Goal: Task Accomplishment & Management: Complete application form

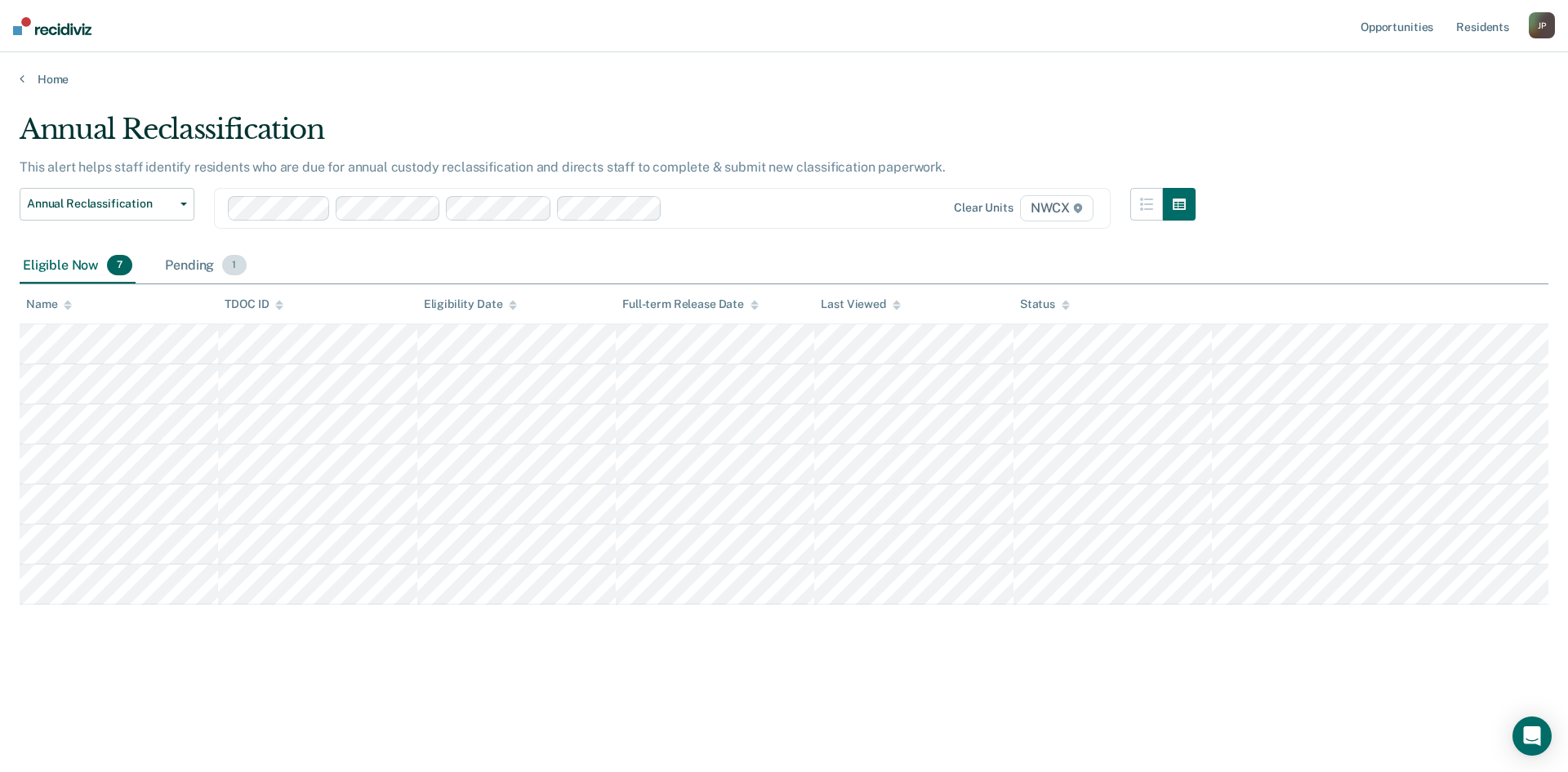
click at [192, 273] on div "Pending 1" at bounding box center [205, 266] width 87 height 36
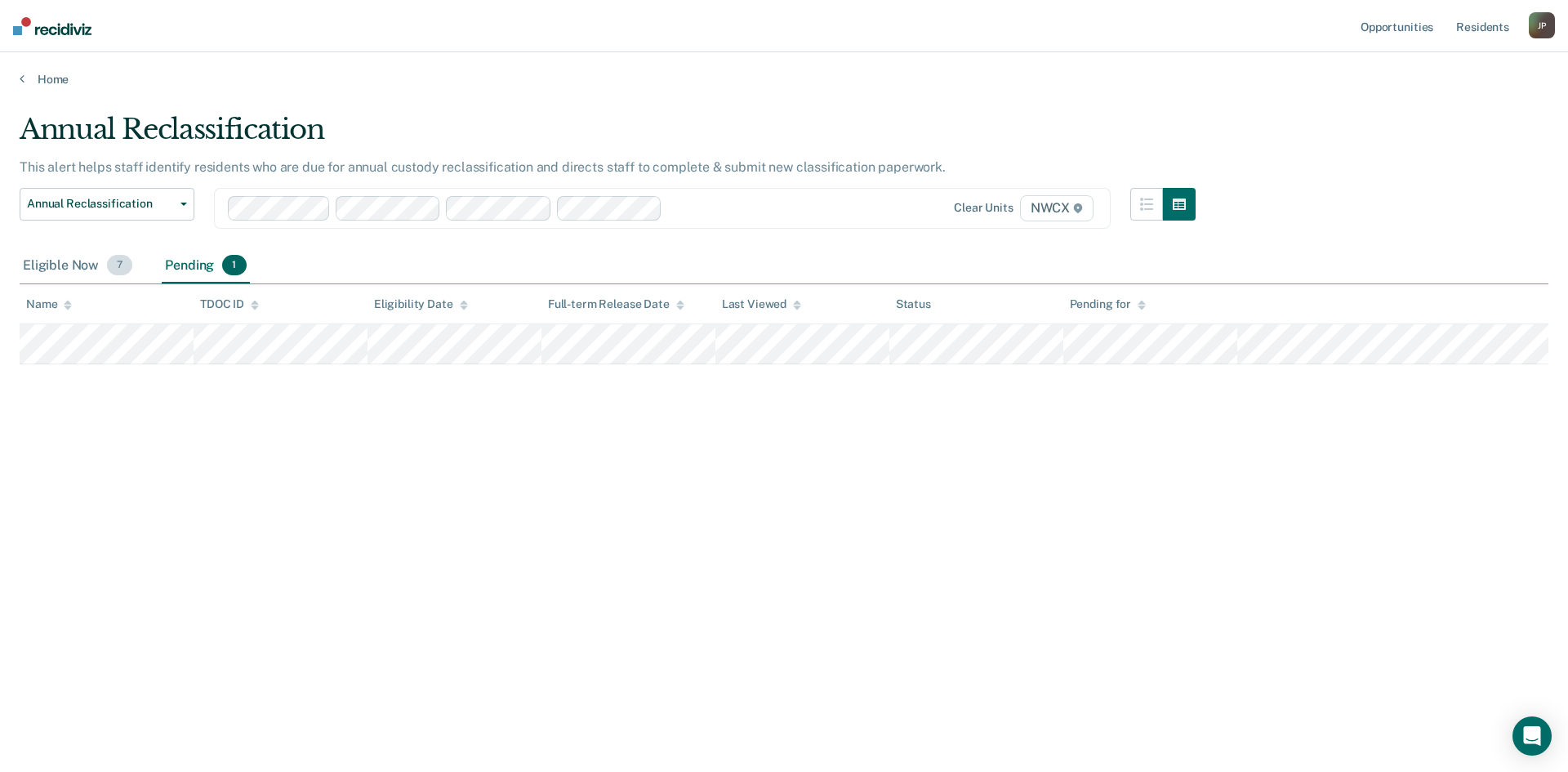
click at [65, 266] on div "Eligible Now 7" at bounding box center [78, 266] width 116 height 36
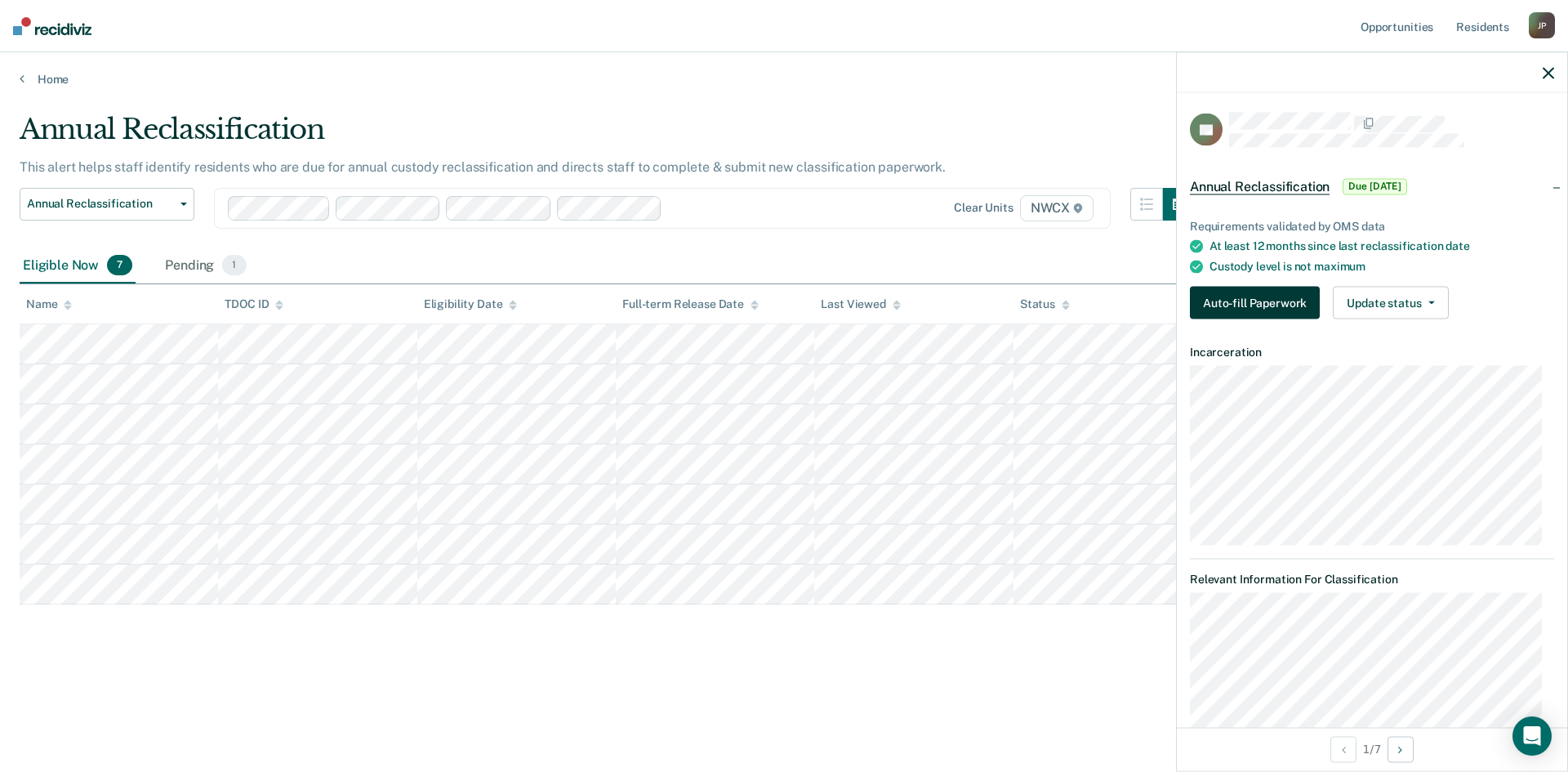
click at [1301, 296] on button "Auto-fill Paperwork" at bounding box center [1254, 303] width 130 height 33
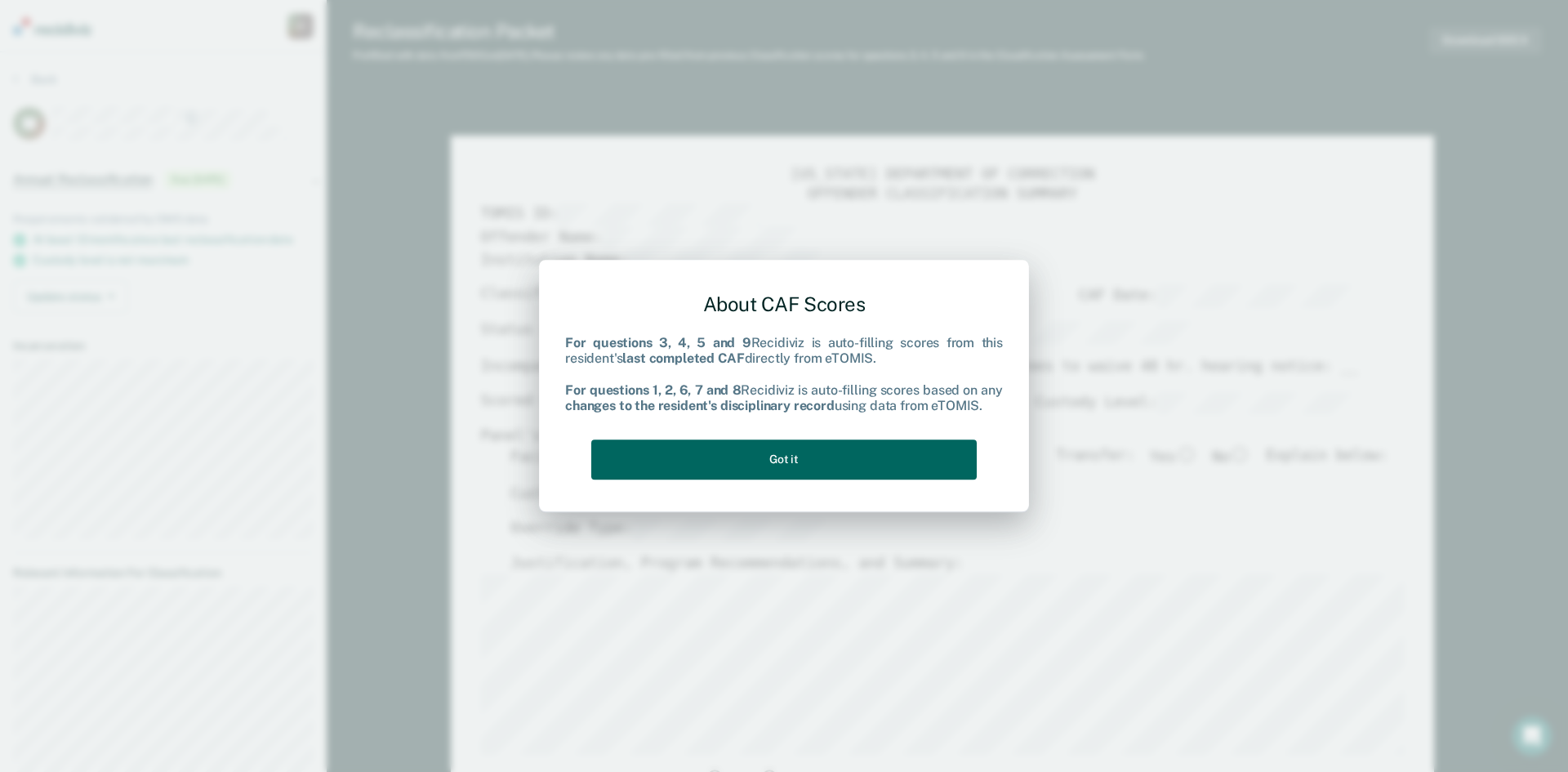
click at [818, 463] on button "Got it" at bounding box center [784, 459] width 385 height 40
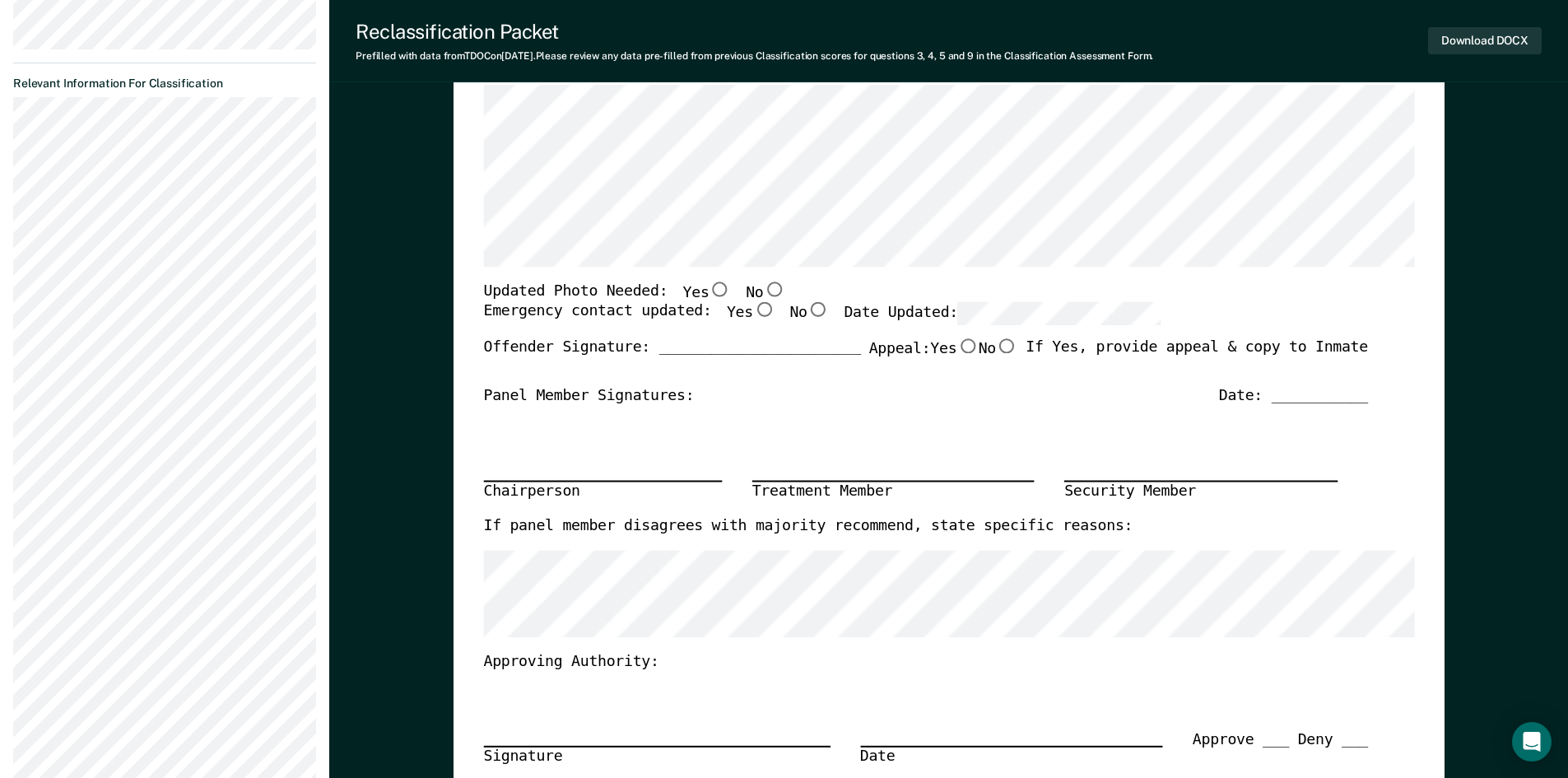
scroll to position [83, 0]
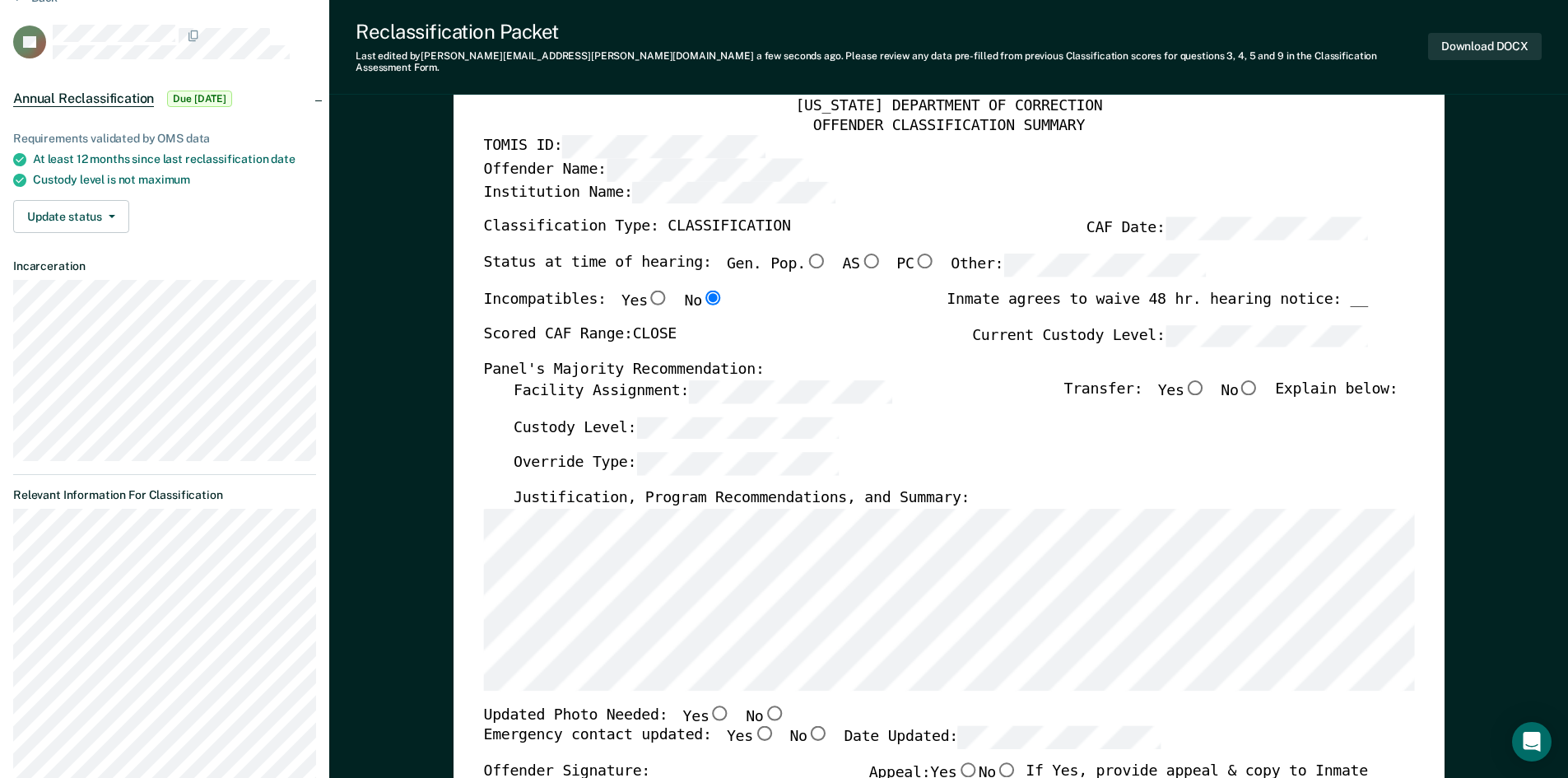
click at [1260, 380] on input "No" at bounding box center [1249, 387] width 21 height 15
type textarea "x"
radio input "true"
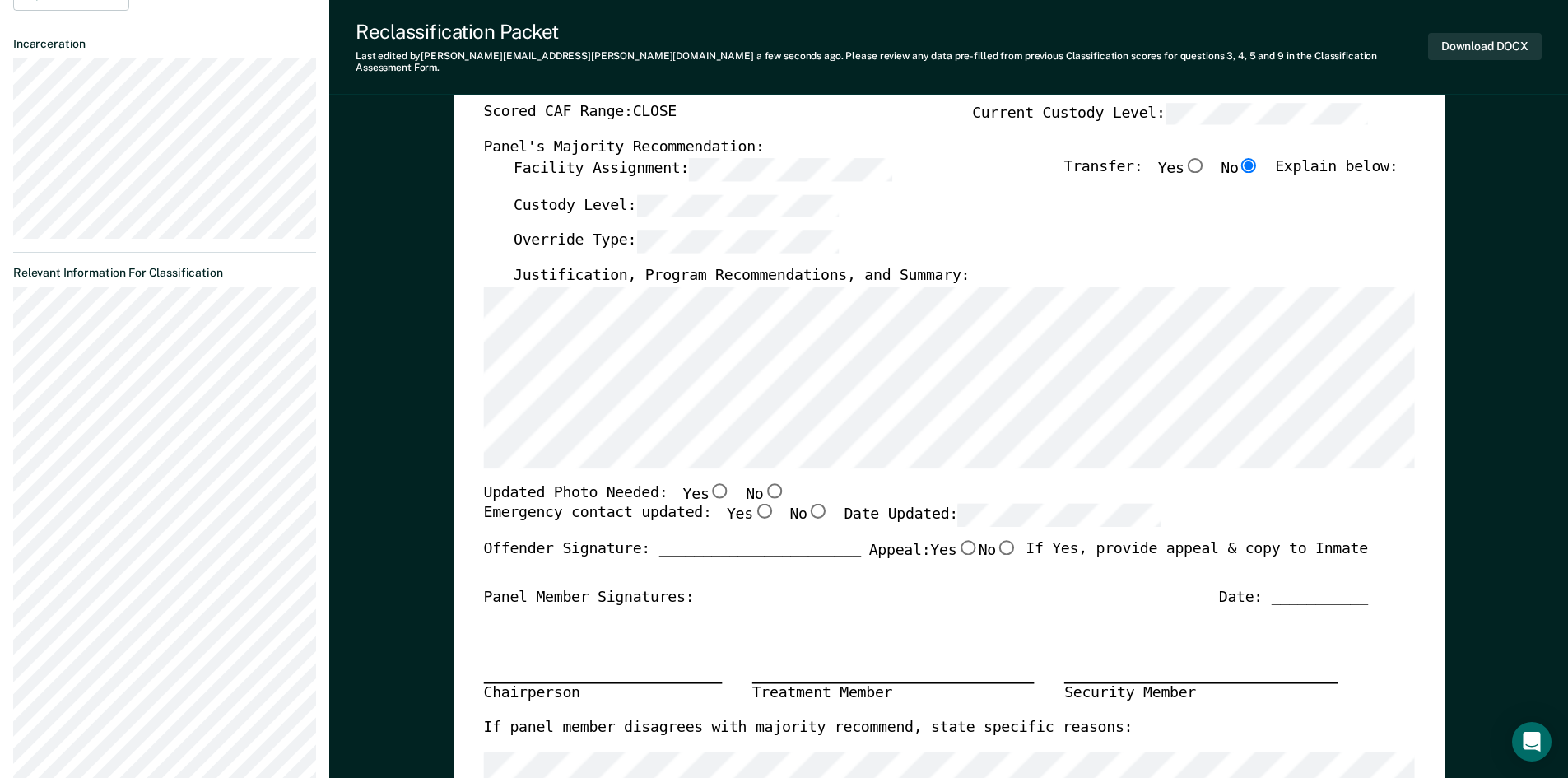
scroll to position [329, 0]
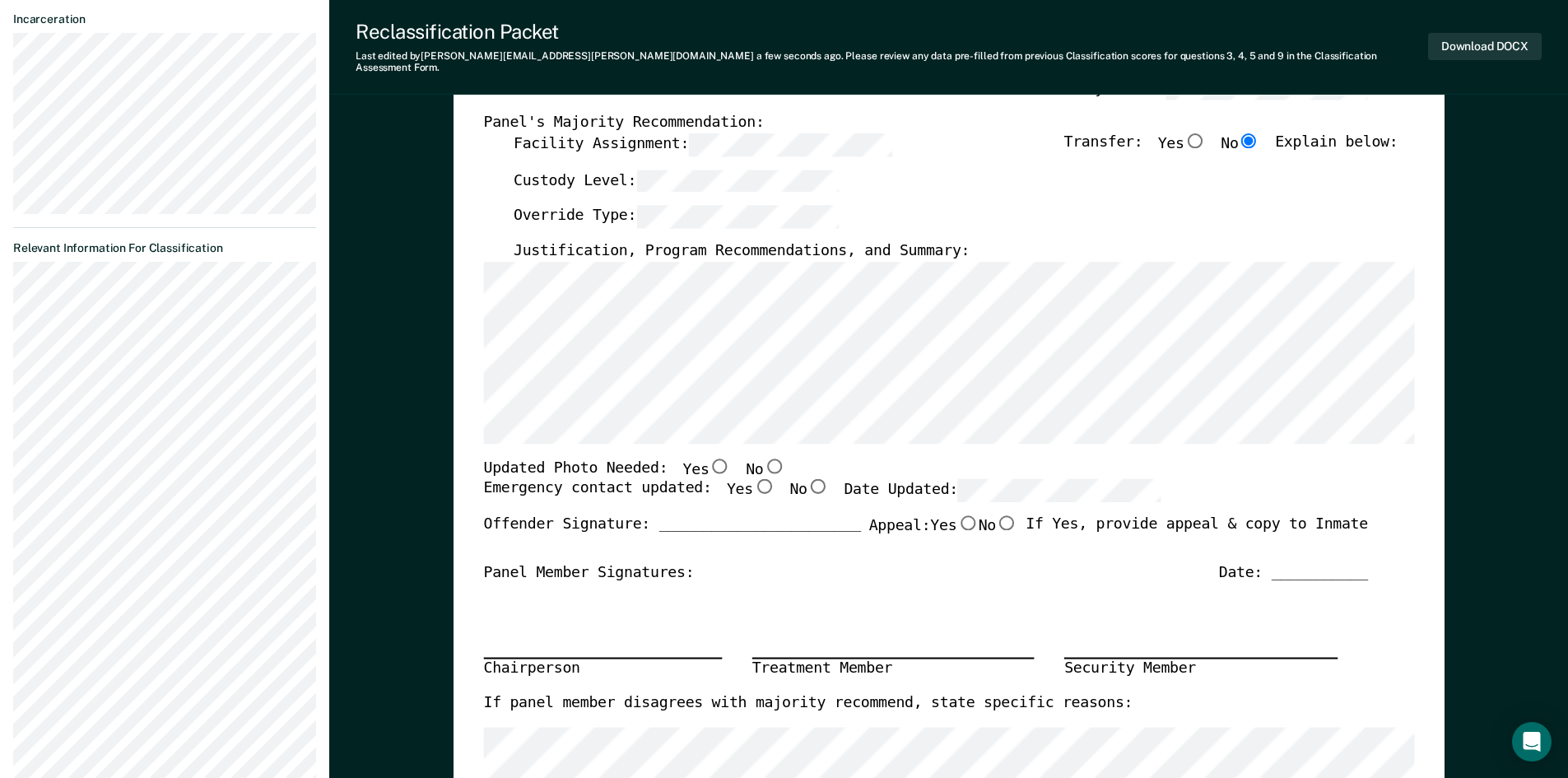
click at [753, 479] on input "Yes" at bounding box center [764, 486] width 21 height 15
type textarea "x"
radio input "true"
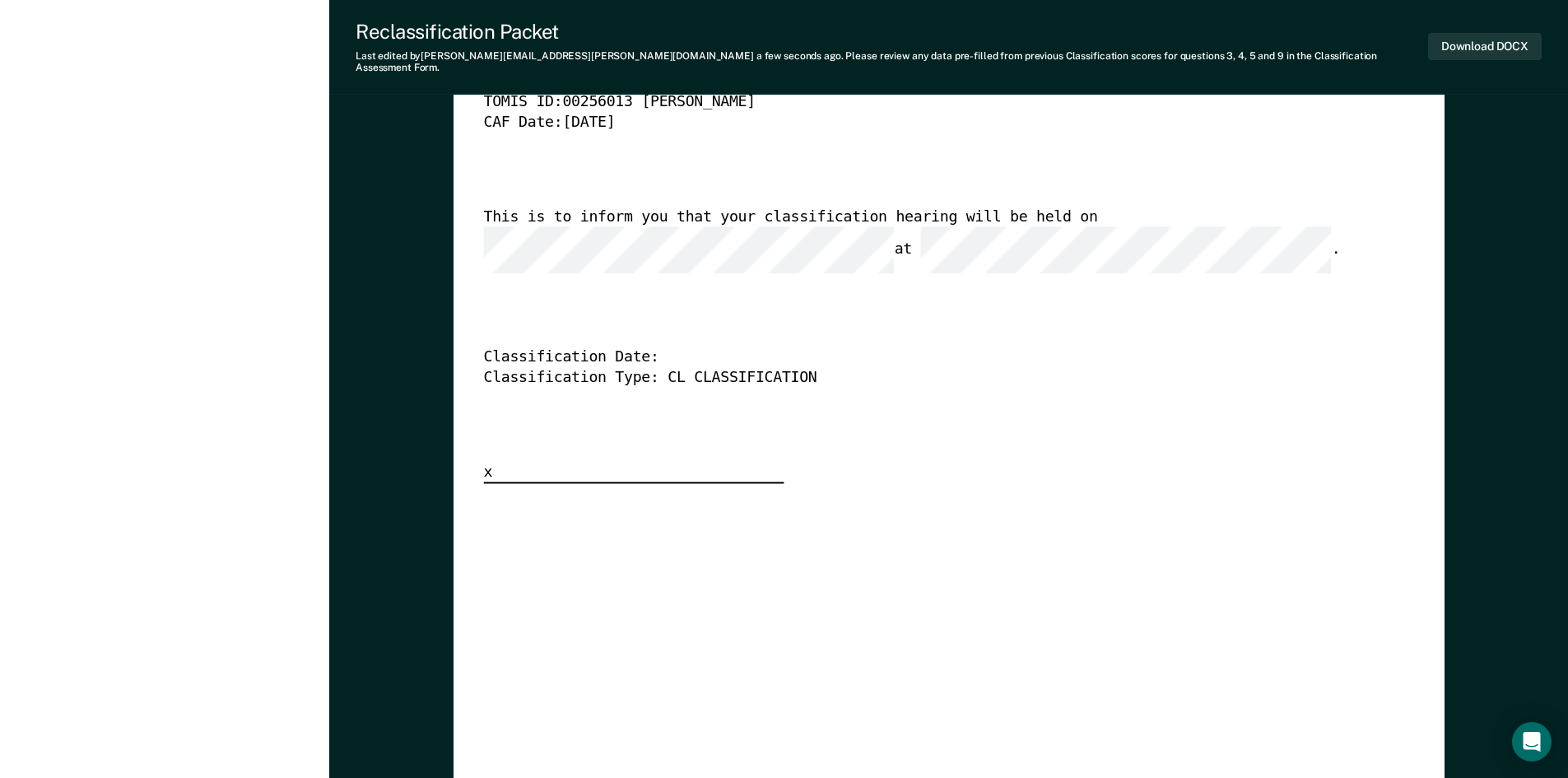
scroll to position [4035, 0]
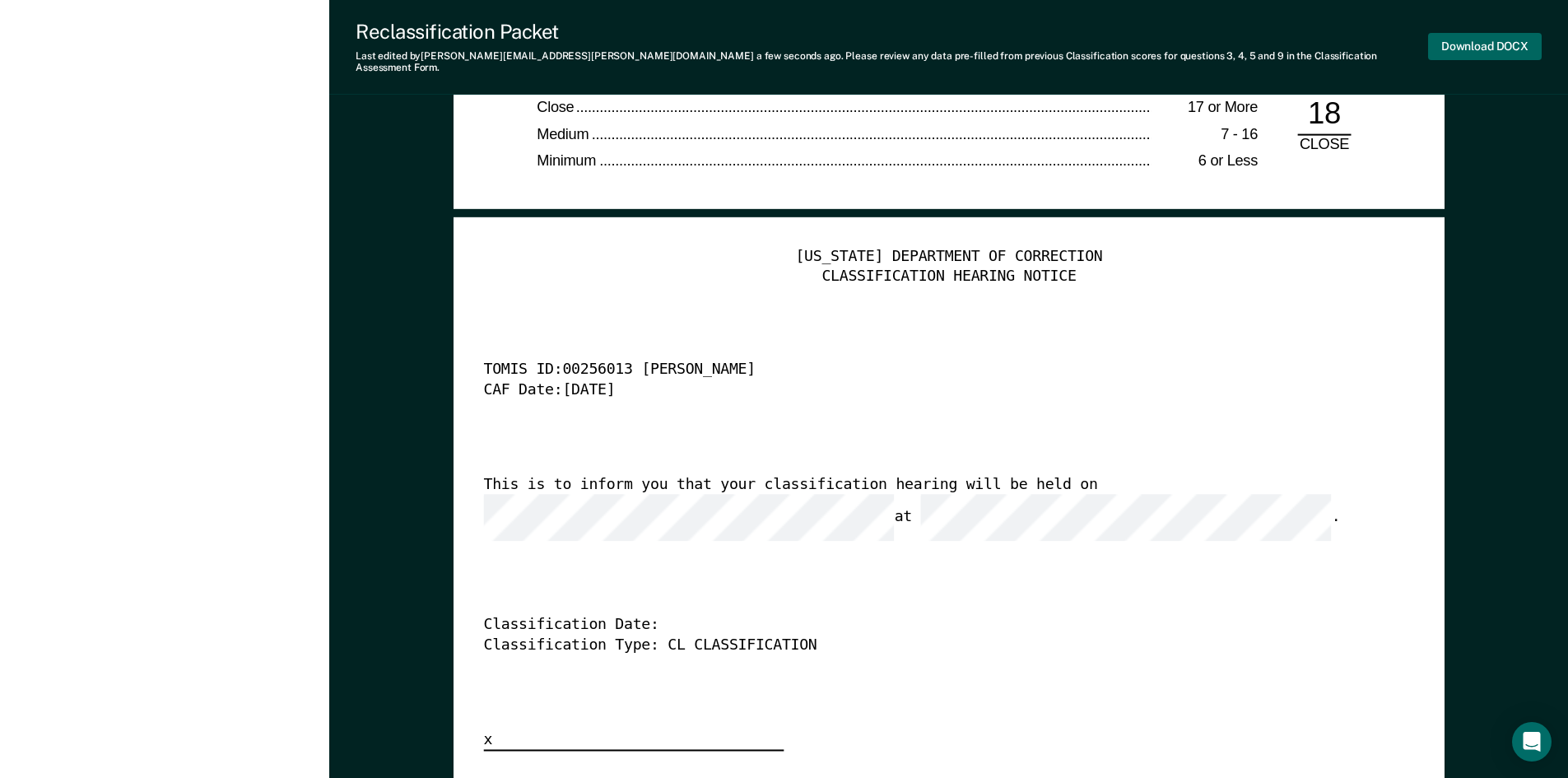
click at [1504, 45] on button "Download DOCX" at bounding box center [1485, 46] width 114 height 28
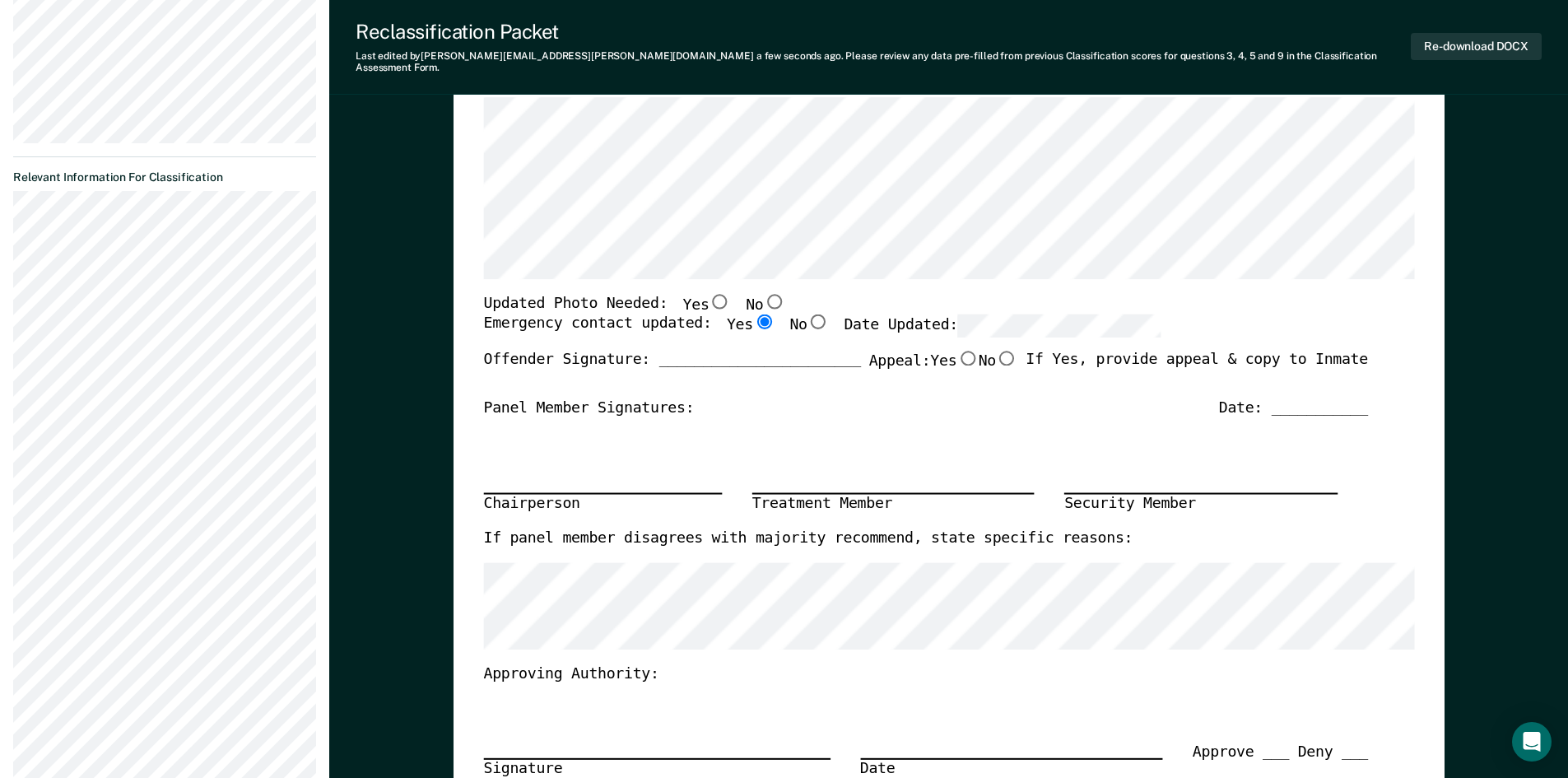
scroll to position [0, 0]
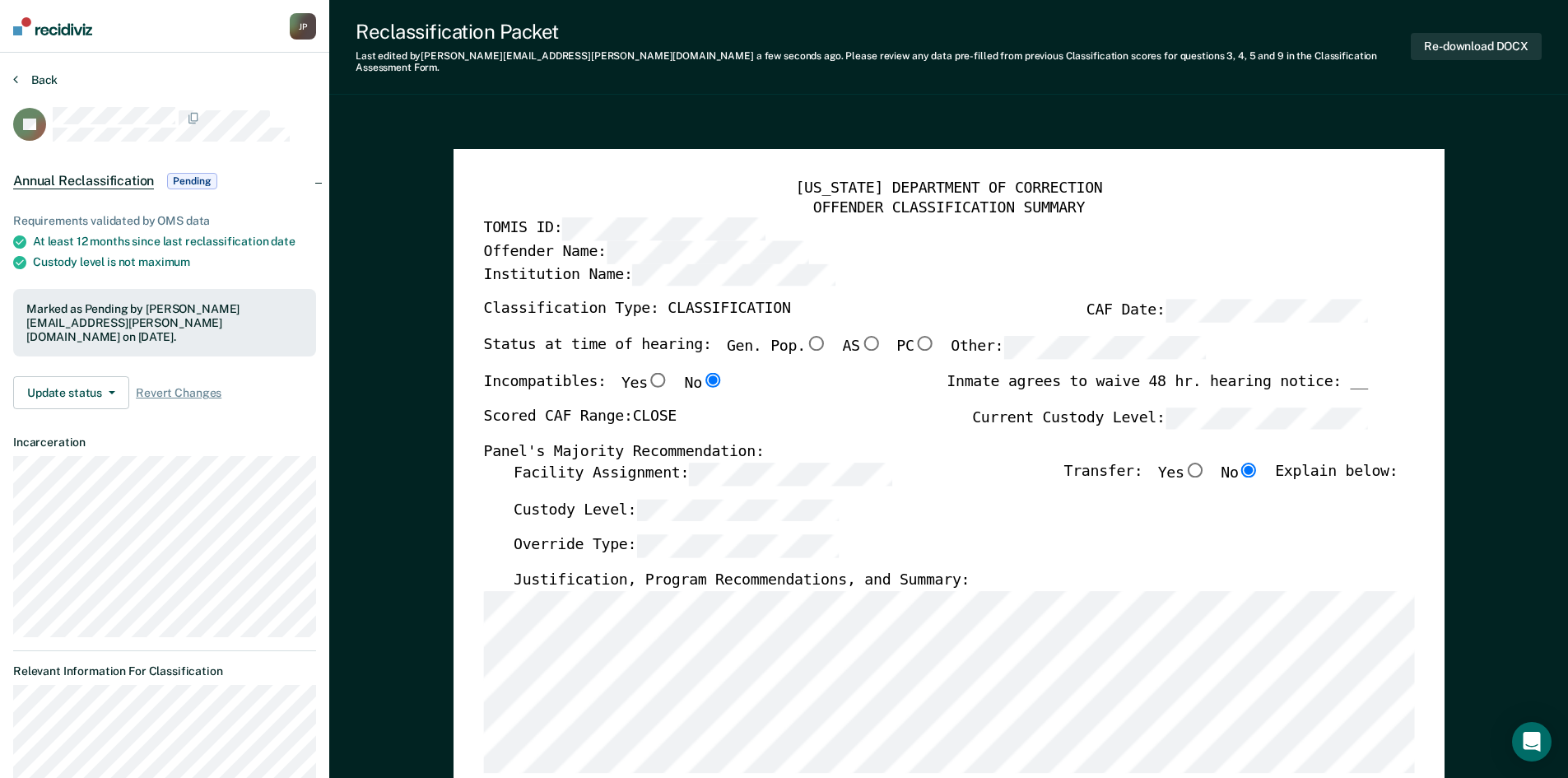
click at [36, 84] on button "Back" at bounding box center [36, 80] width 44 height 15
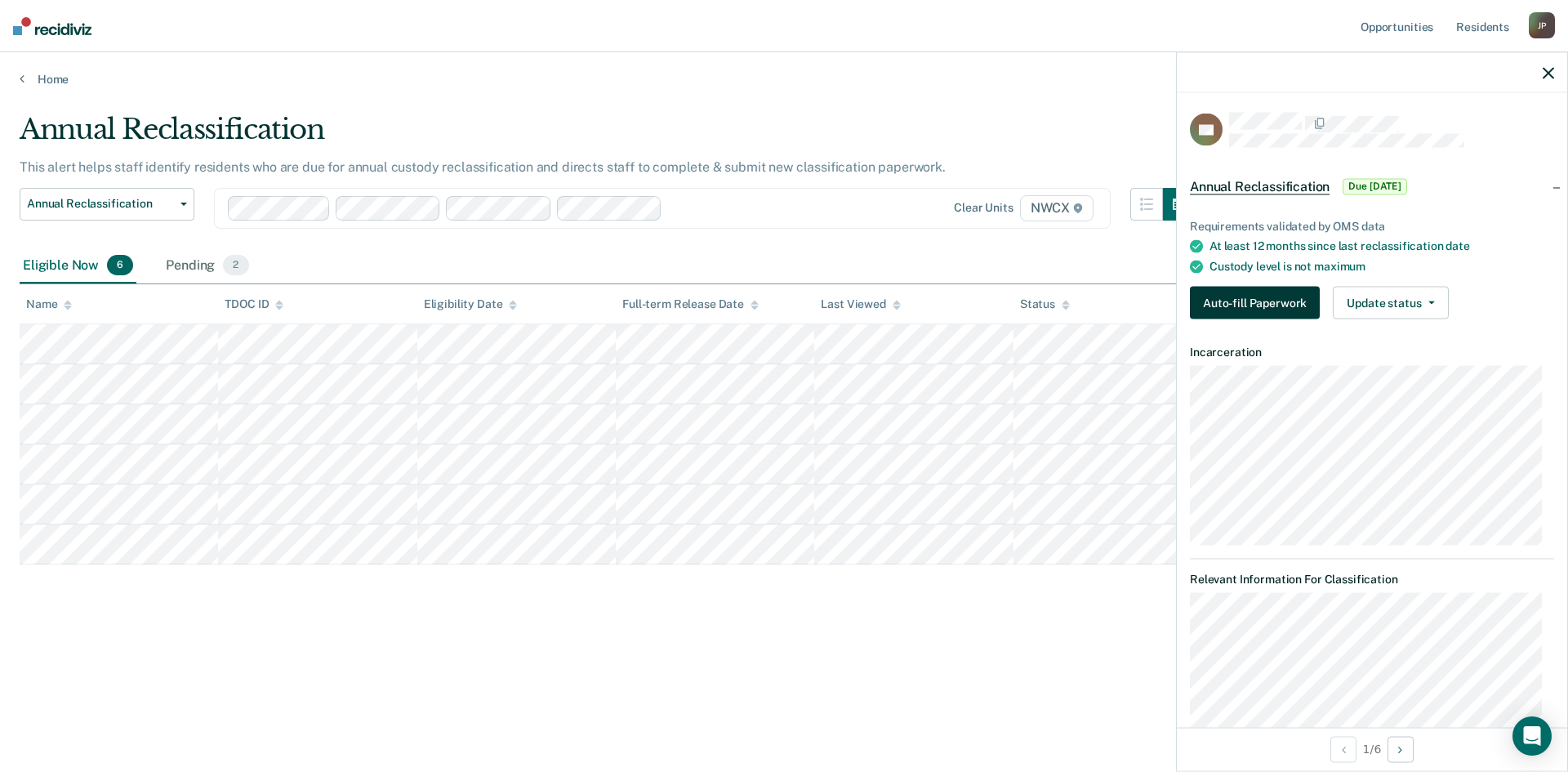
click at [1276, 301] on button "Auto-fill Paperwork" at bounding box center [1254, 303] width 130 height 33
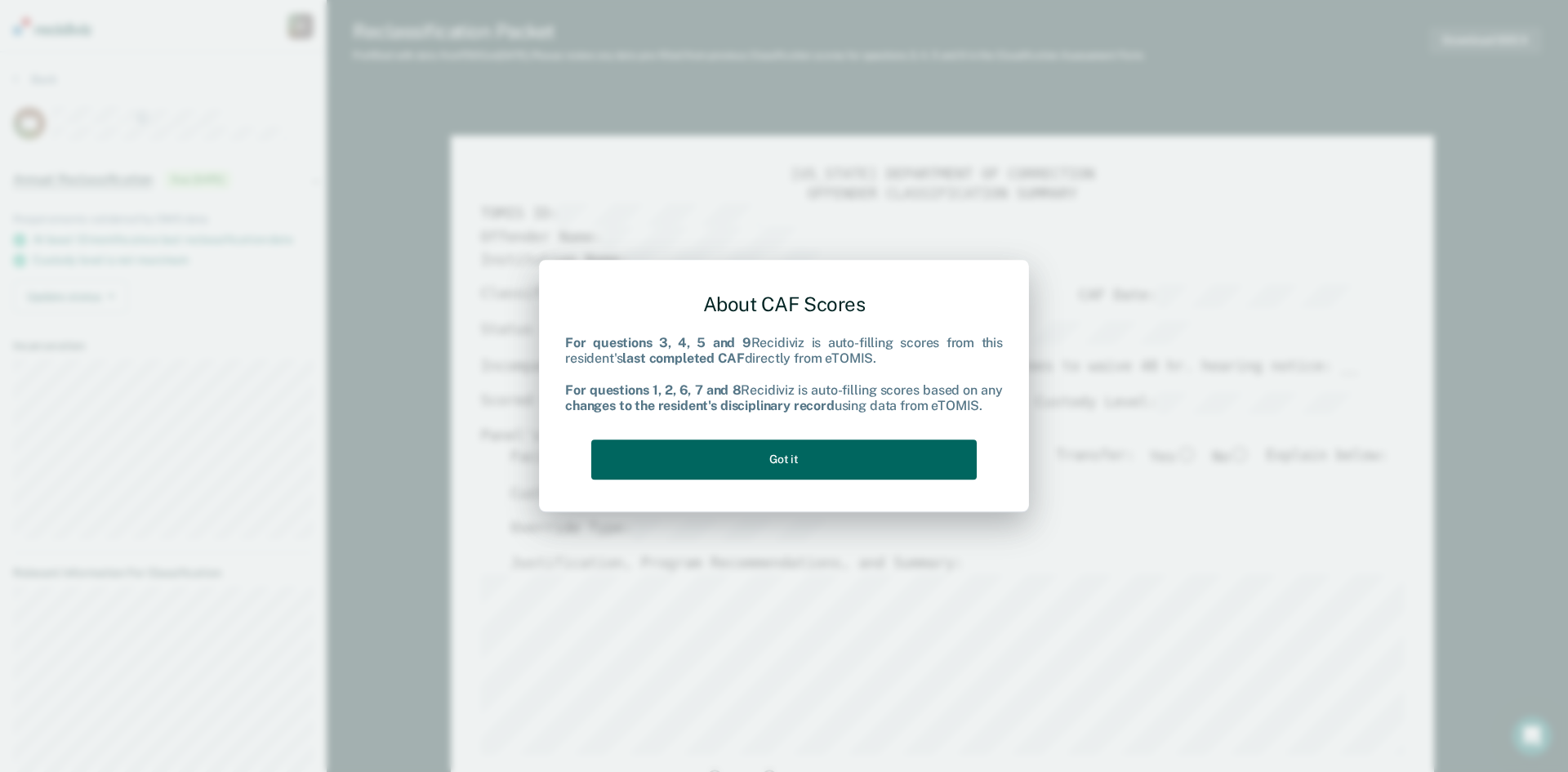
click at [776, 464] on button "Got it" at bounding box center [784, 459] width 385 height 40
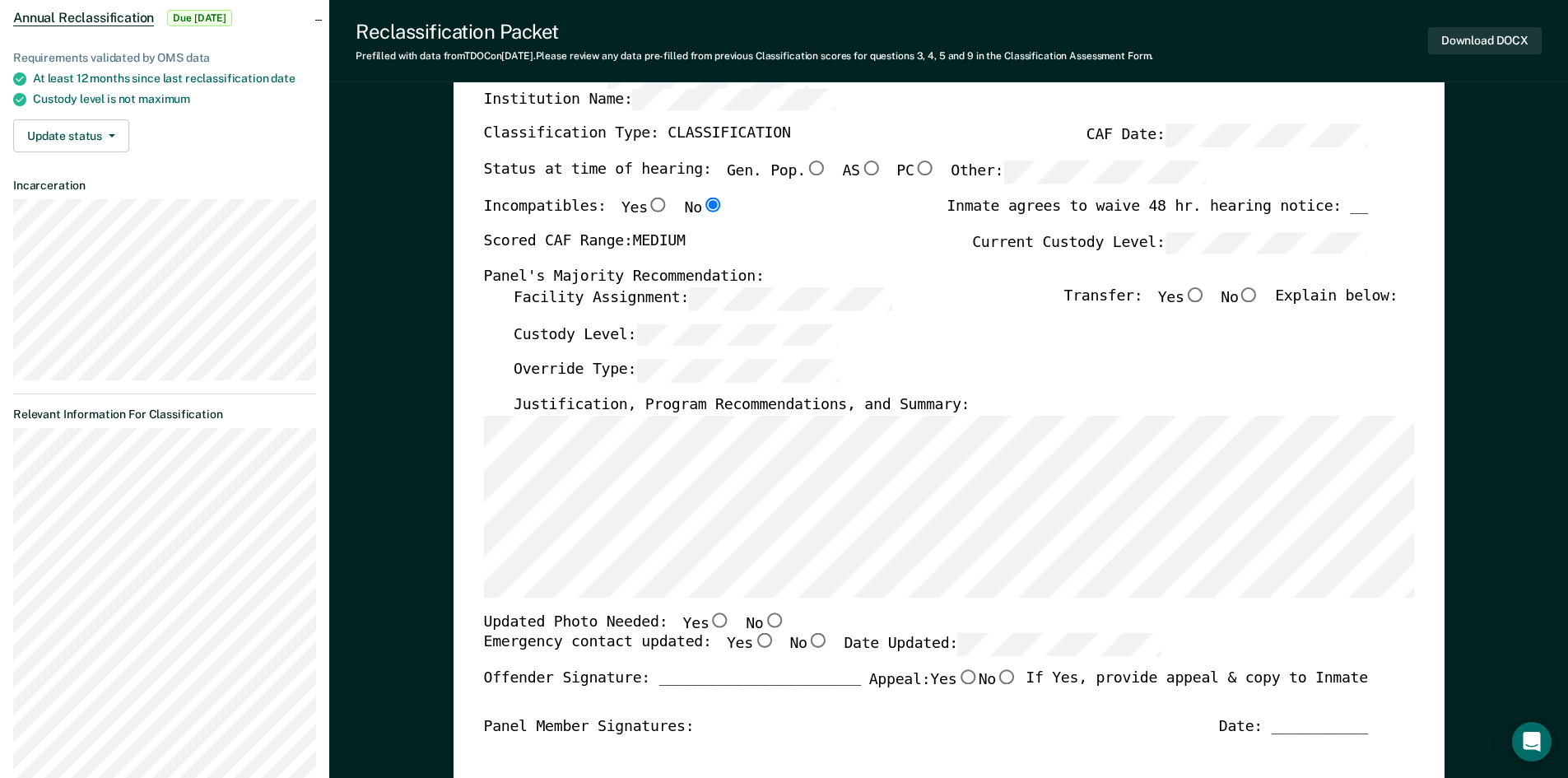
scroll to position [164, 0]
click at [1258, 288] on input "No" at bounding box center [1249, 293] width 21 height 15
type textarea "x"
radio input "true"
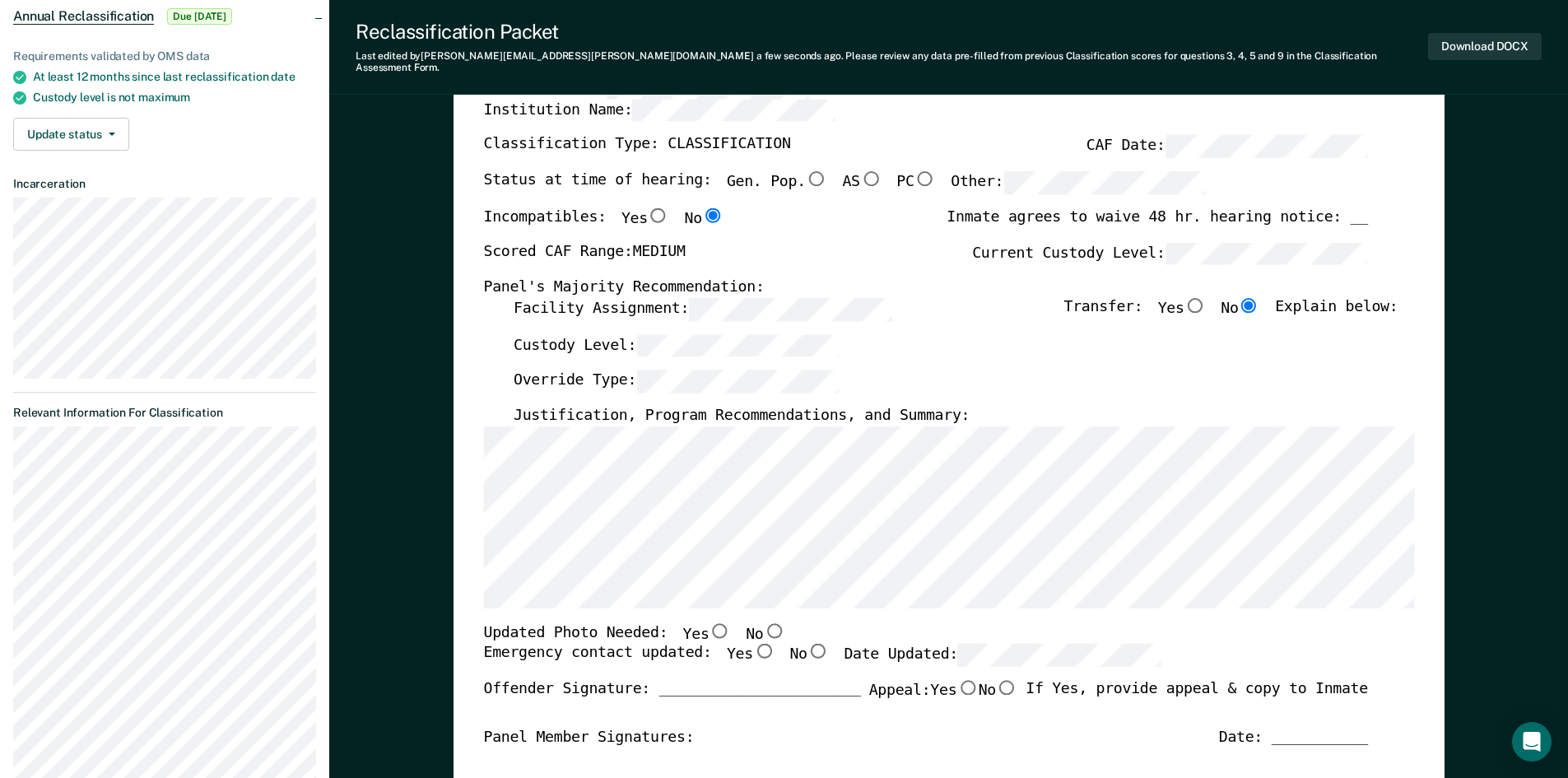
click at [753, 644] on input "Yes" at bounding box center [764, 651] width 21 height 15
type textarea "x"
radio input "true"
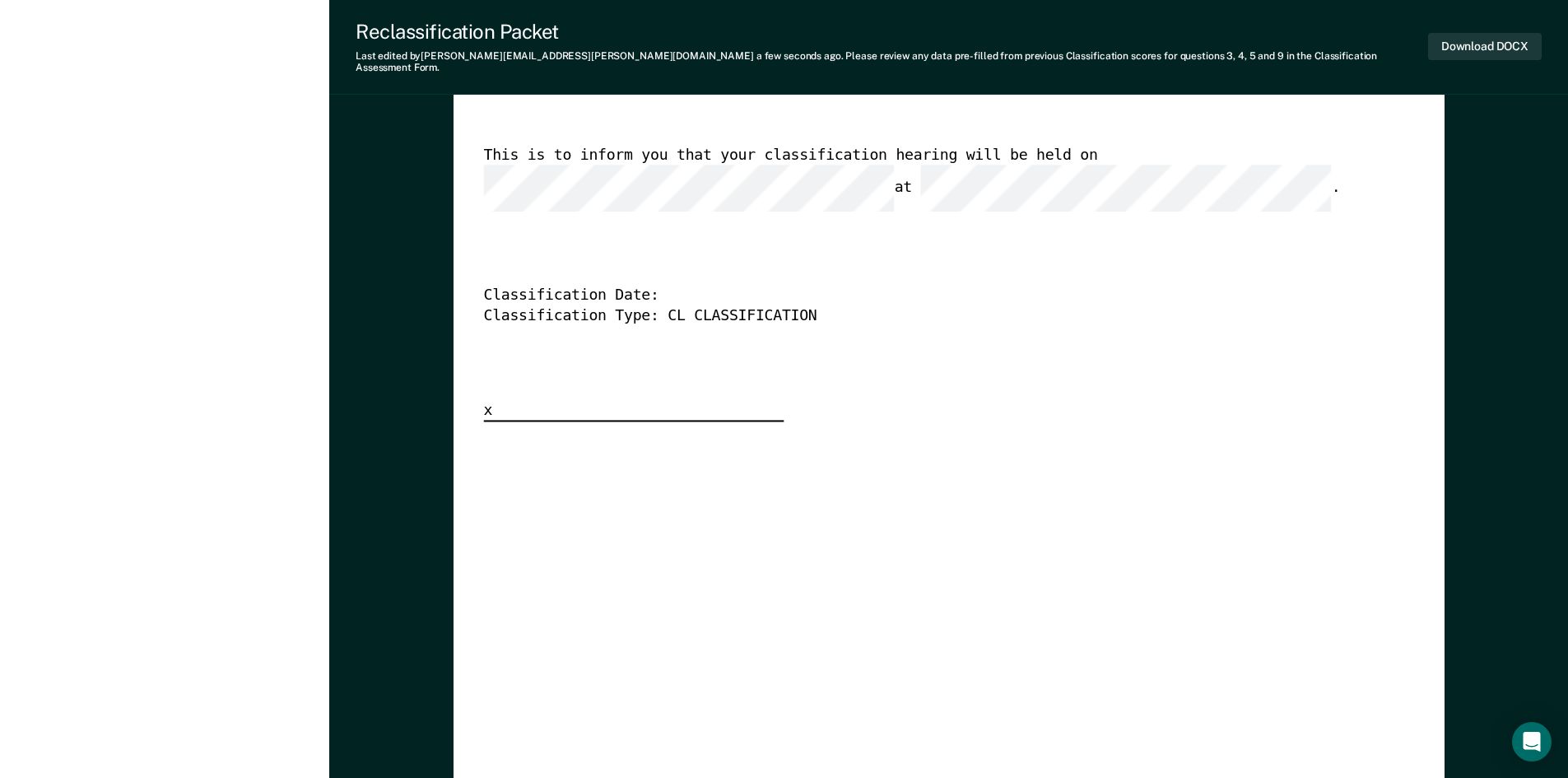
scroll to position [4118, 0]
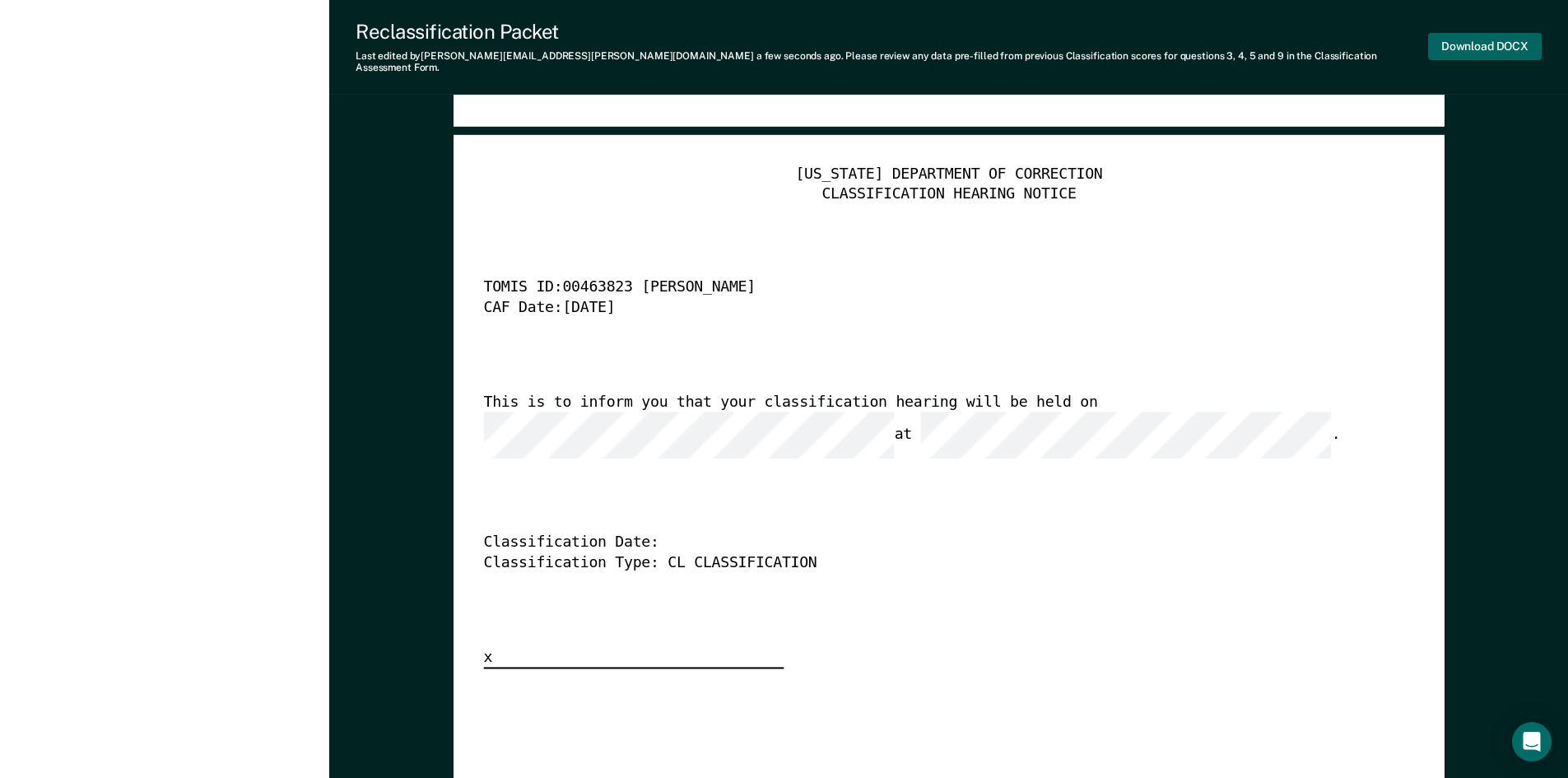
click at [1475, 41] on button "Download DOCX" at bounding box center [1485, 46] width 114 height 28
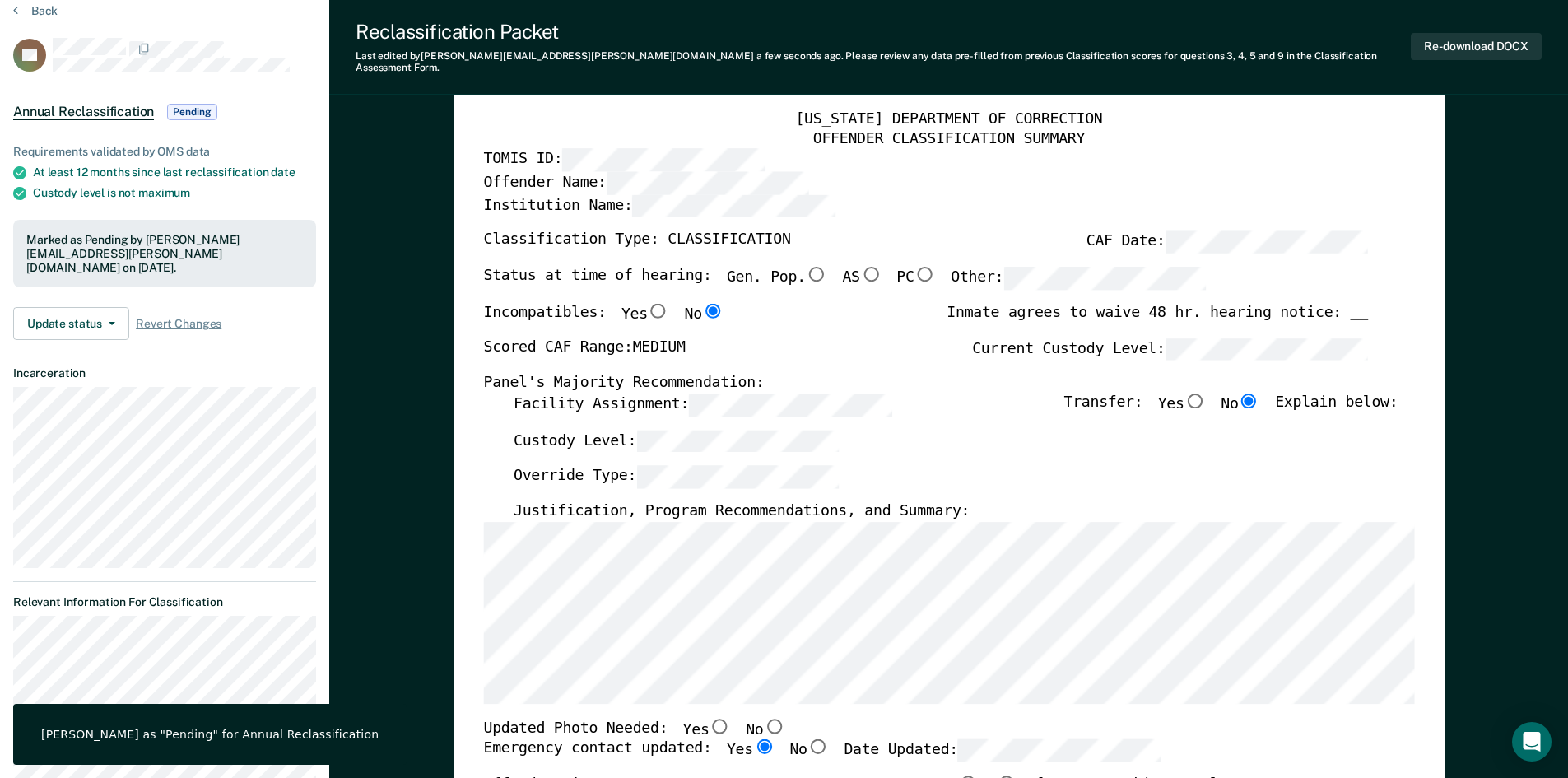
scroll to position [0, 0]
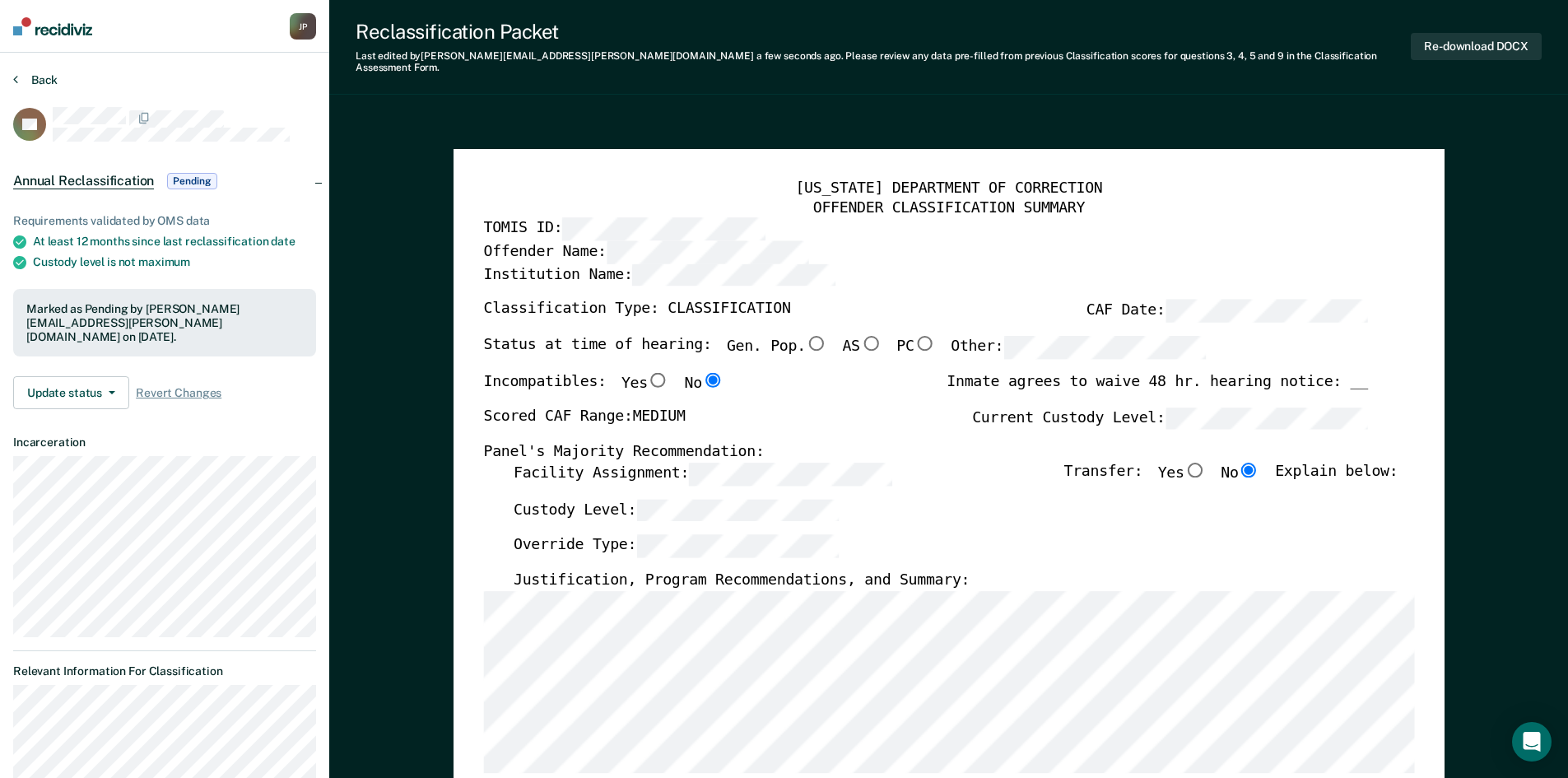
click at [19, 79] on button "Back" at bounding box center [36, 80] width 44 height 15
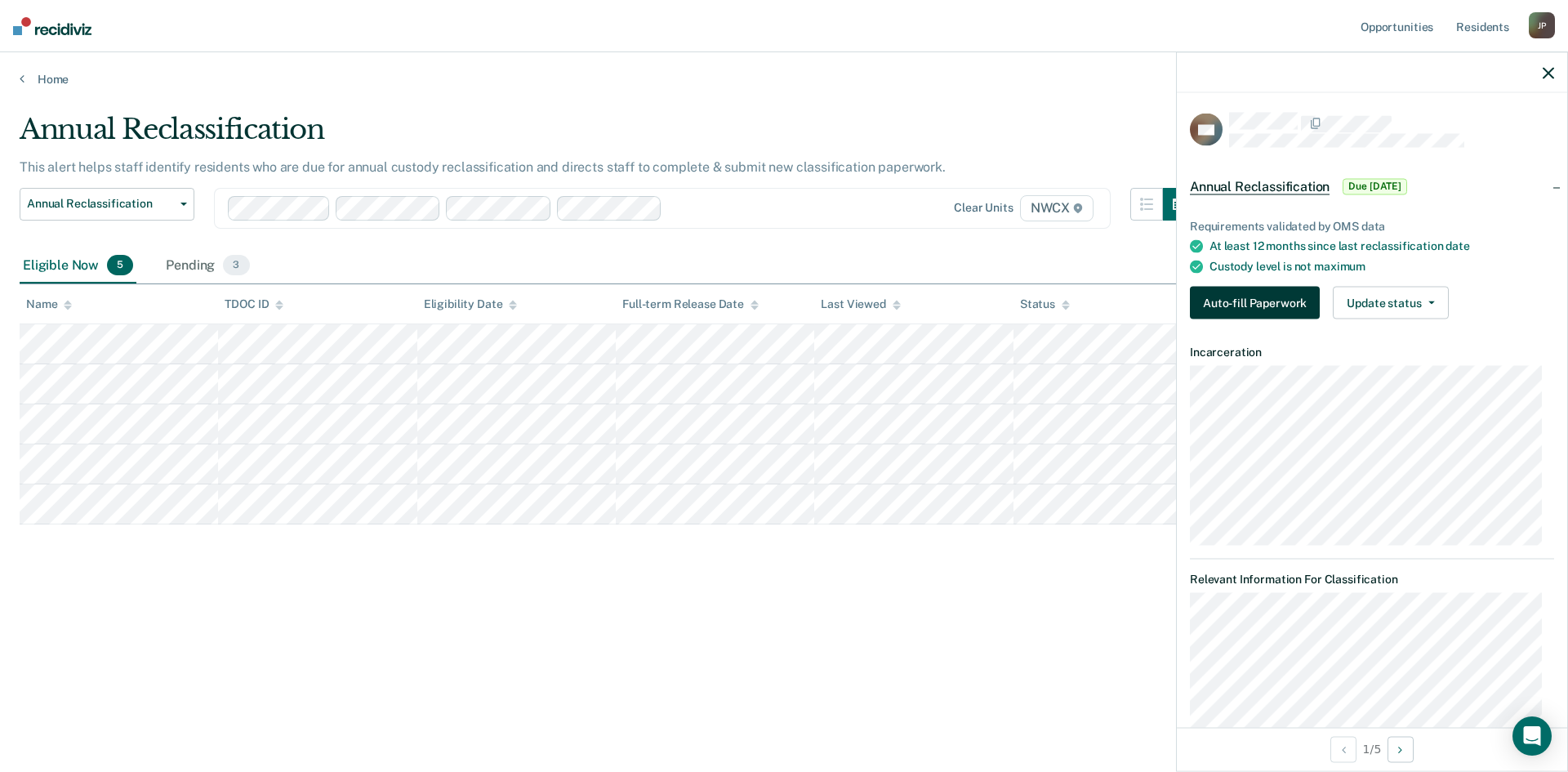
click at [1241, 297] on button "Auto-fill Paperwork" at bounding box center [1254, 303] width 130 height 33
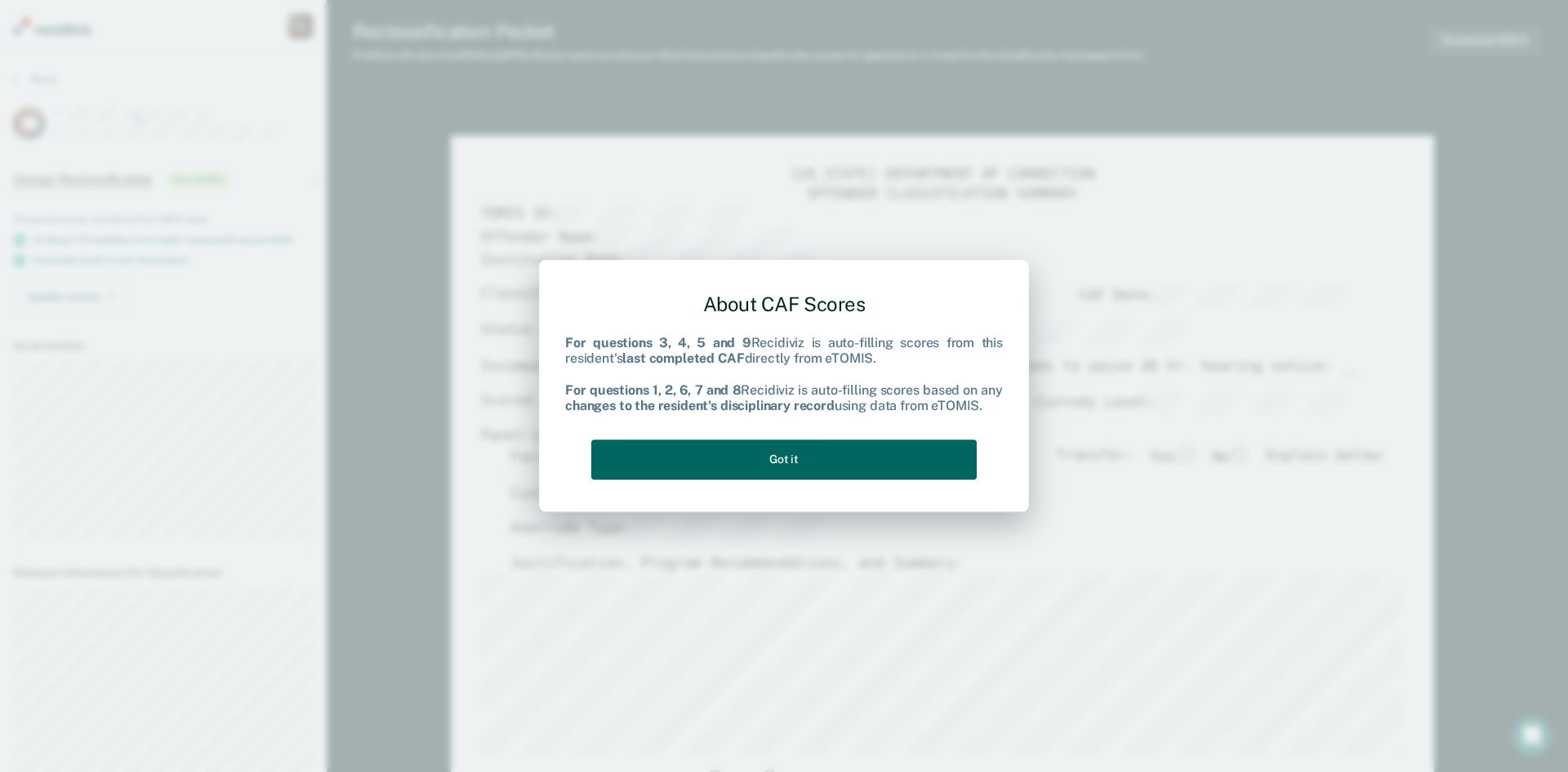
click at [803, 455] on button "Got it" at bounding box center [784, 459] width 385 height 40
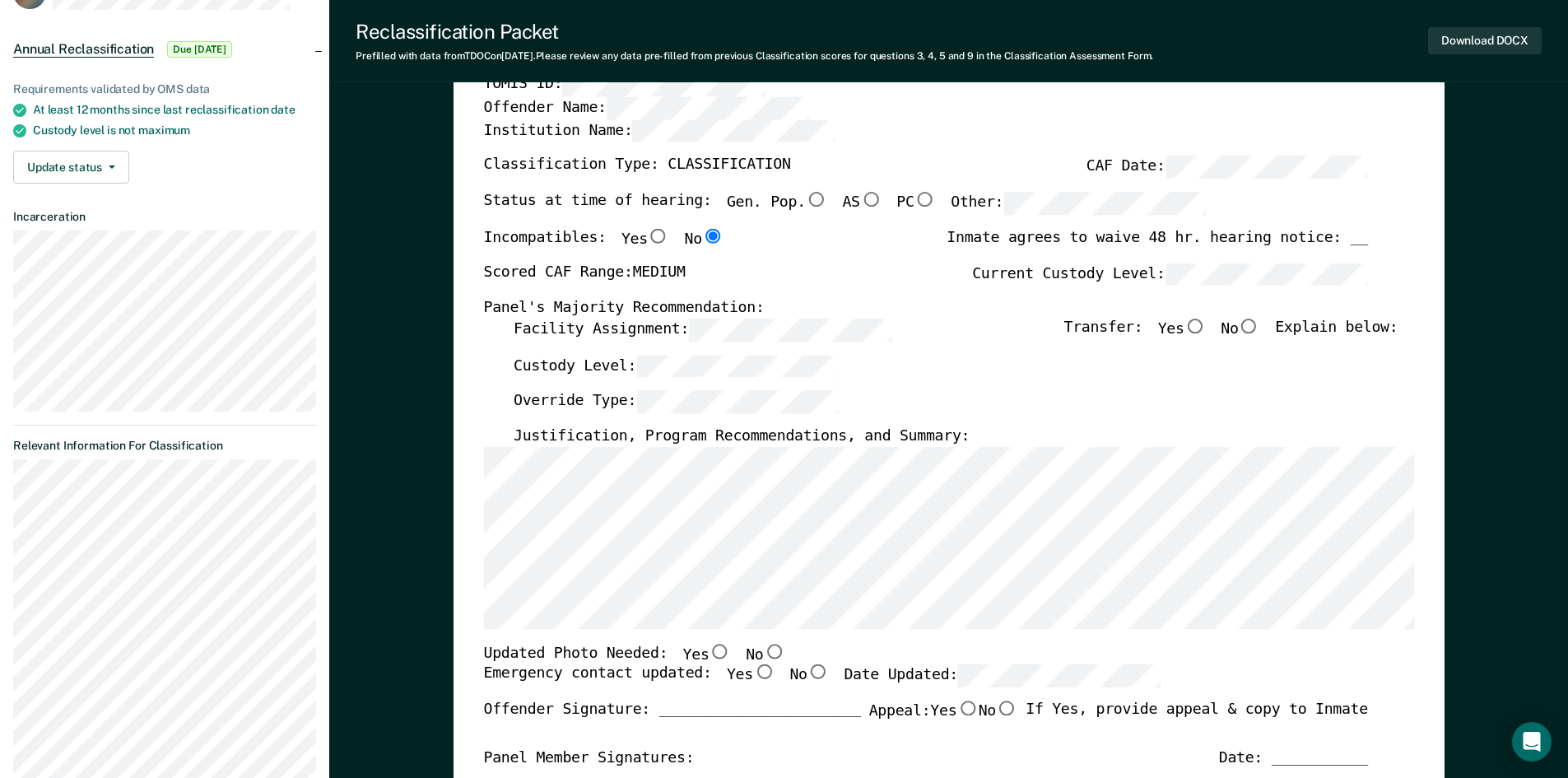
scroll to position [164, 0]
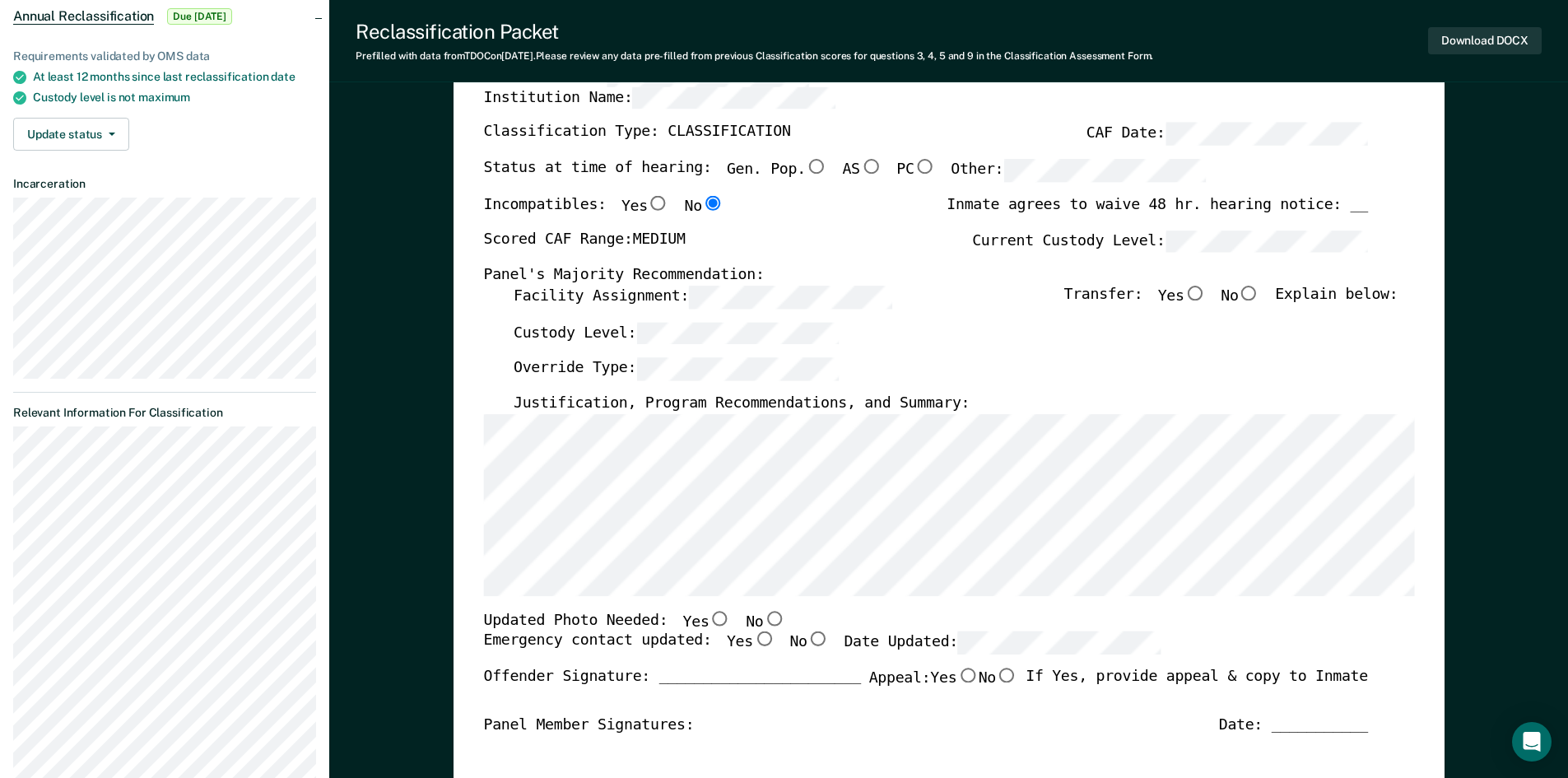
click at [1260, 294] on input "No" at bounding box center [1249, 293] width 21 height 15
type textarea "x"
radio input "true"
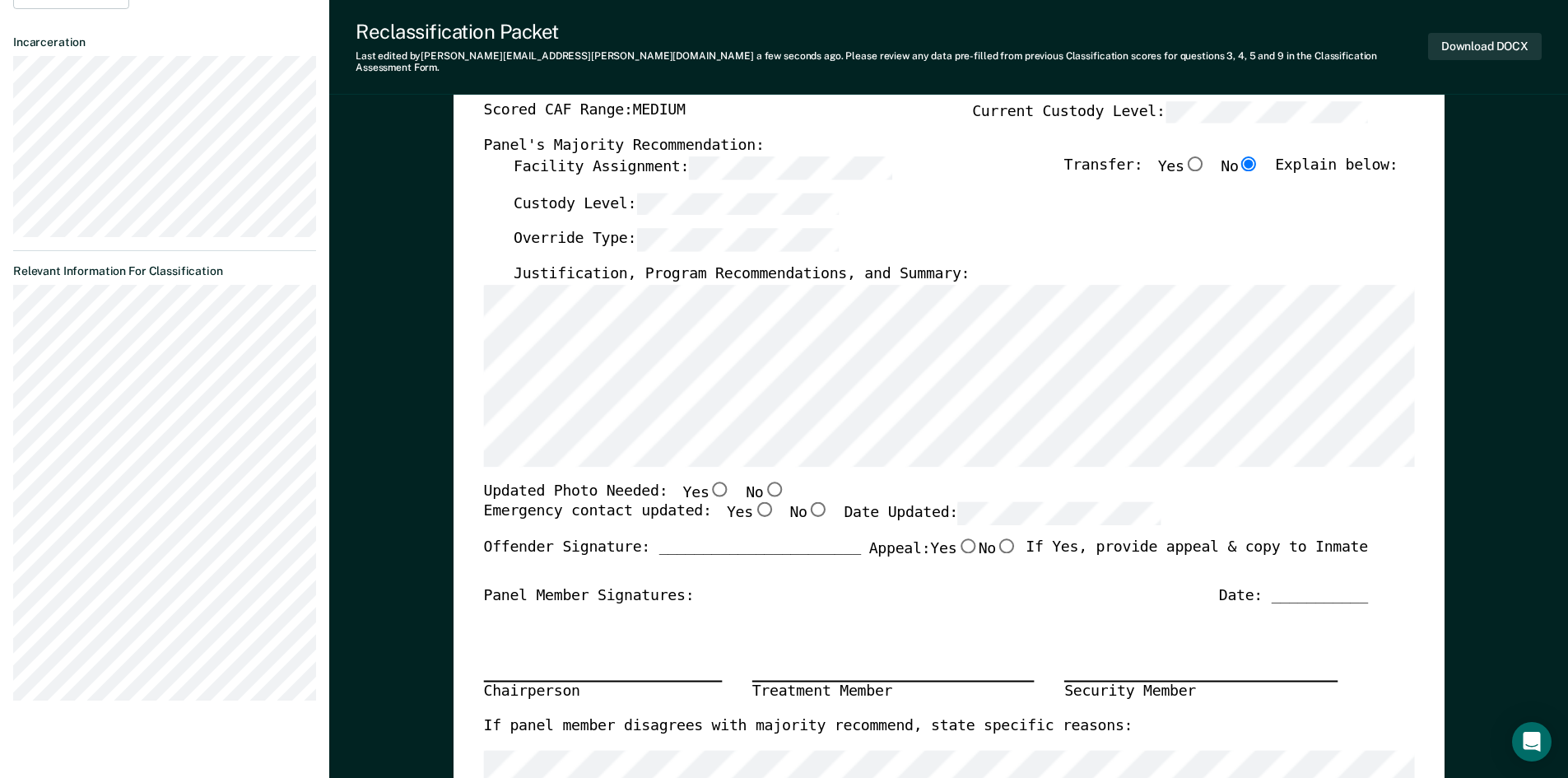
scroll to position [329, 0]
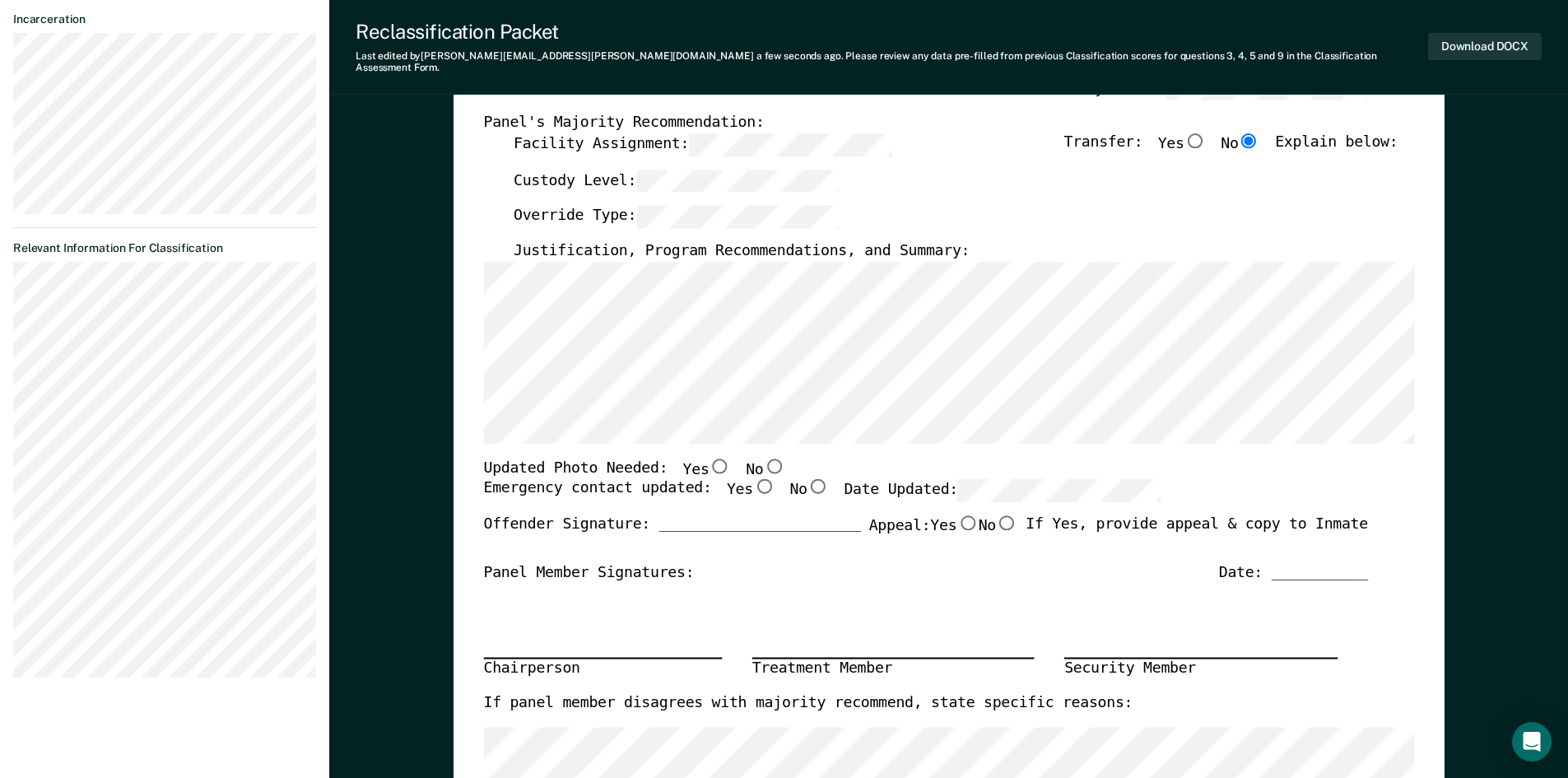
click at [753, 479] on input "Yes" at bounding box center [764, 486] width 21 height 15
type textarea "x"
radio input "true"
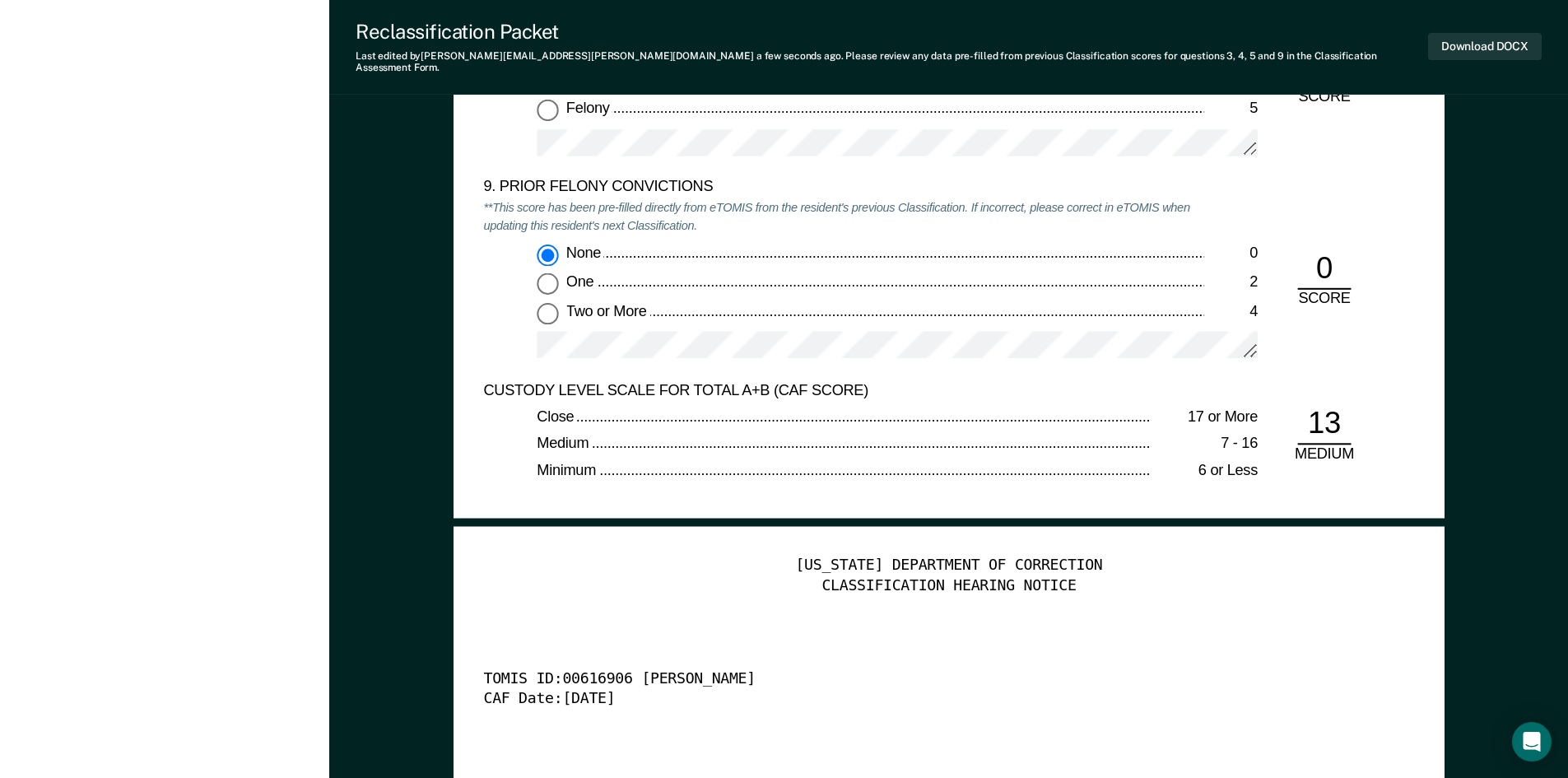
scroll to position [3459, 0]
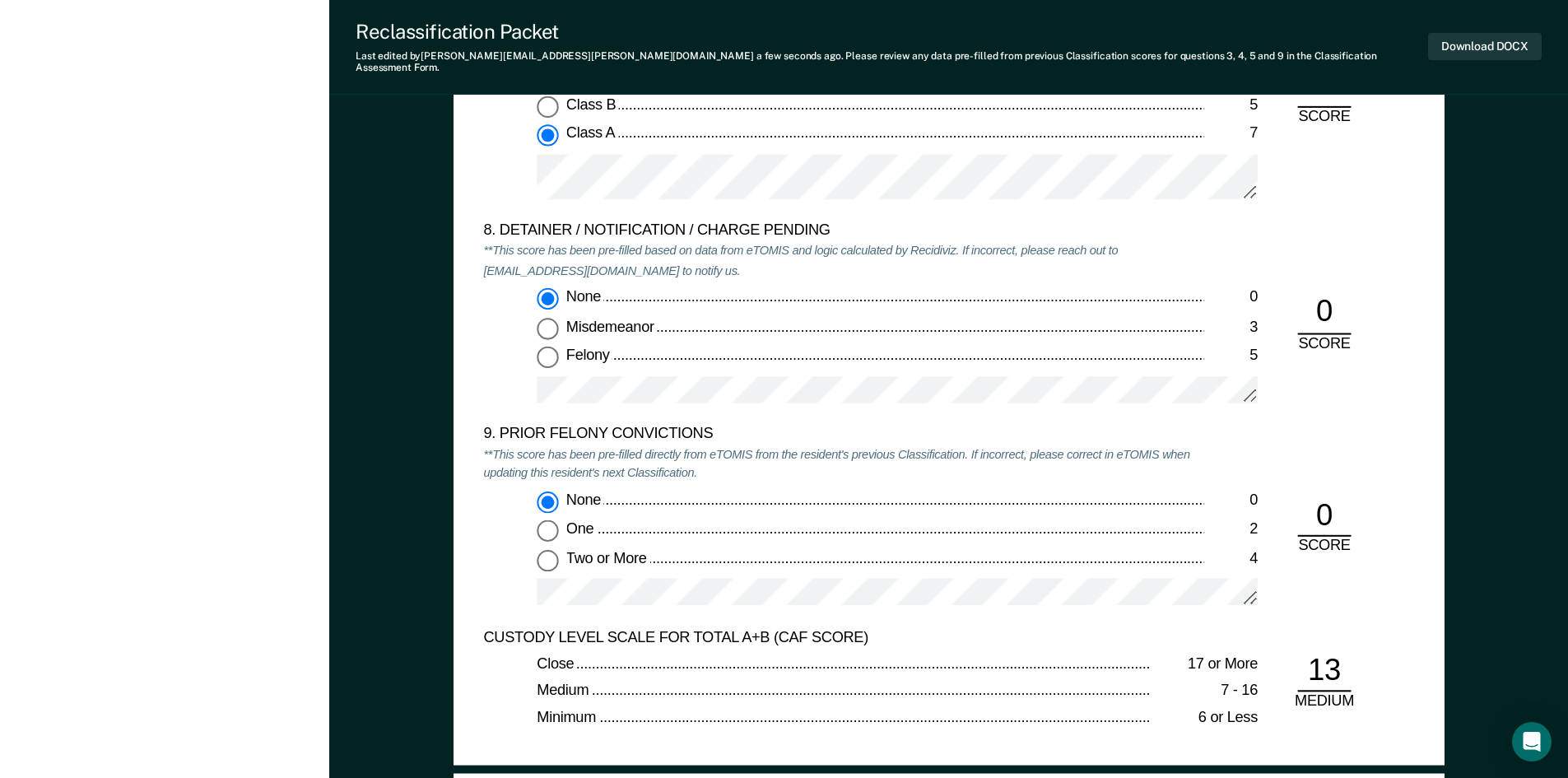
click at [553, 520] on input "One 2" at bounding box center [548, 531] width 21 height 21
type textarea "x"
radio input "false"
radio input "true"
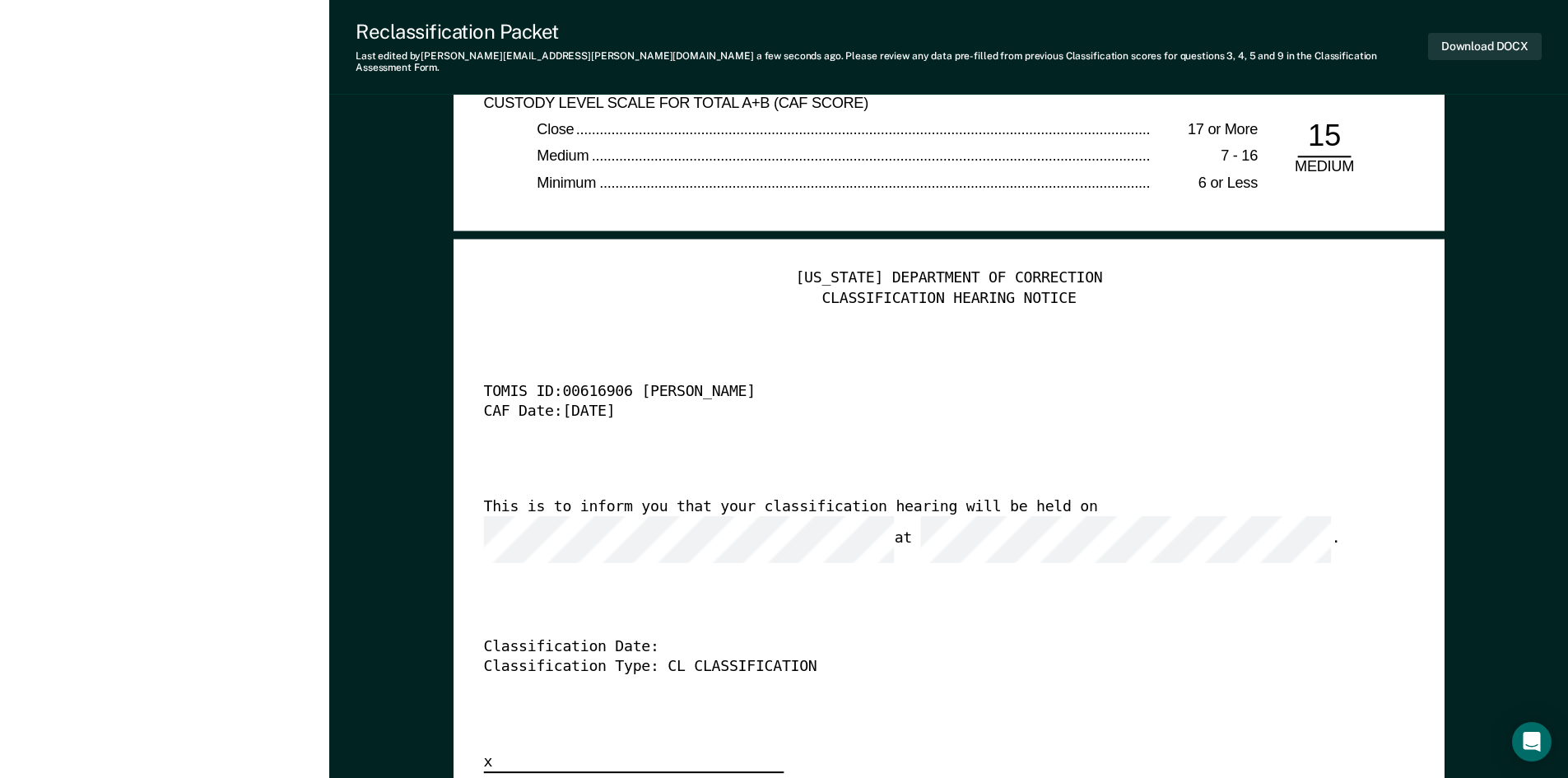
scroll to position [4035, 0]
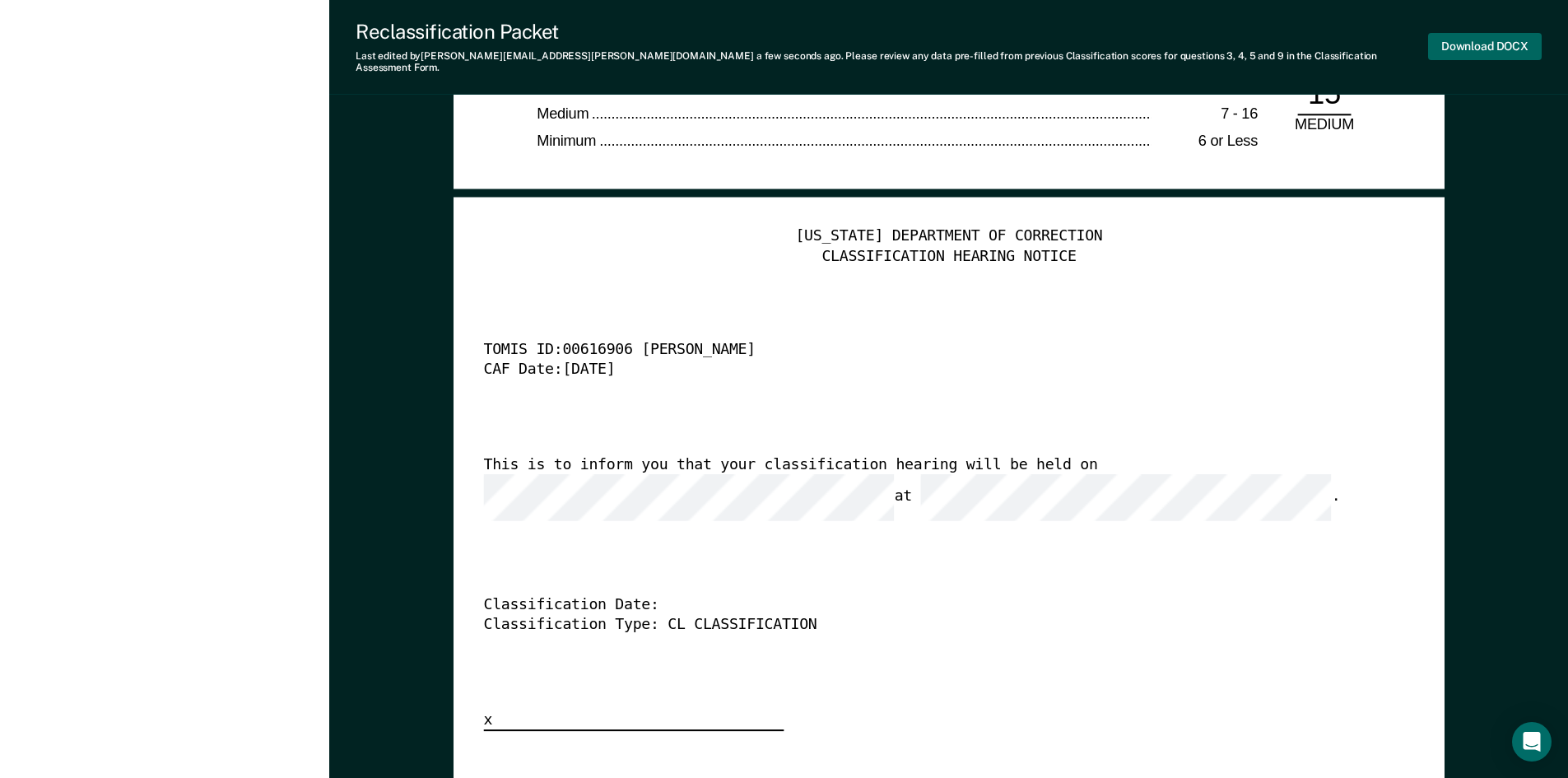
click at [1510, 41] on button "Download DOCX" at bounding box center [1485, 46] width 114 height 28
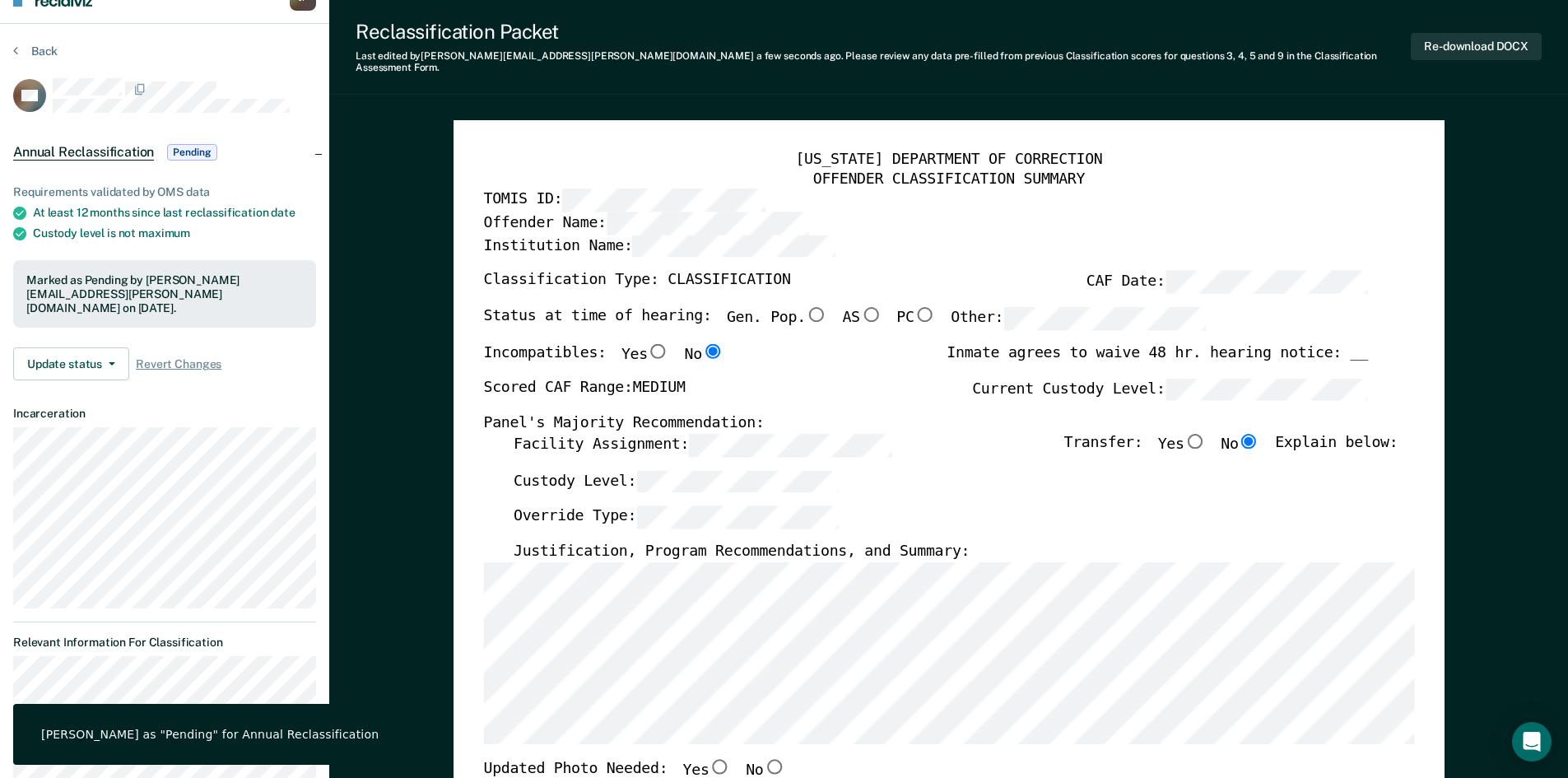
scroll to position [0, 0]
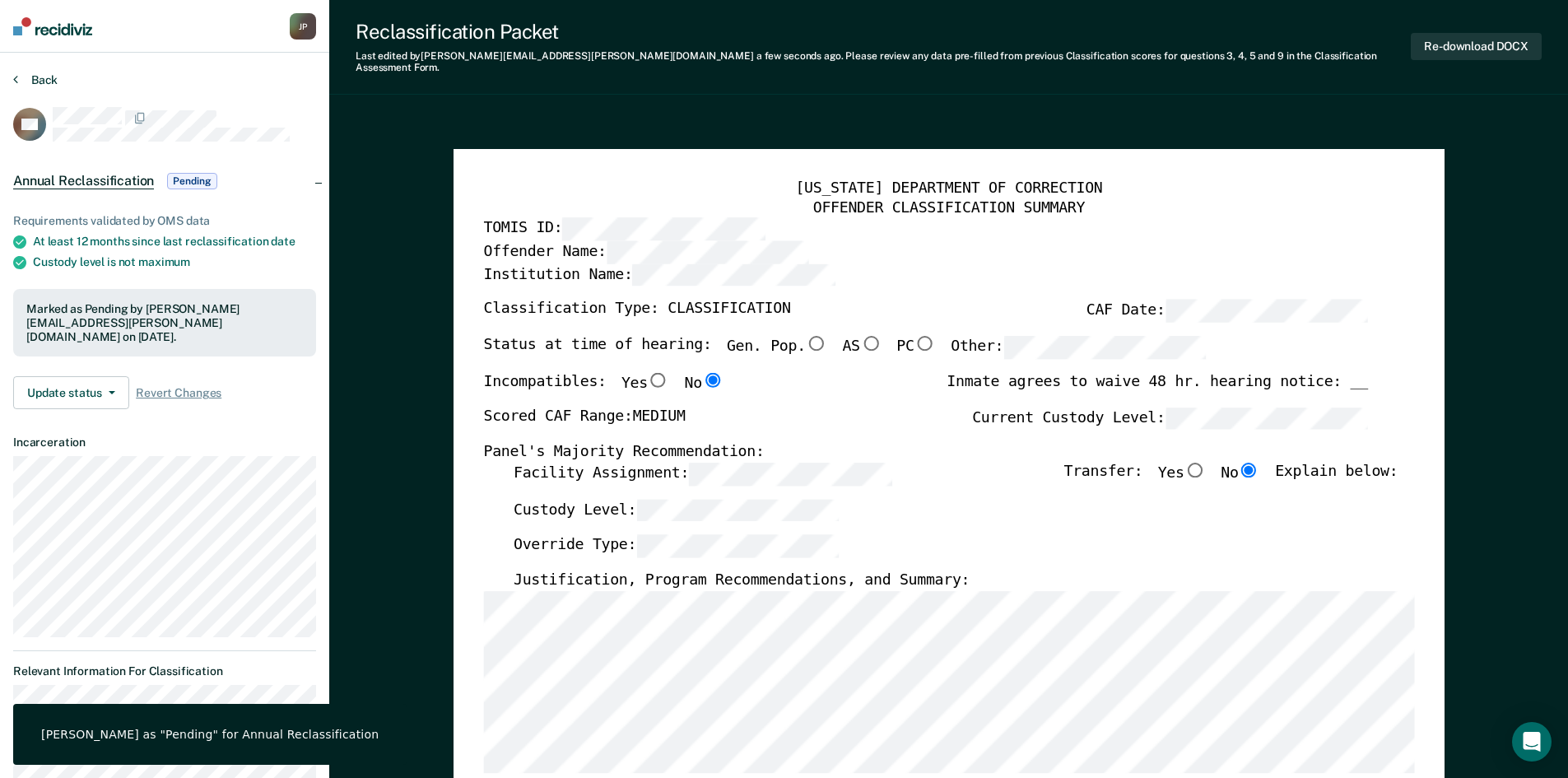
click at [24, 78] on button "Back" at bounding box center [36, 80] width 44 height 15
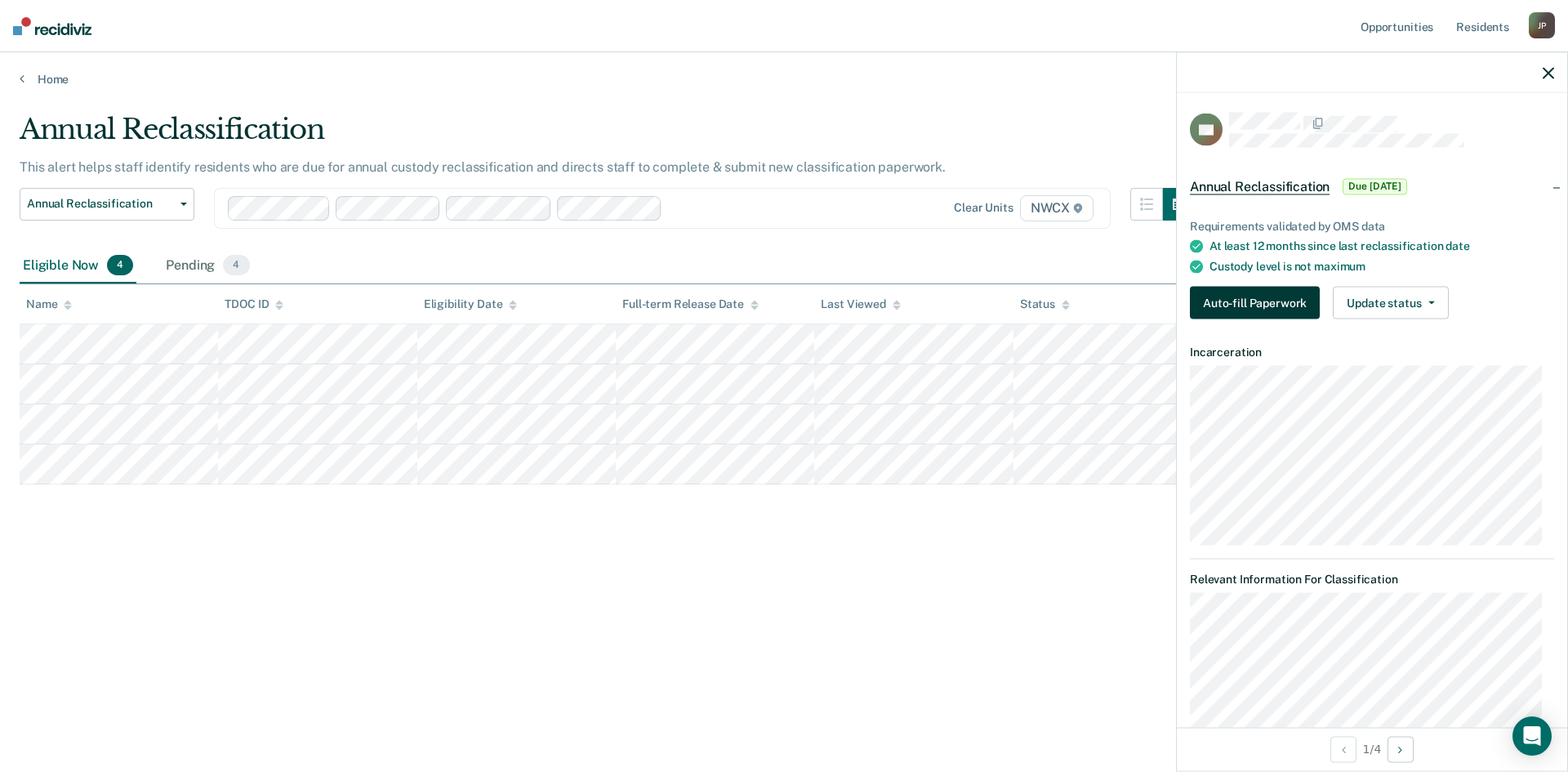
click at [1288, 302] on button "Auto-fill Paperwork" at bounding box center [1254, 303] width 130 height 33
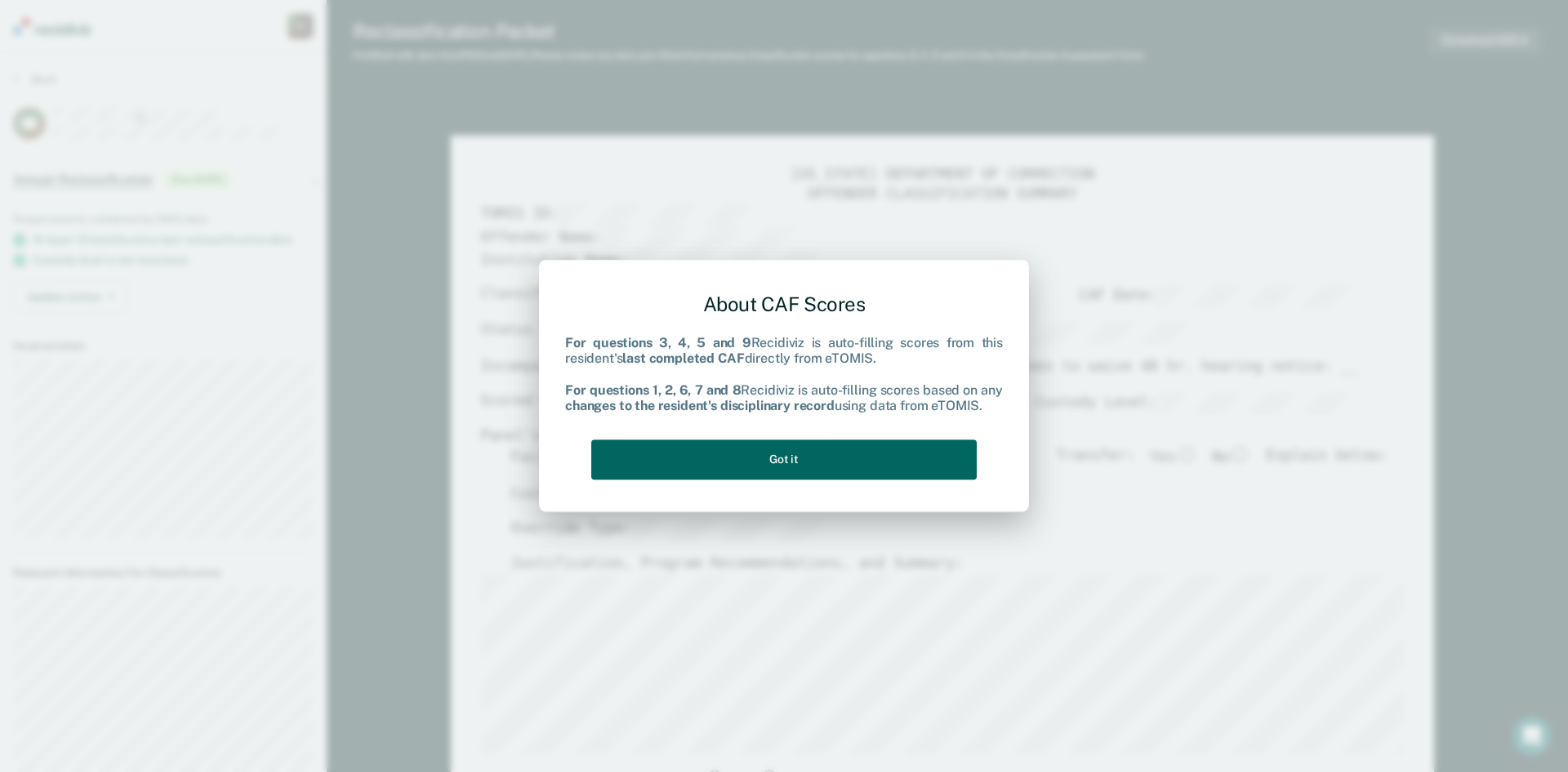
click at [838, 466] on button "Got it" at bounding box center [784, 459] width 385 height 40
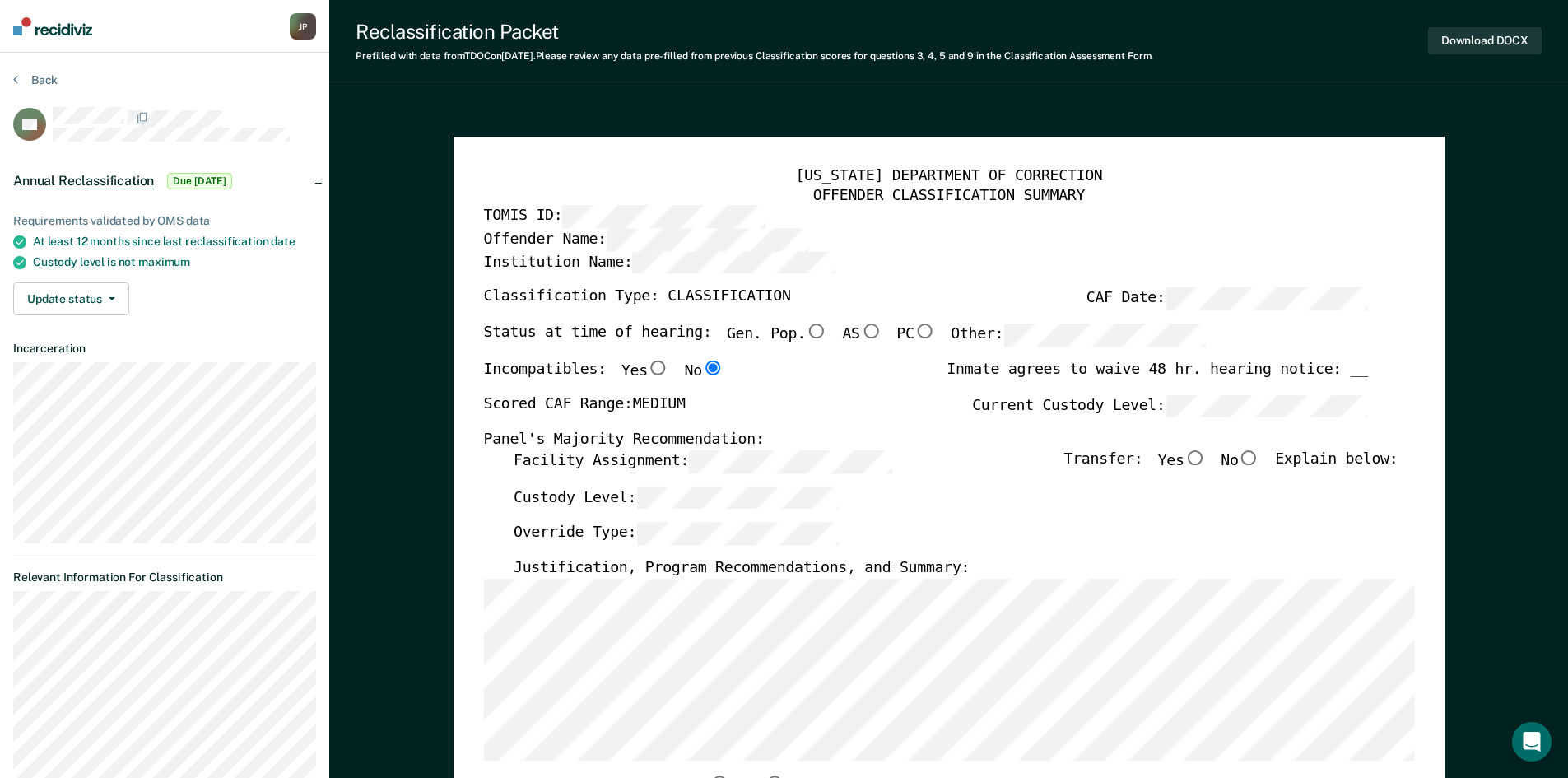
click at [1255, 453] on input "No" at bounding box center [1249, 458] width 21 height 15
type textarea "x"
radio input "true"
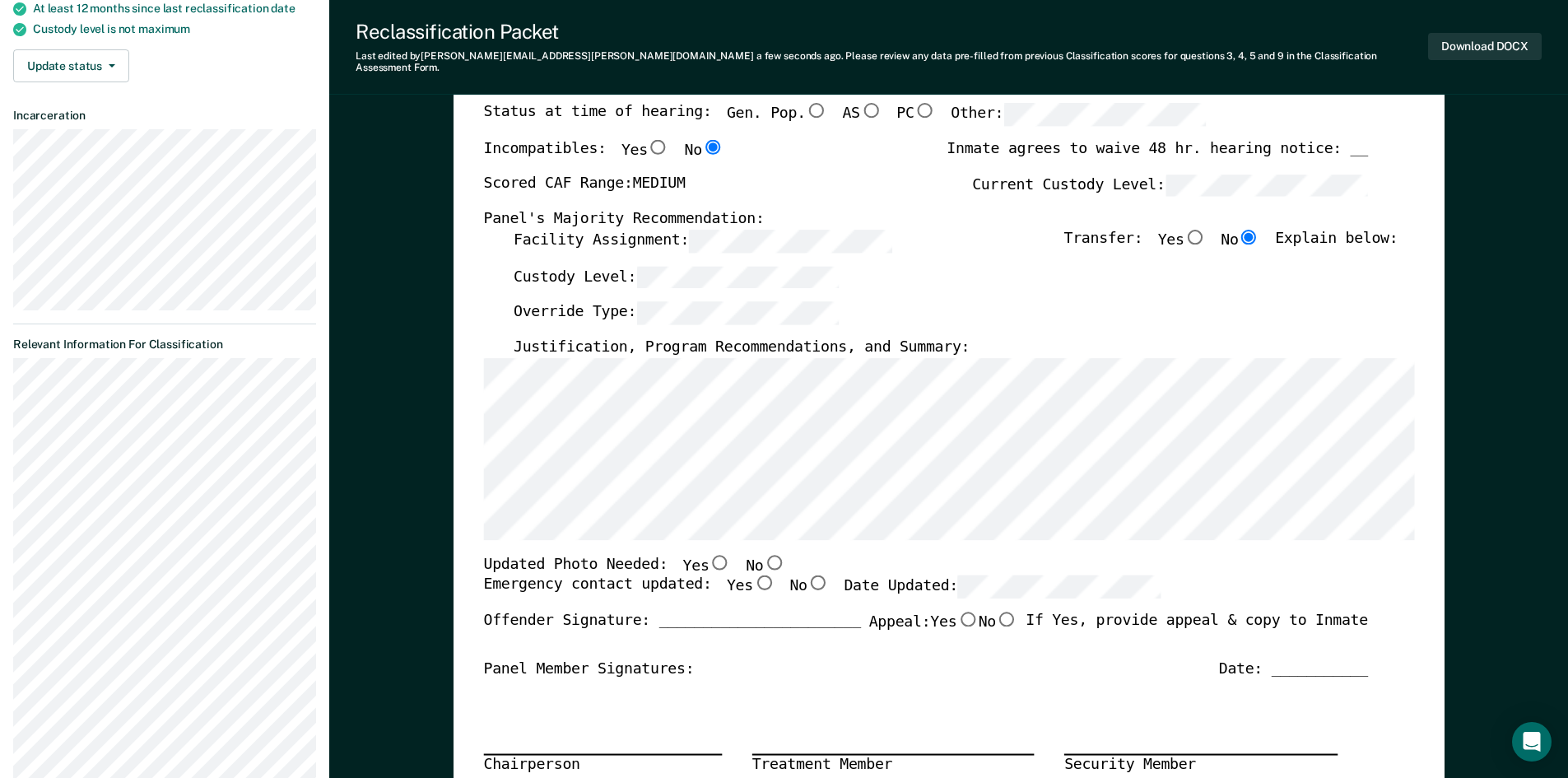
scroll to position [329, 0]
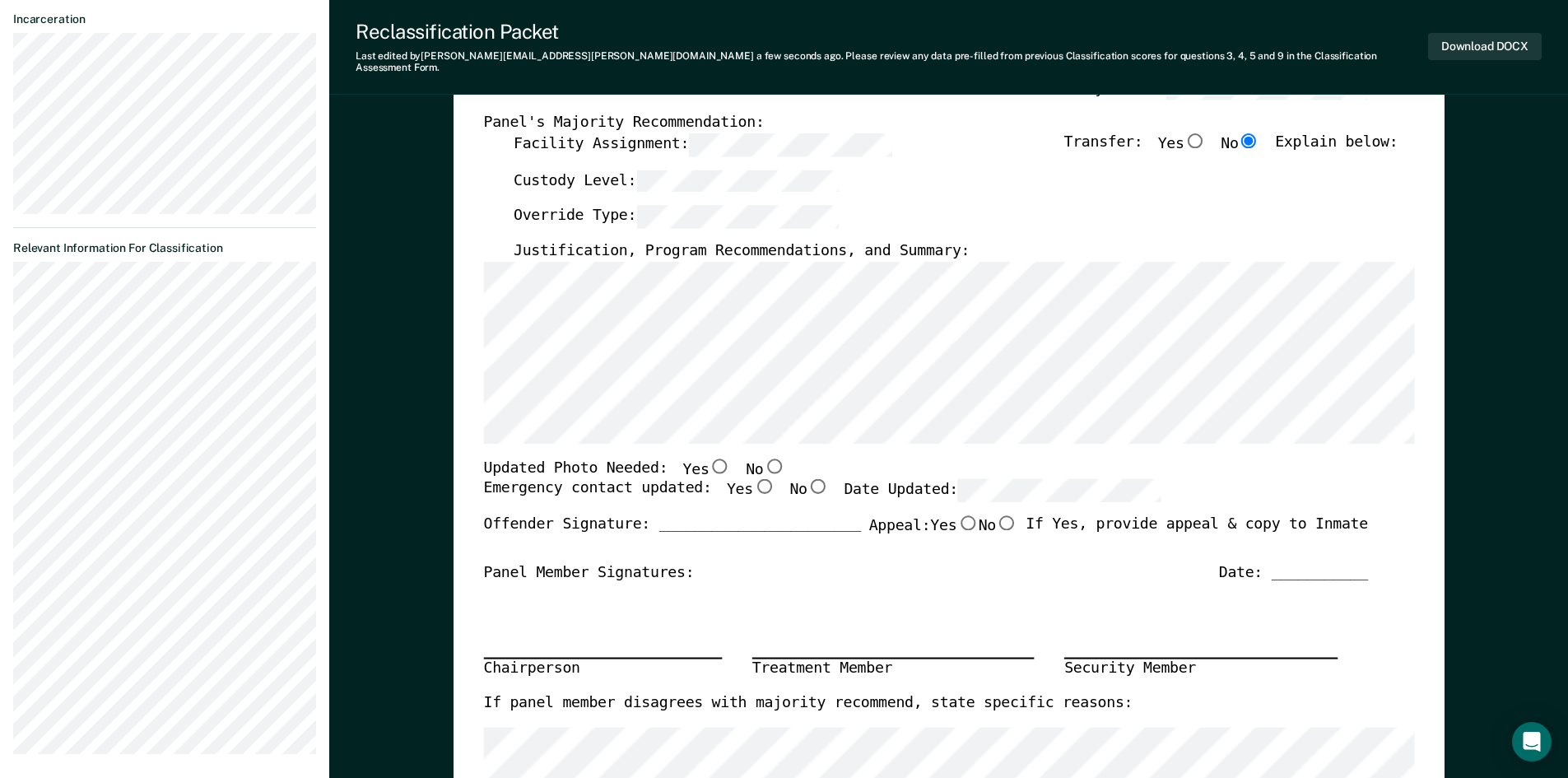
click at [753, 479] on input "Yes" at bounding box center [764, 486] width 21 height 15
type textarea "x"
radio input "true"
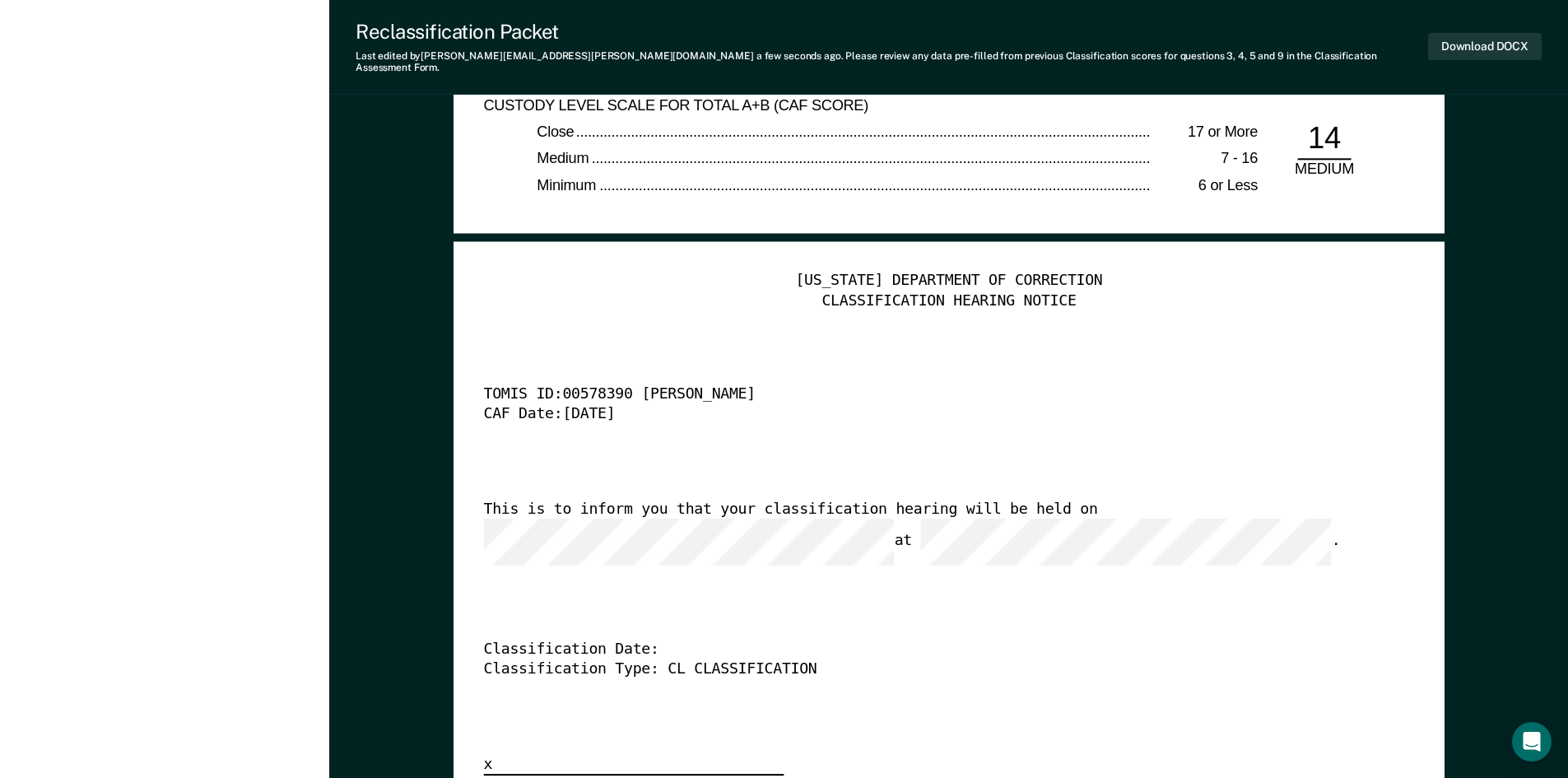
scroll to position [4118, 0]
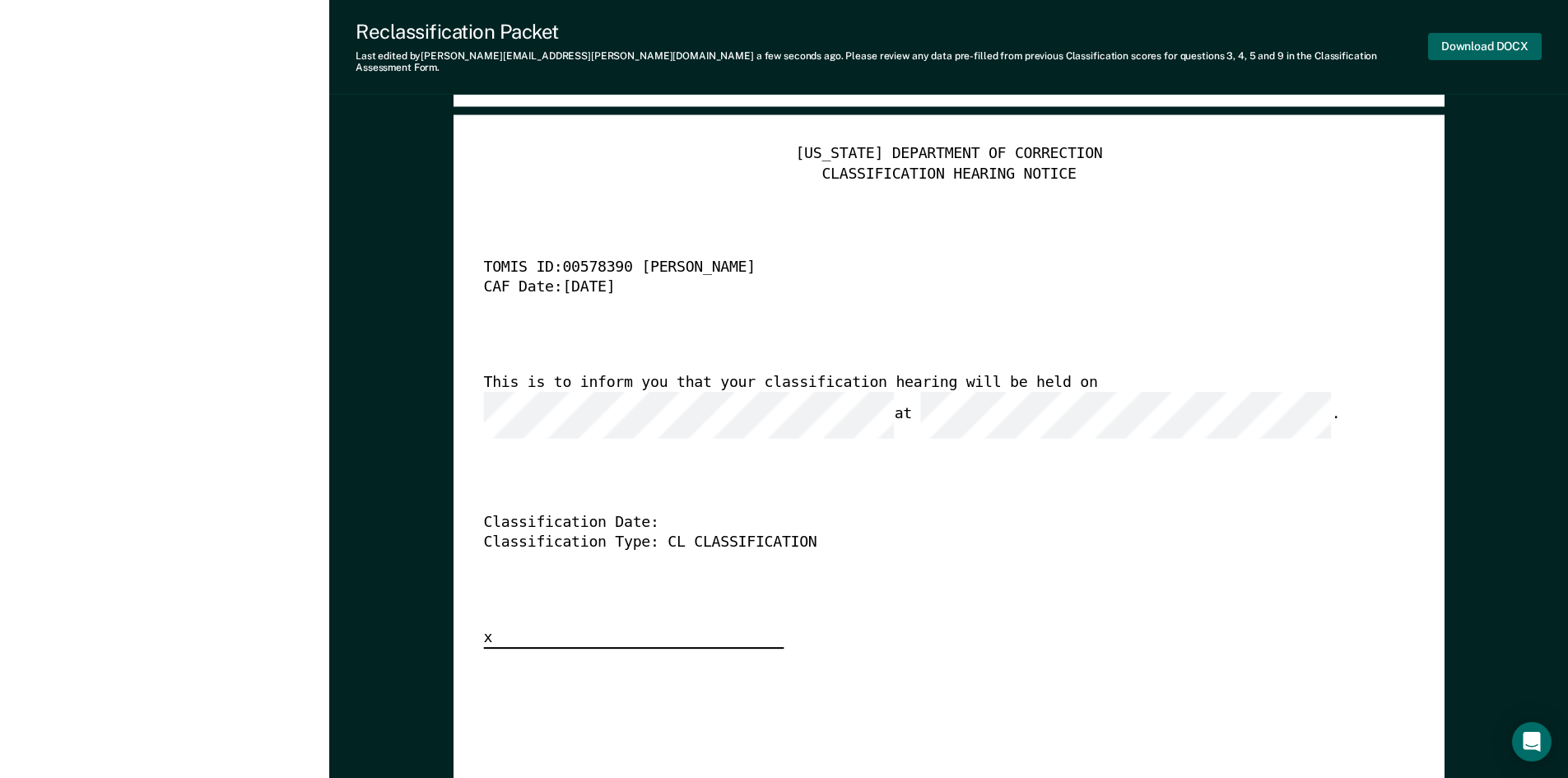
click at [1492, 42] on button "Download DOCX" at bounding box center [1485, 46] width 114 height 28
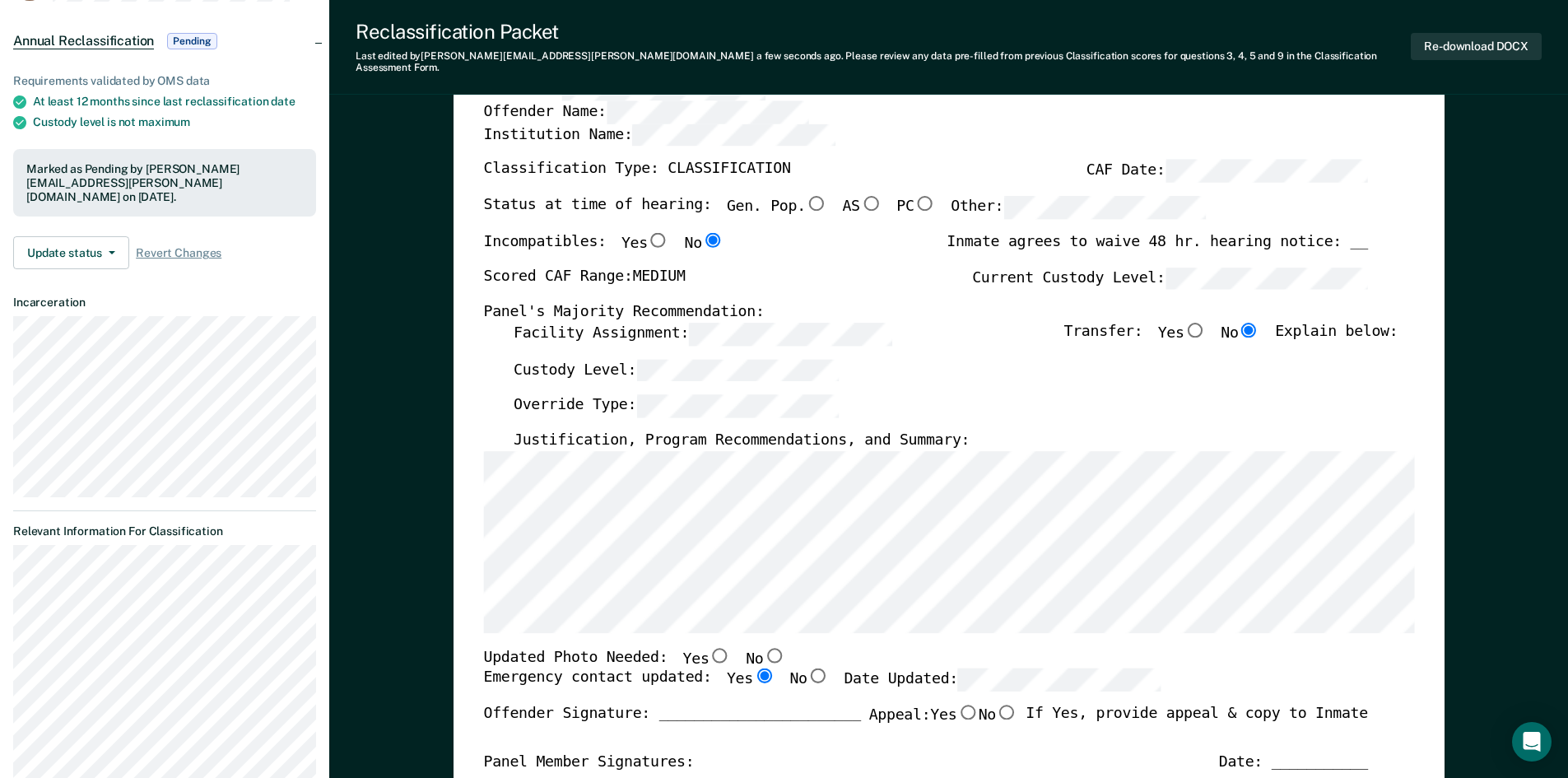
scroll to position [0, 0]
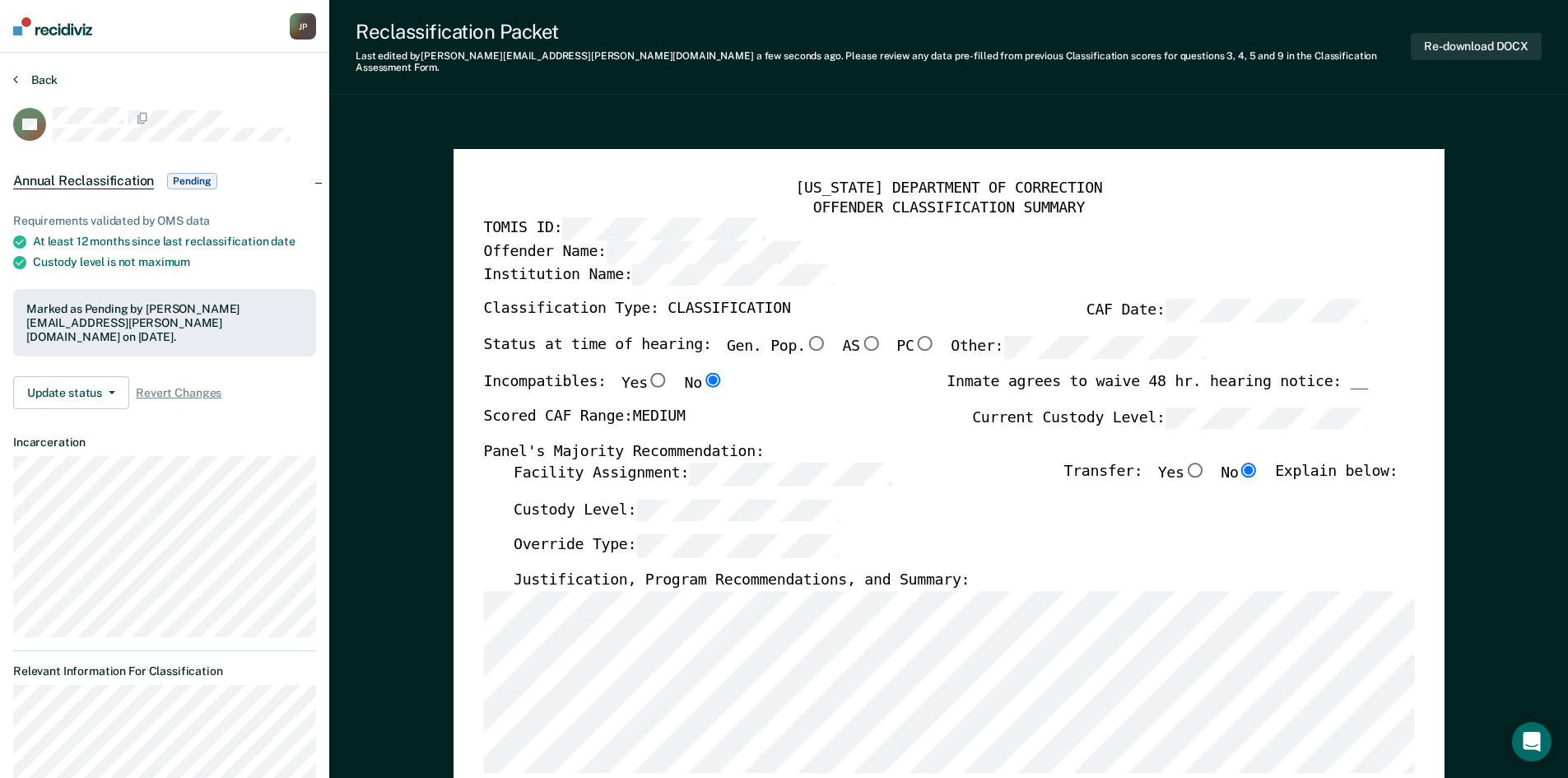
click at [37, 78] on button "Back" at bounding box center [36, 80] width 44 height 15
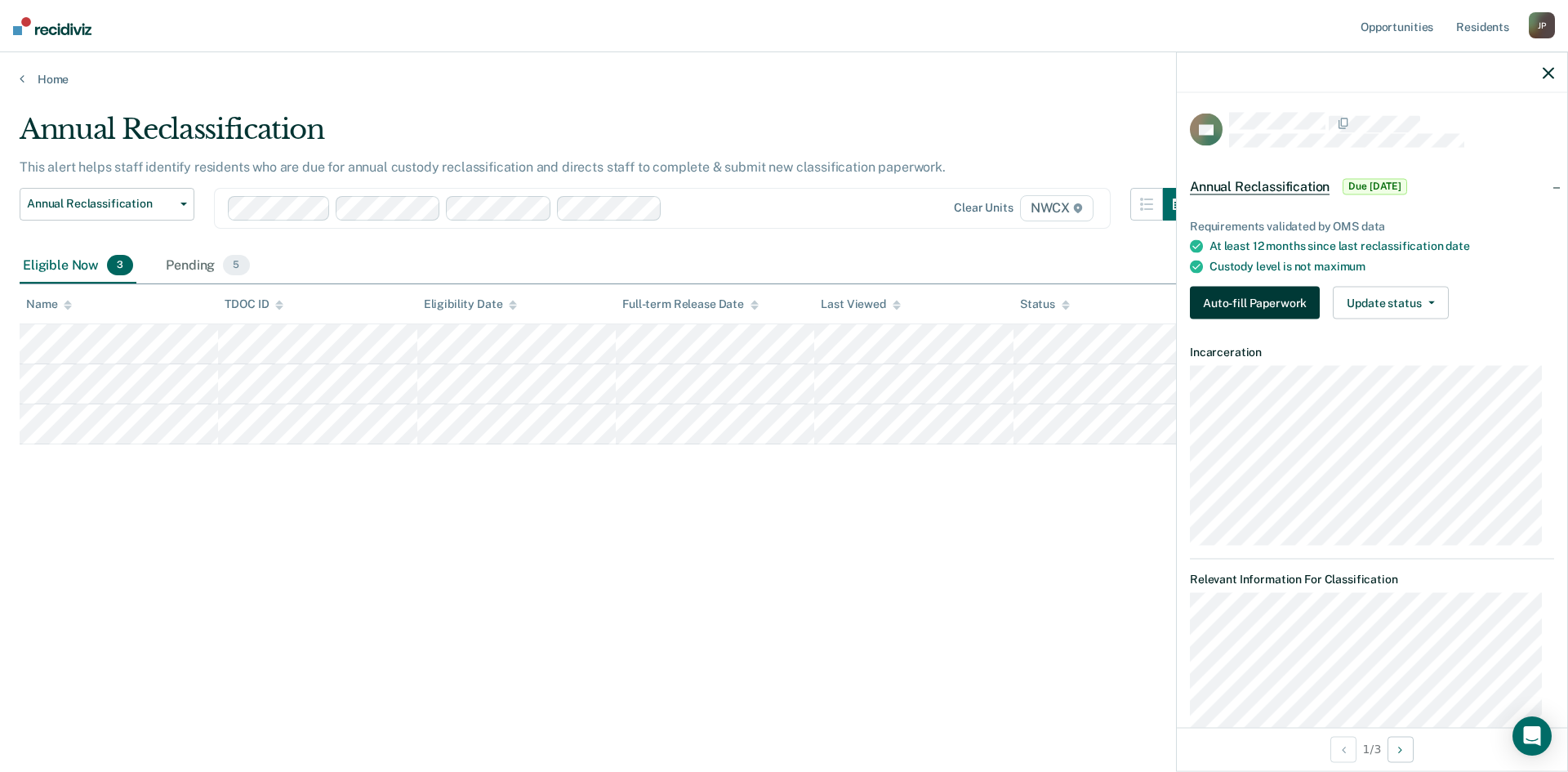
click at [1226, 298] on button "Auto-fill Paperwork" at bounding box center [1254, 303] width 130 height 33
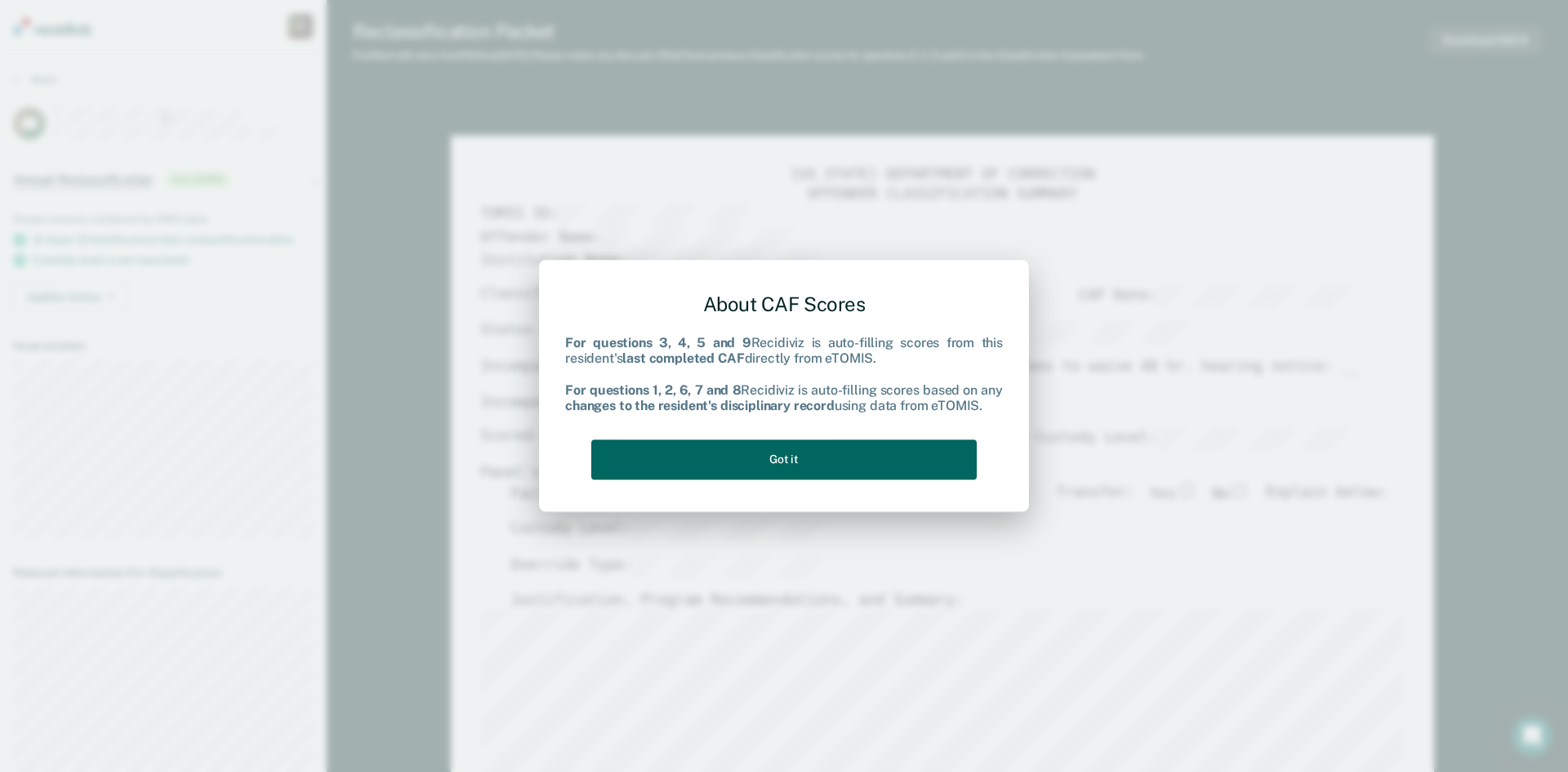
click at [768, 463] on button "Got it" at bounding box center [784, 459] width 385 height 40
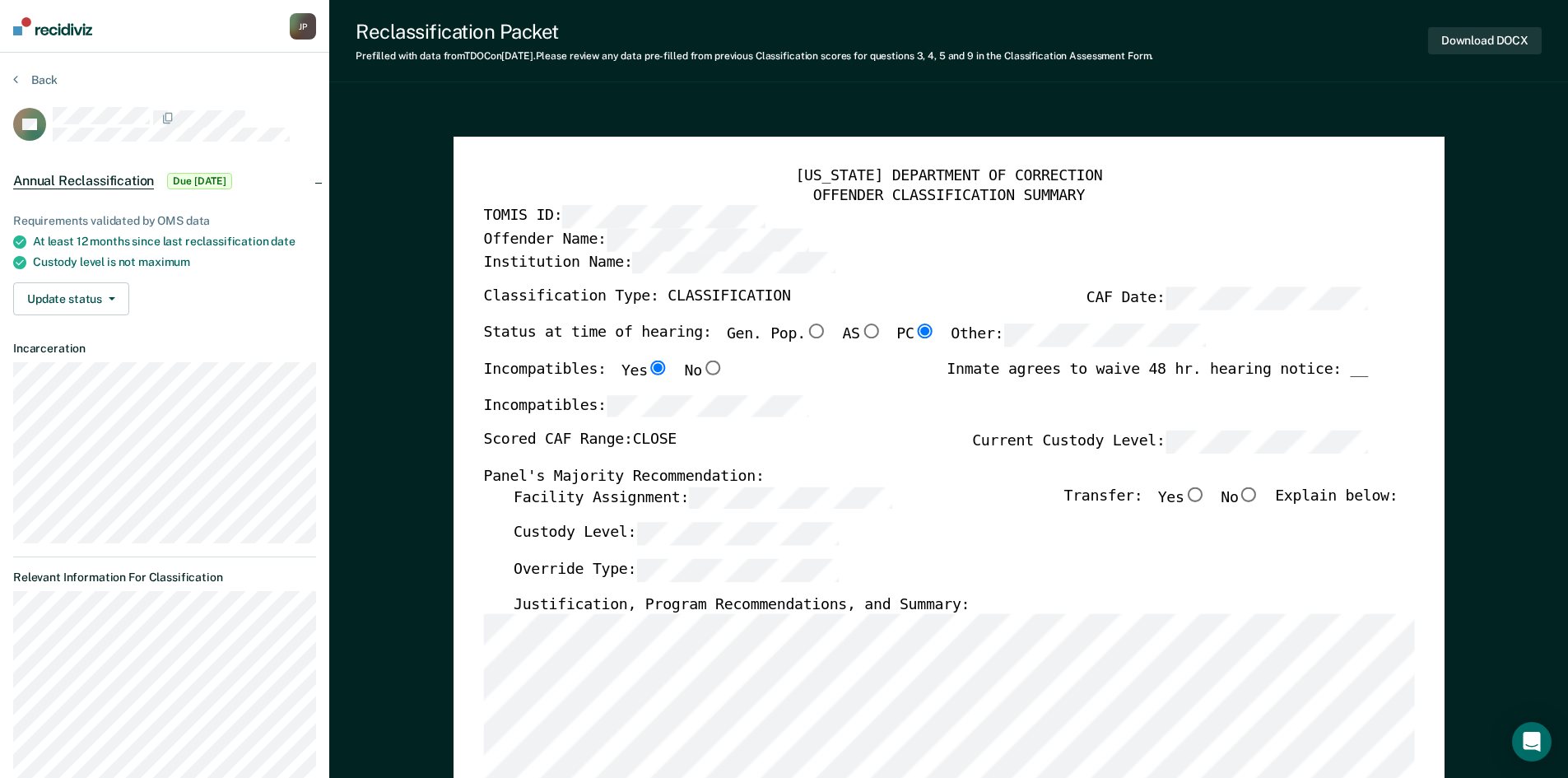
click at [1258, 496] on input "No" at bounding box center [1249, 493] width 21 height 15
type textarea "x"
radio input "true"
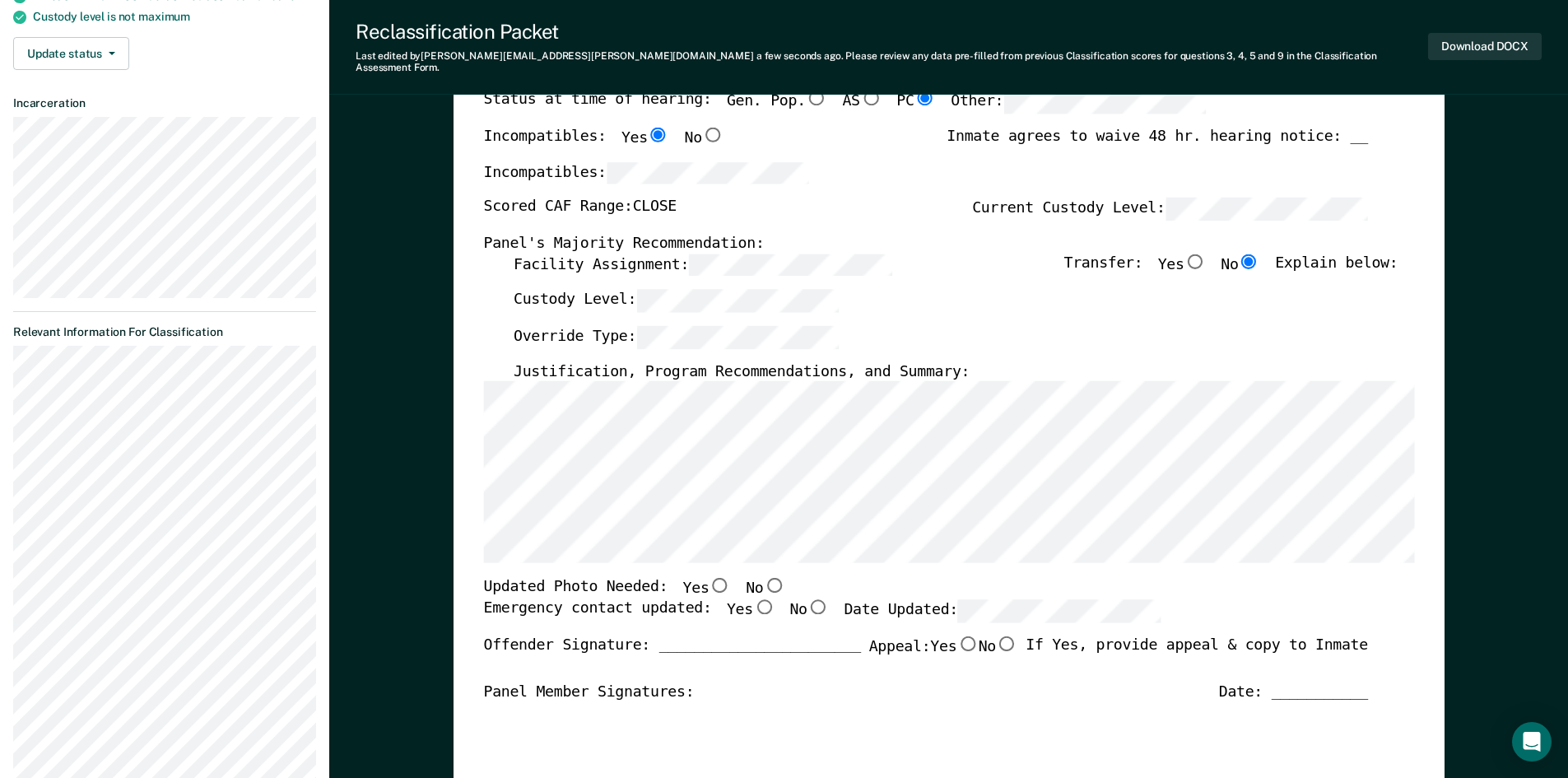
scroll to position [247, 0]
click at [753, 598] on input "Yes" at bounding box center [764, 605] width 21 height 15
type textarea "x"
radio input "true"
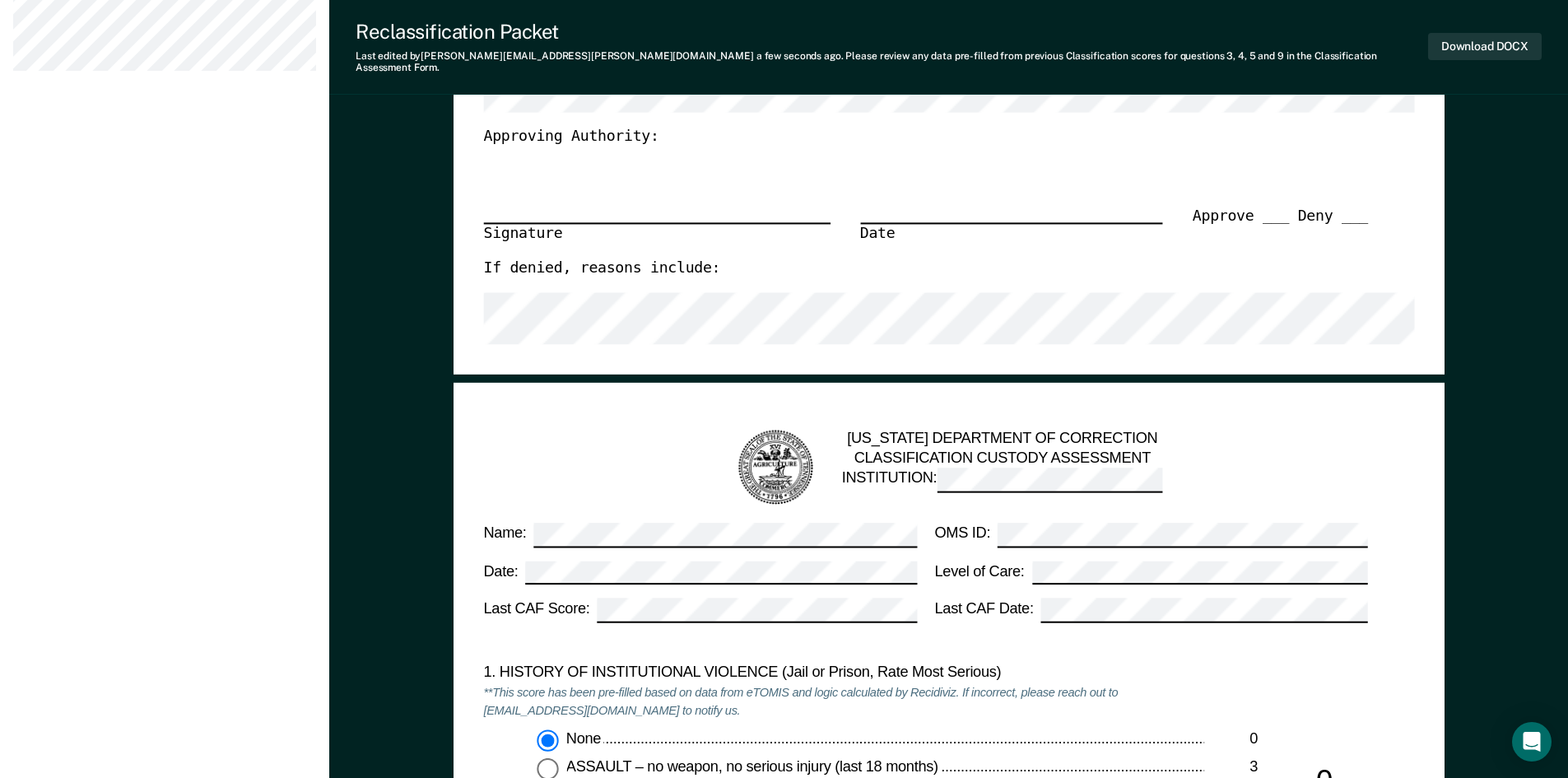
scroll to position [823, 0]
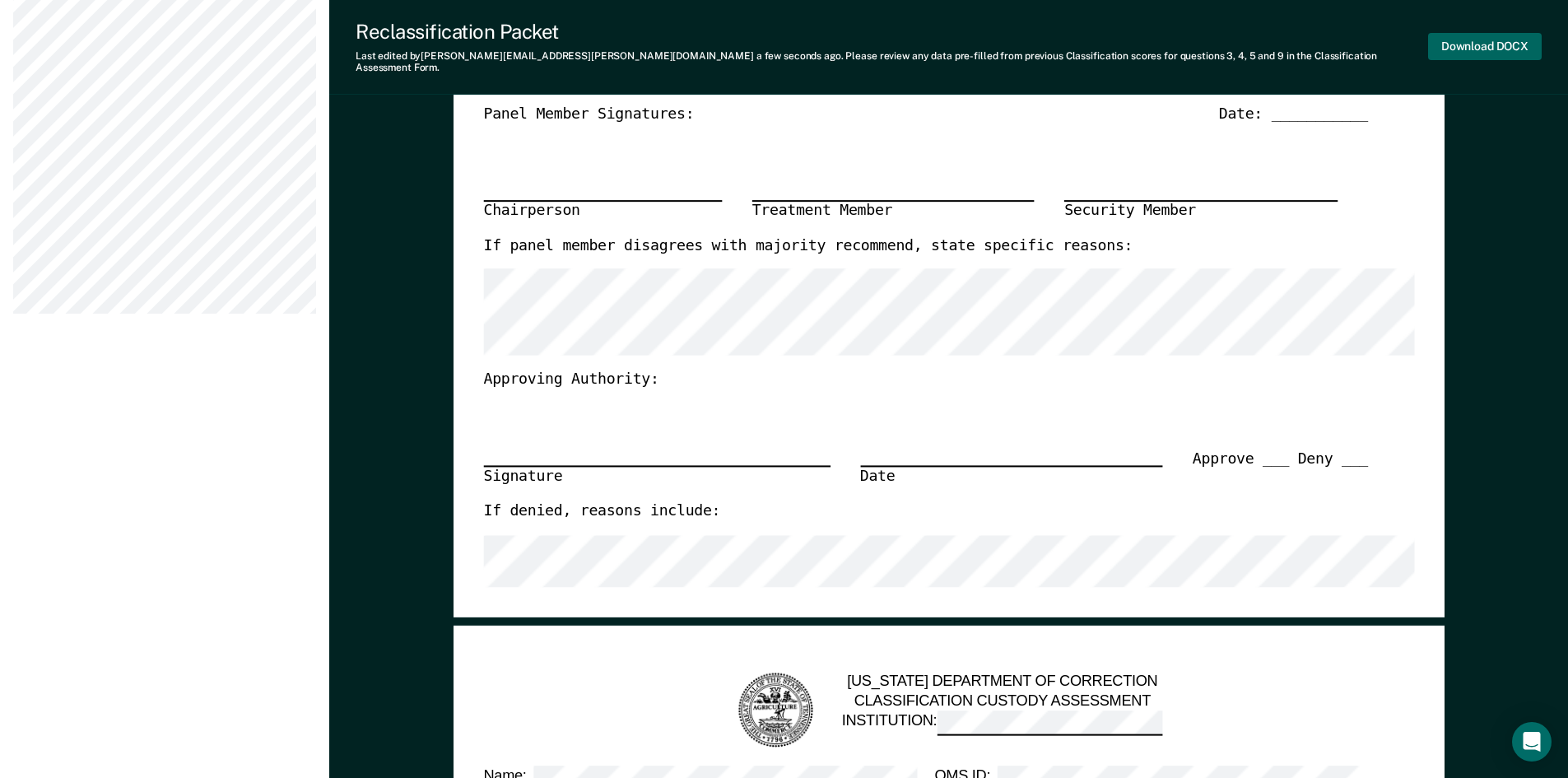
click at [1492, 43] on button "Download DOCX" at bounding box center [1485, 46] width 114 height 28
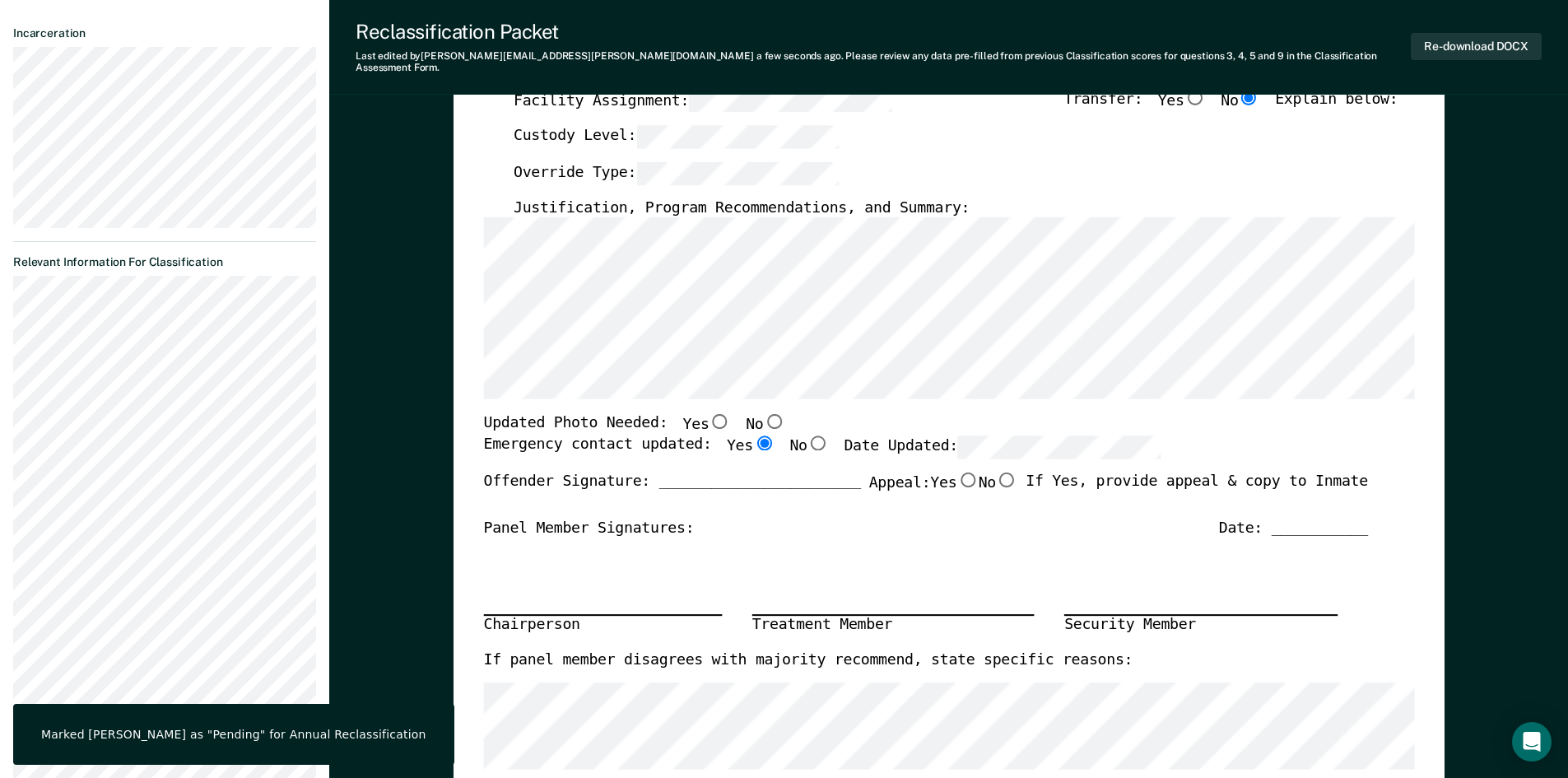
scroll to position [0, 0]
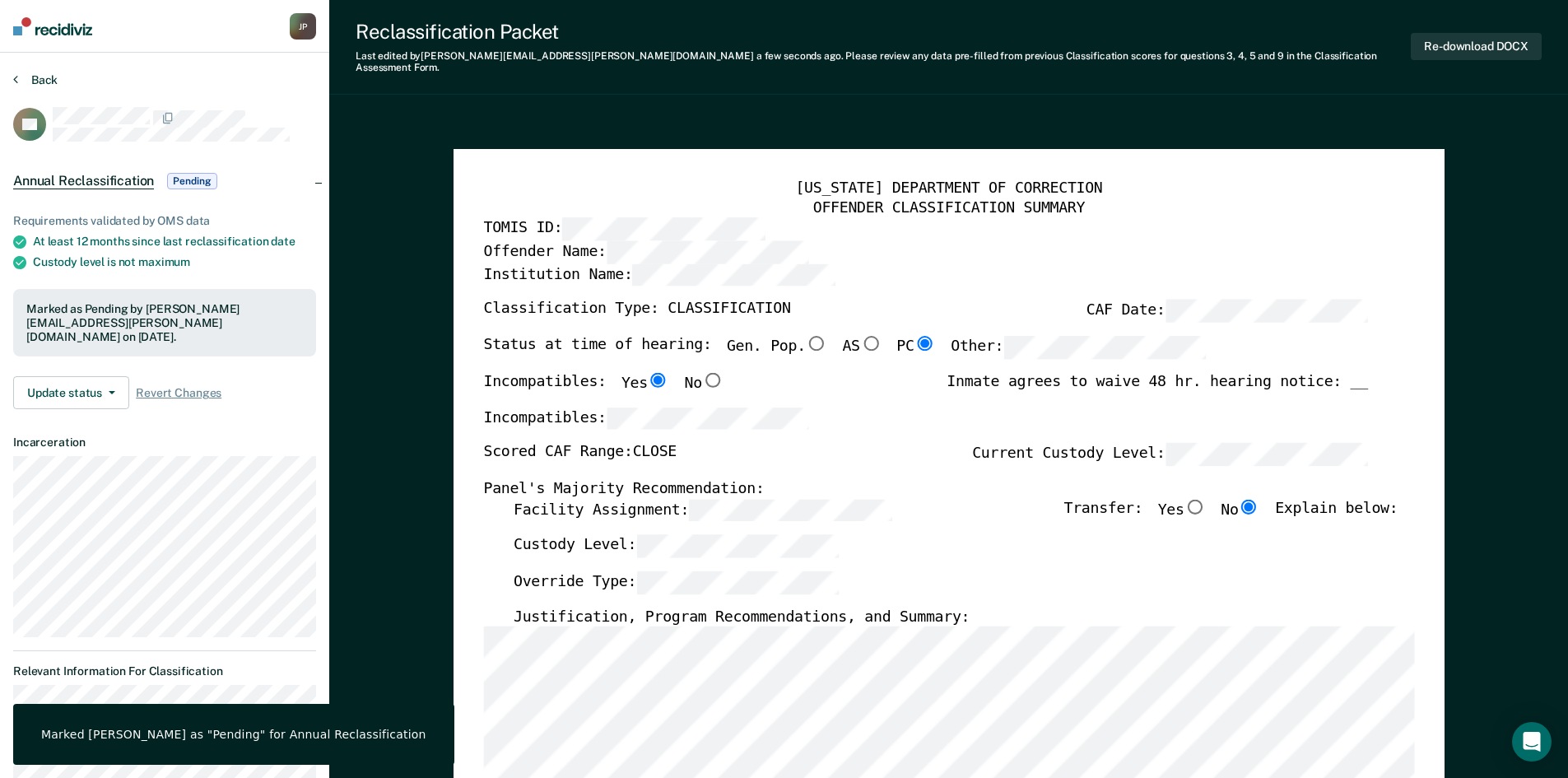
click at [46, 82] on button "Back" at bounding box center [36, 80] width 44 height 15
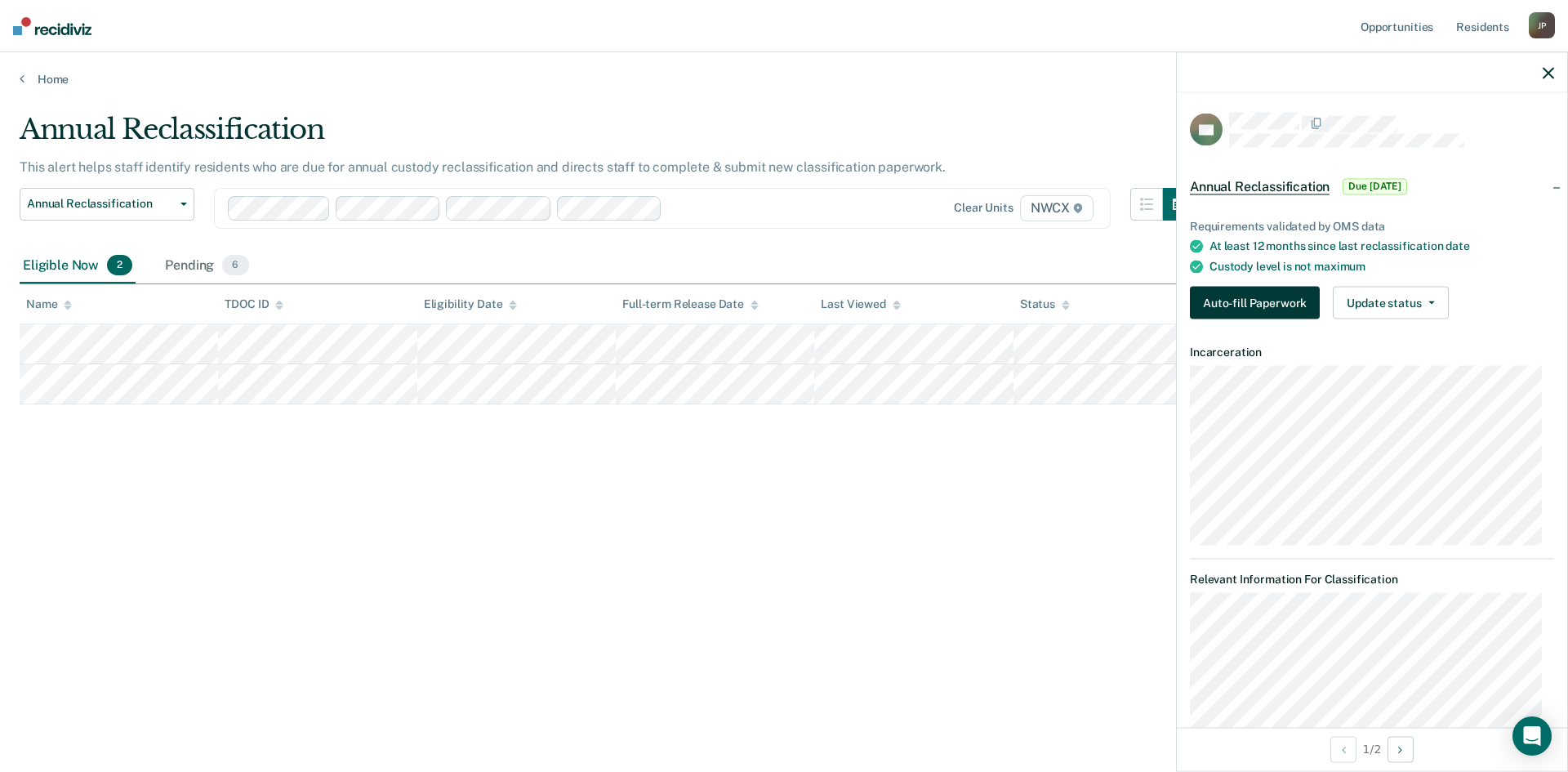
click at [1281, 302] on button "Auto-fill Paperwork" at bounding box center [1254, 303] width 130 height 33
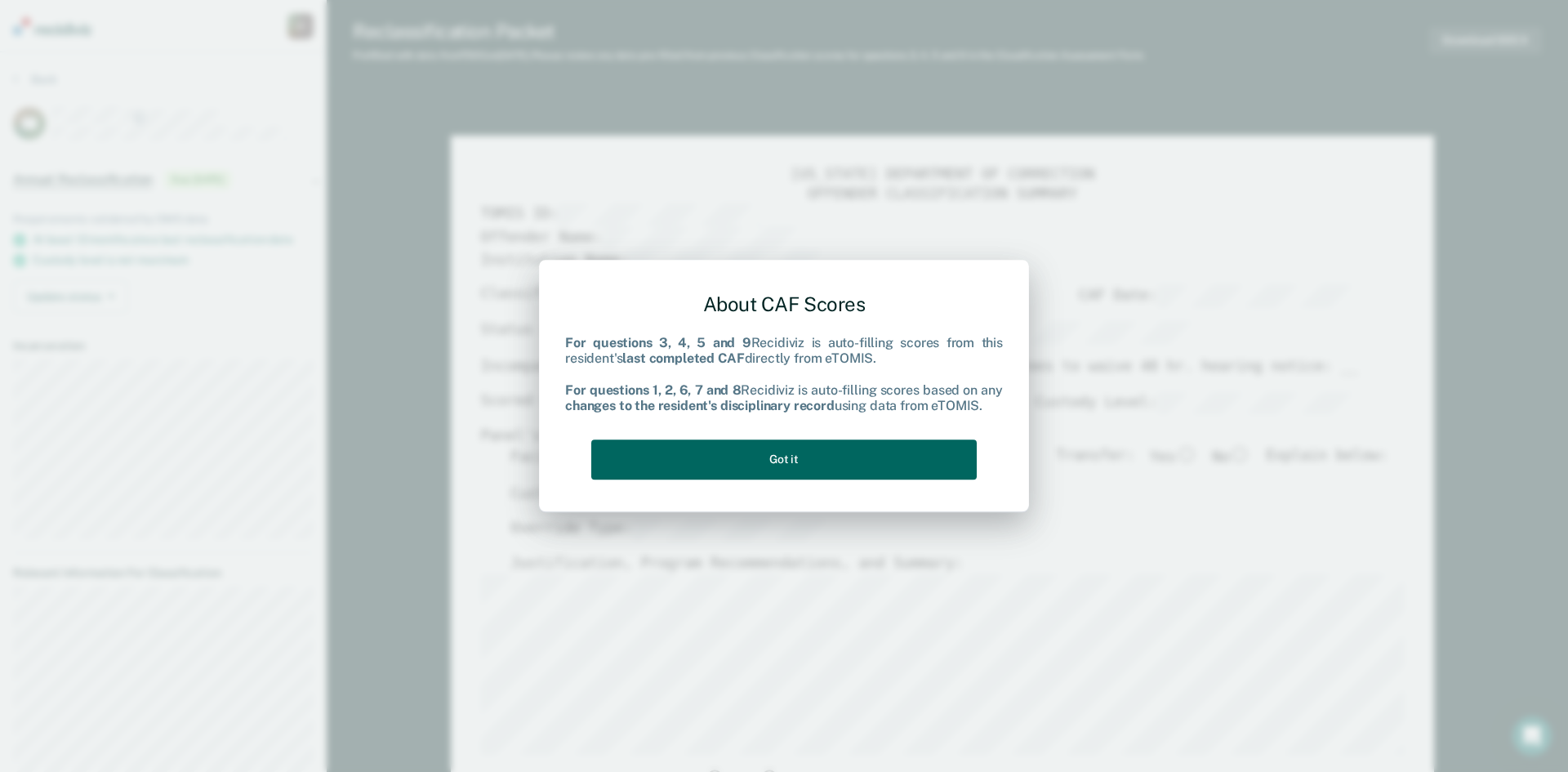
click at [809, 450] on button "Got it" at bounding box center [784, 459] width 385 height 40
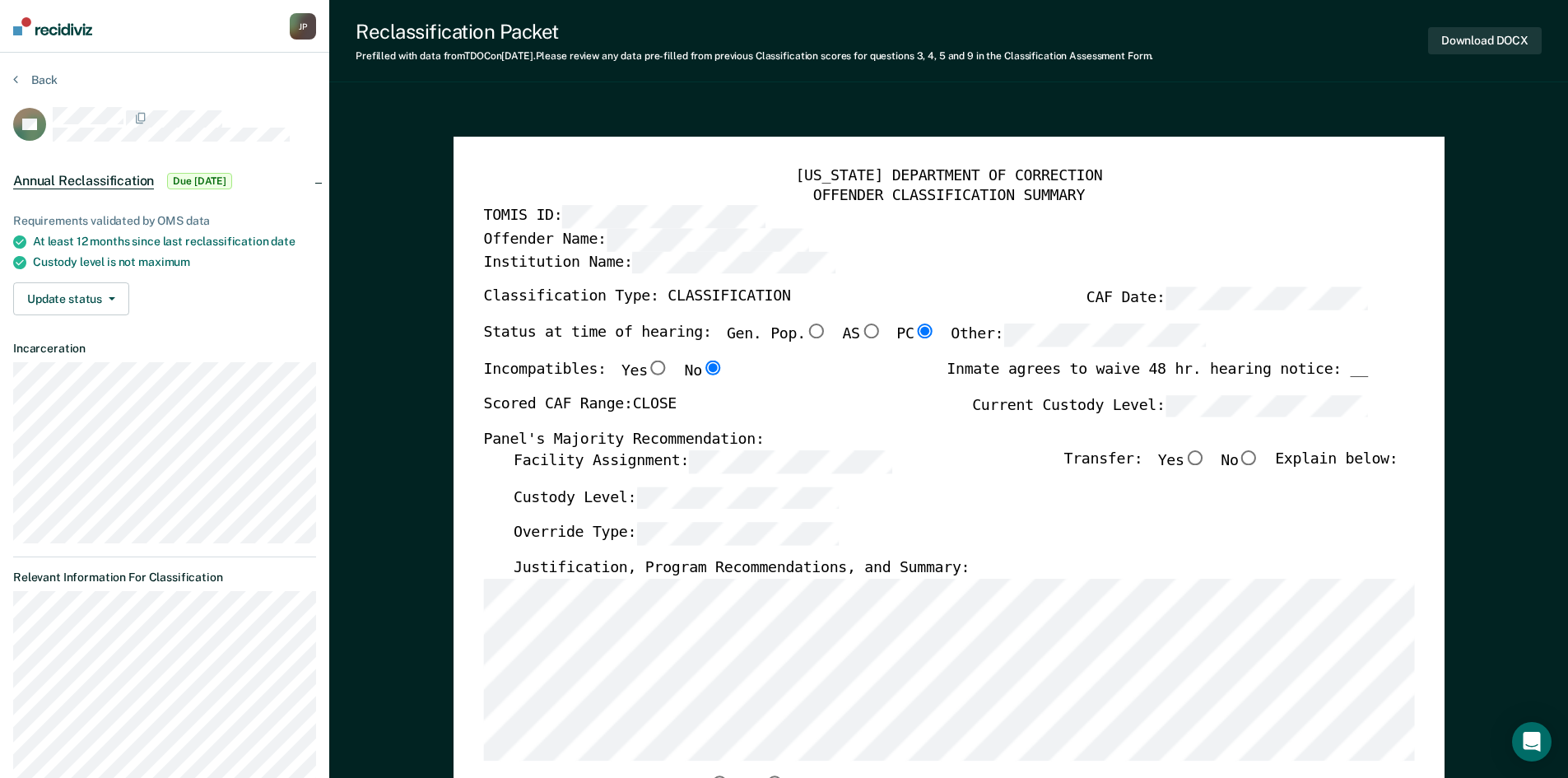
click at [1260, 459] on input "No" at bounding box center [1249, 458] width 21 height 15
type textarea "x"
radio input "true"
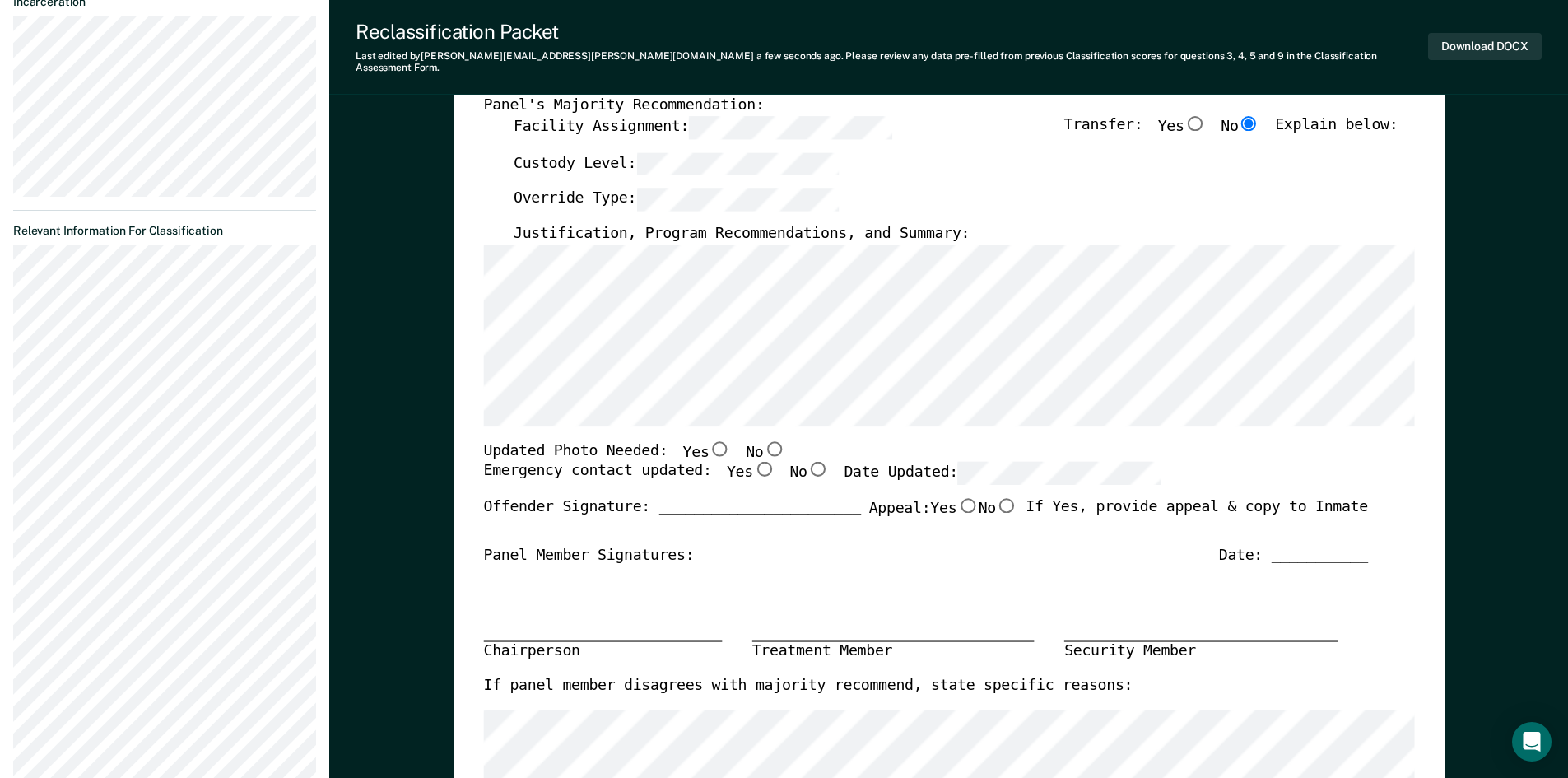
scroll to position [329, 0]
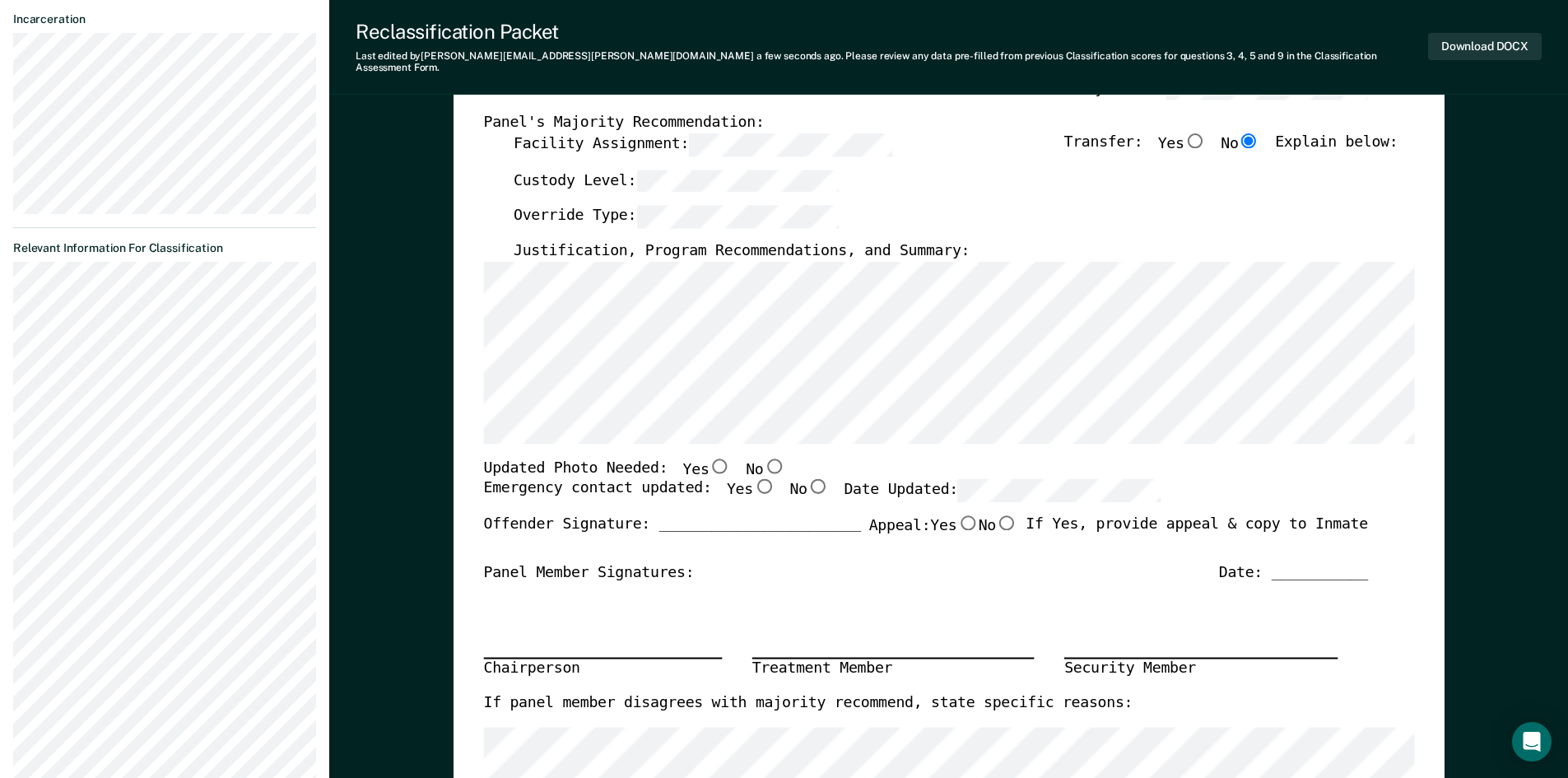
click at [753, 479] on input "Yes" at bounding box center [764, 486] width 21 height 15
type textarea "x"
radio input "true"
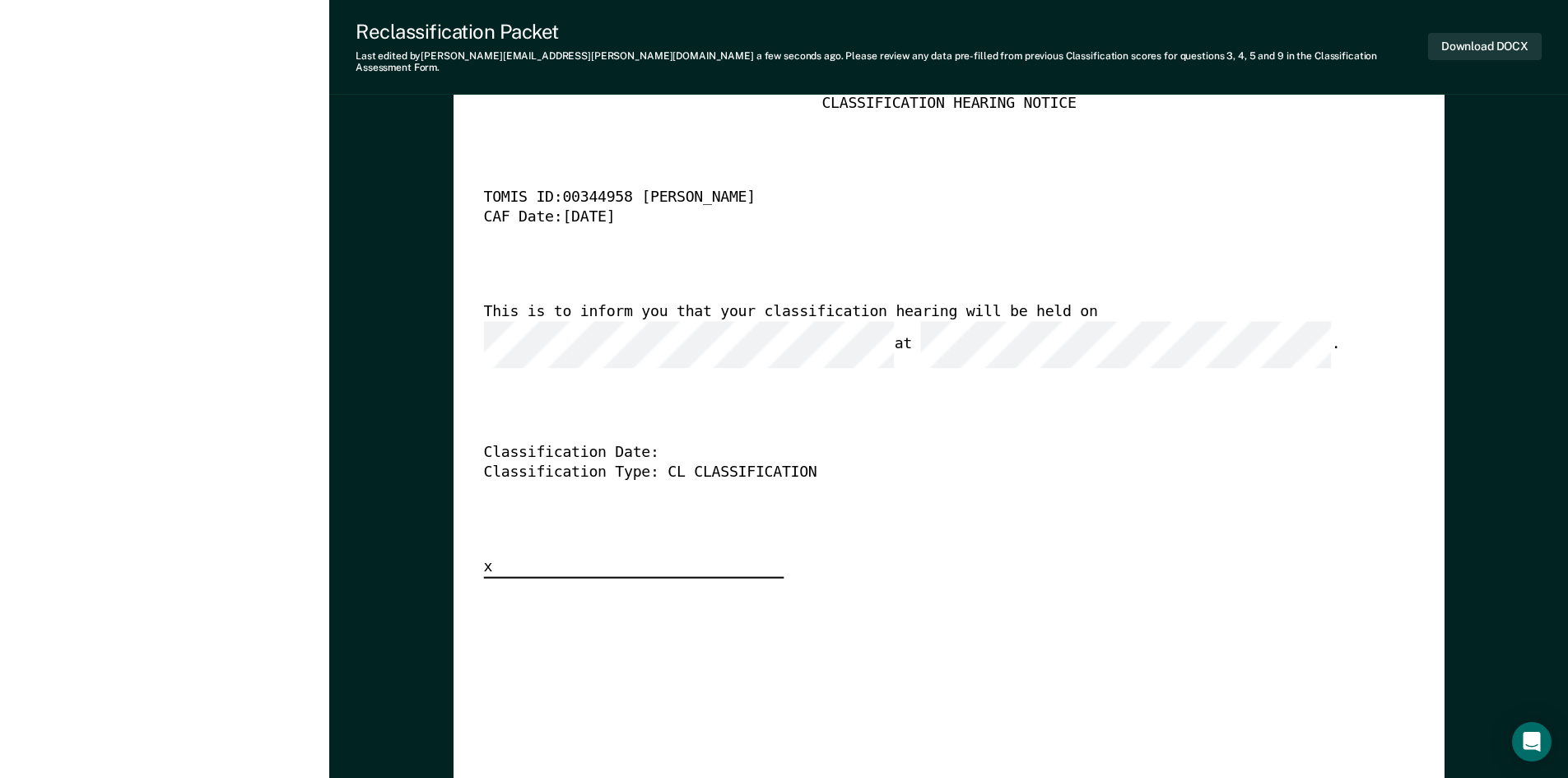
scroll to position [4118, 0]
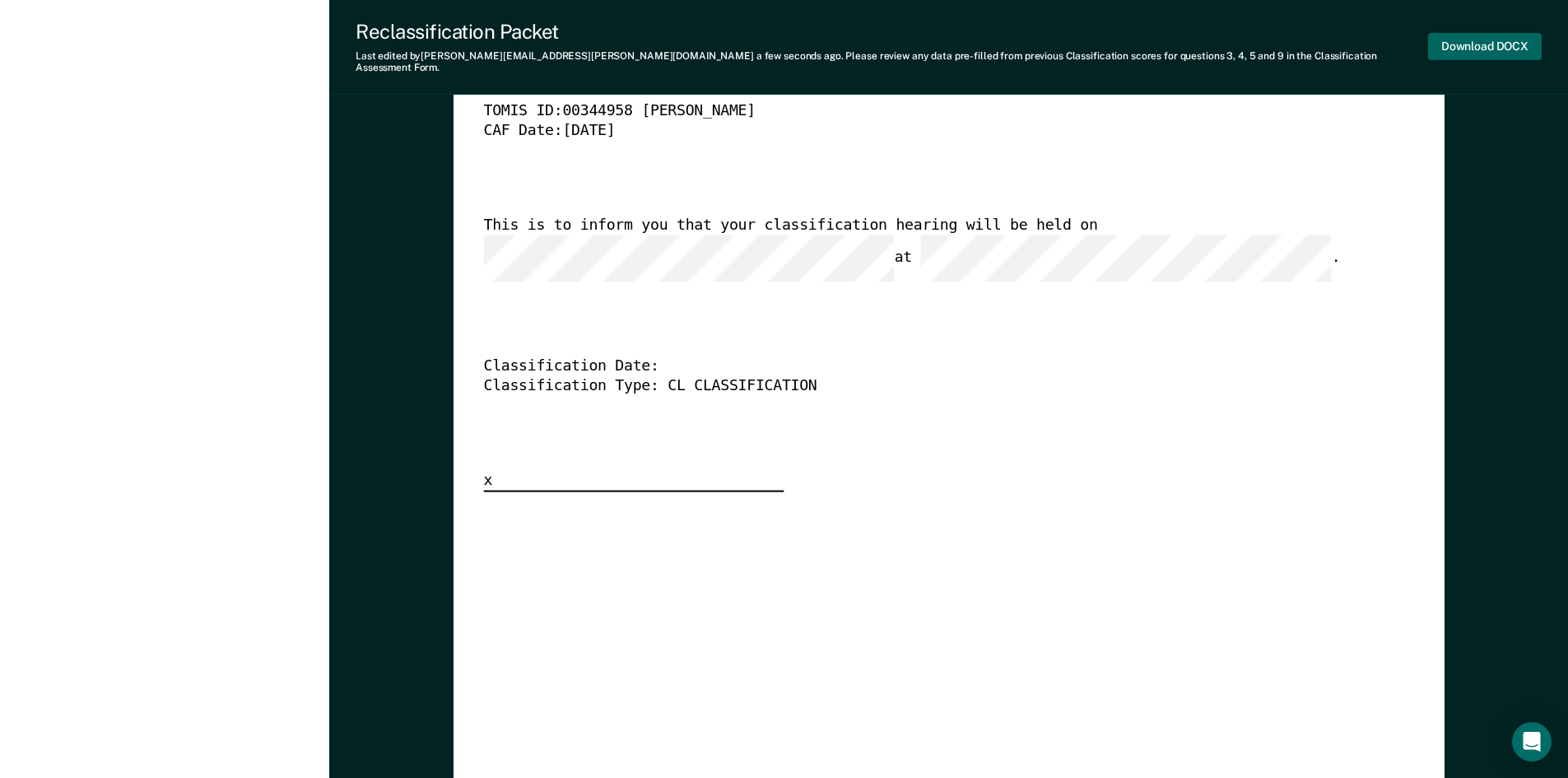
click at [1465, 33] on button "Download DOCX" at bounding box center [1485, 46] width 114 height 28
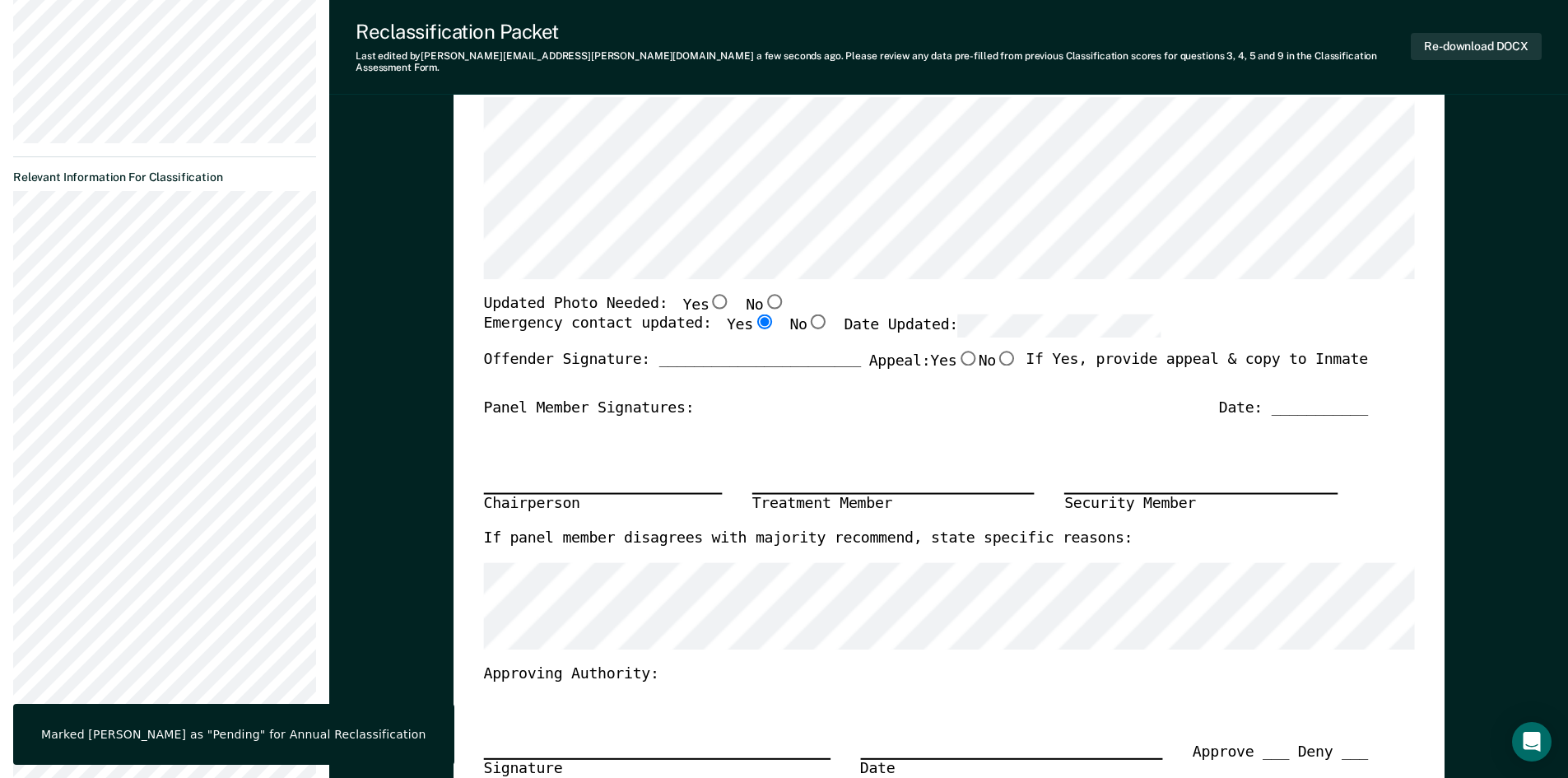
scroll to position [0, 0]
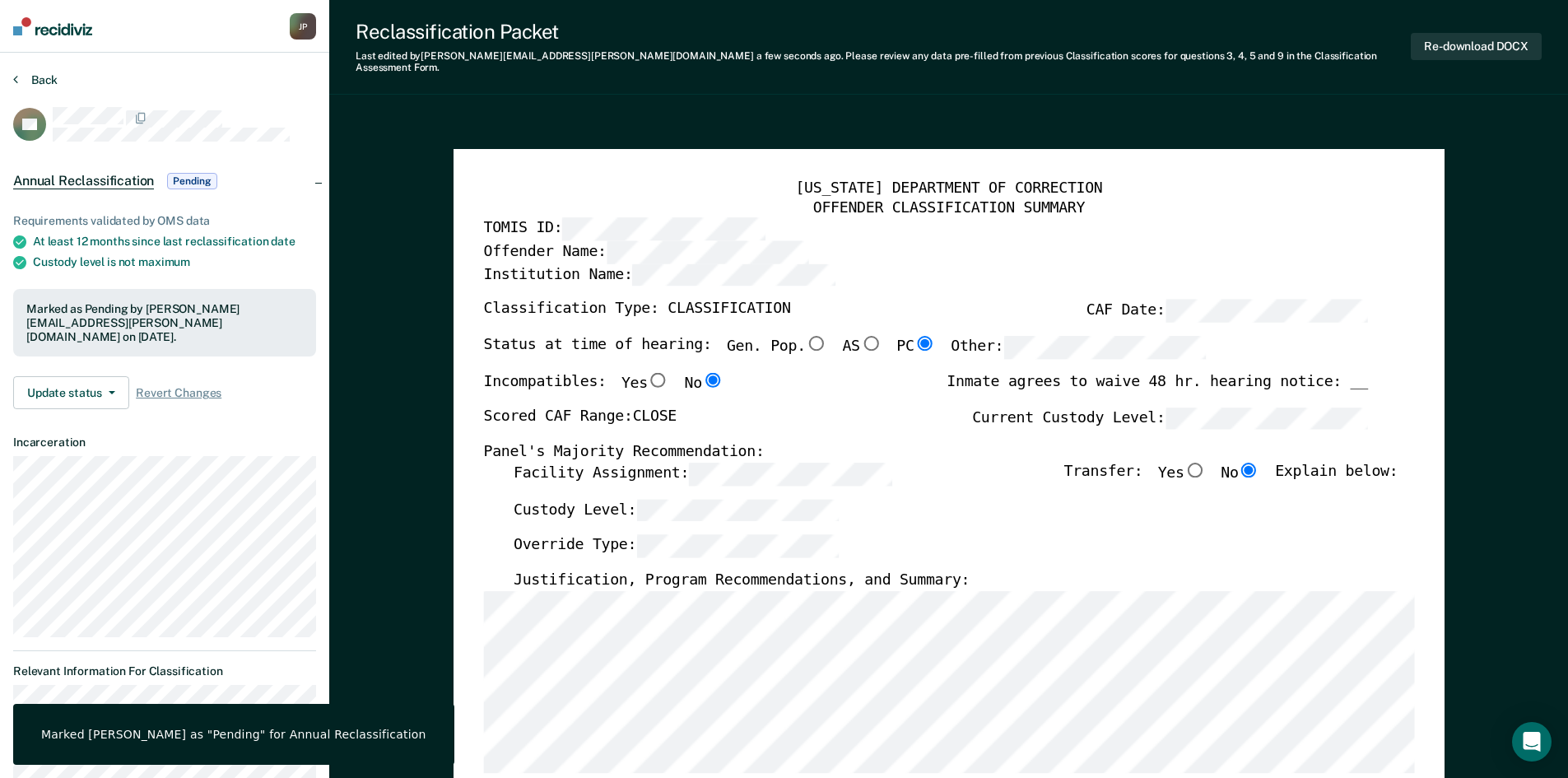
click at [42, 74] on button "Back" at bounding box center [36, 80] width 44 height 15
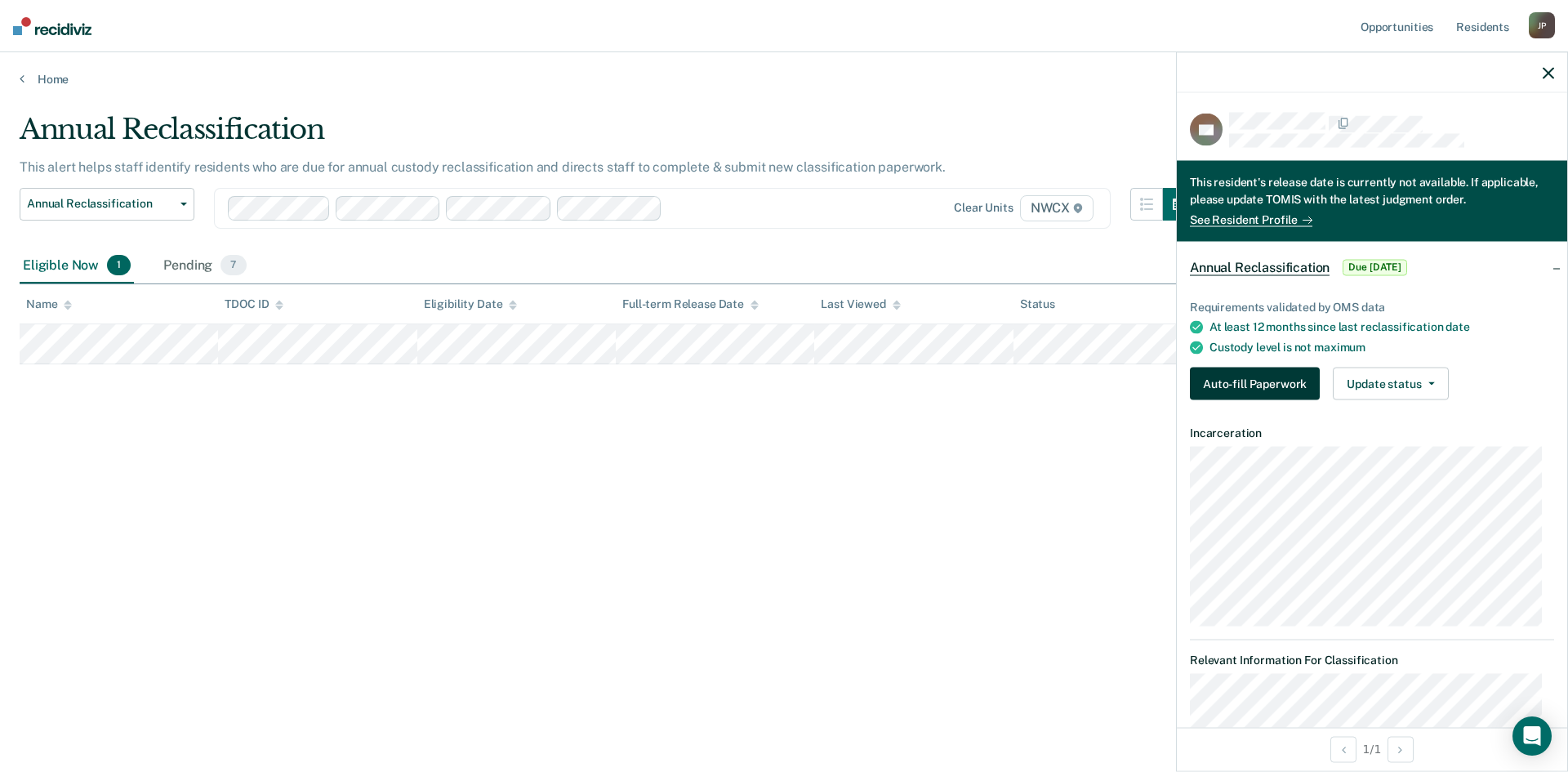
click at [1236, 386] on button "Auto-fill Paperwork" at bounding box center [1254, 384] width 130 height 33
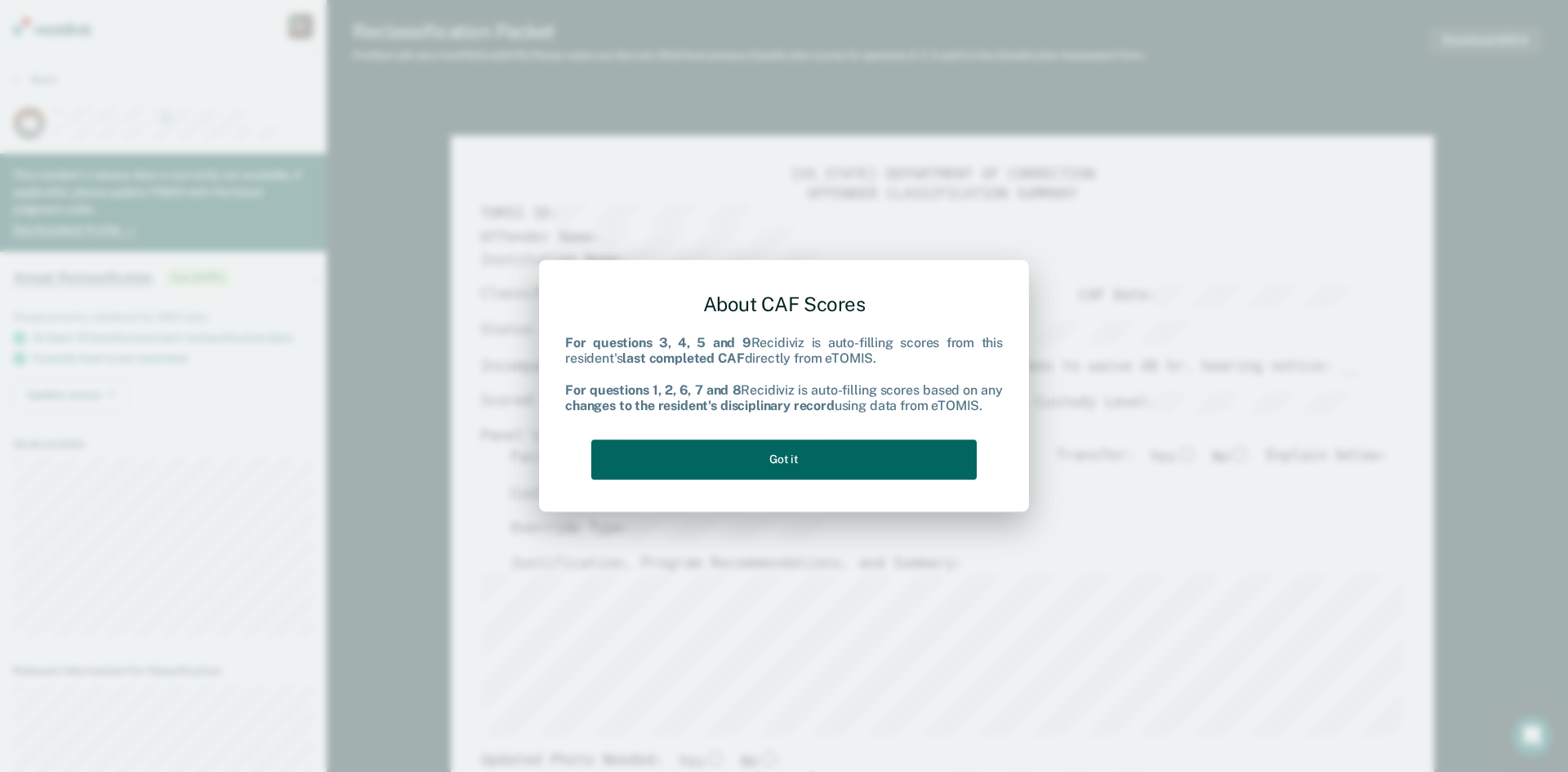
click at [791, 463] on button "Got it" at bounding box center [784, 459] width 385 height 40
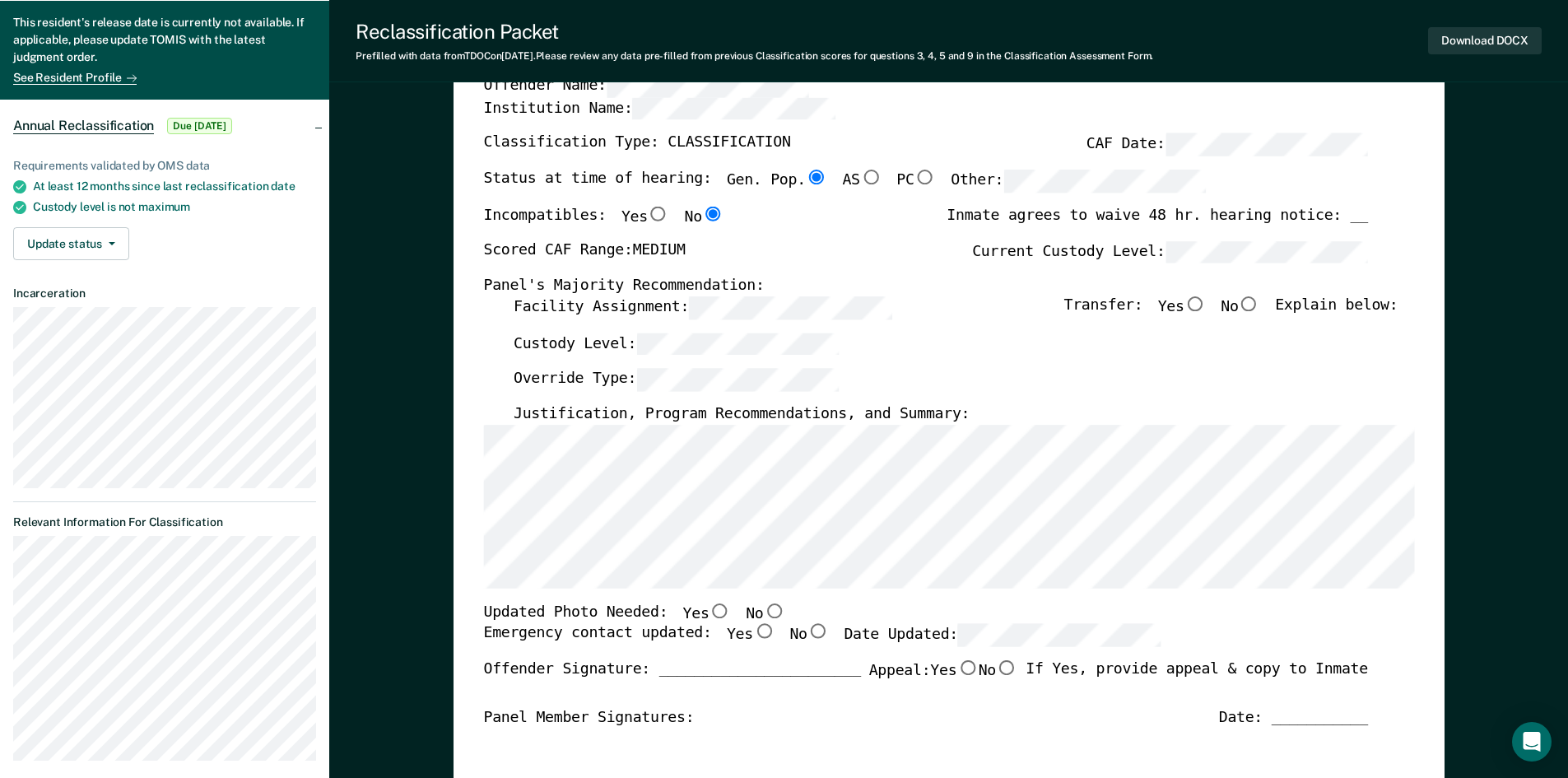
scroll to position [164, 0]
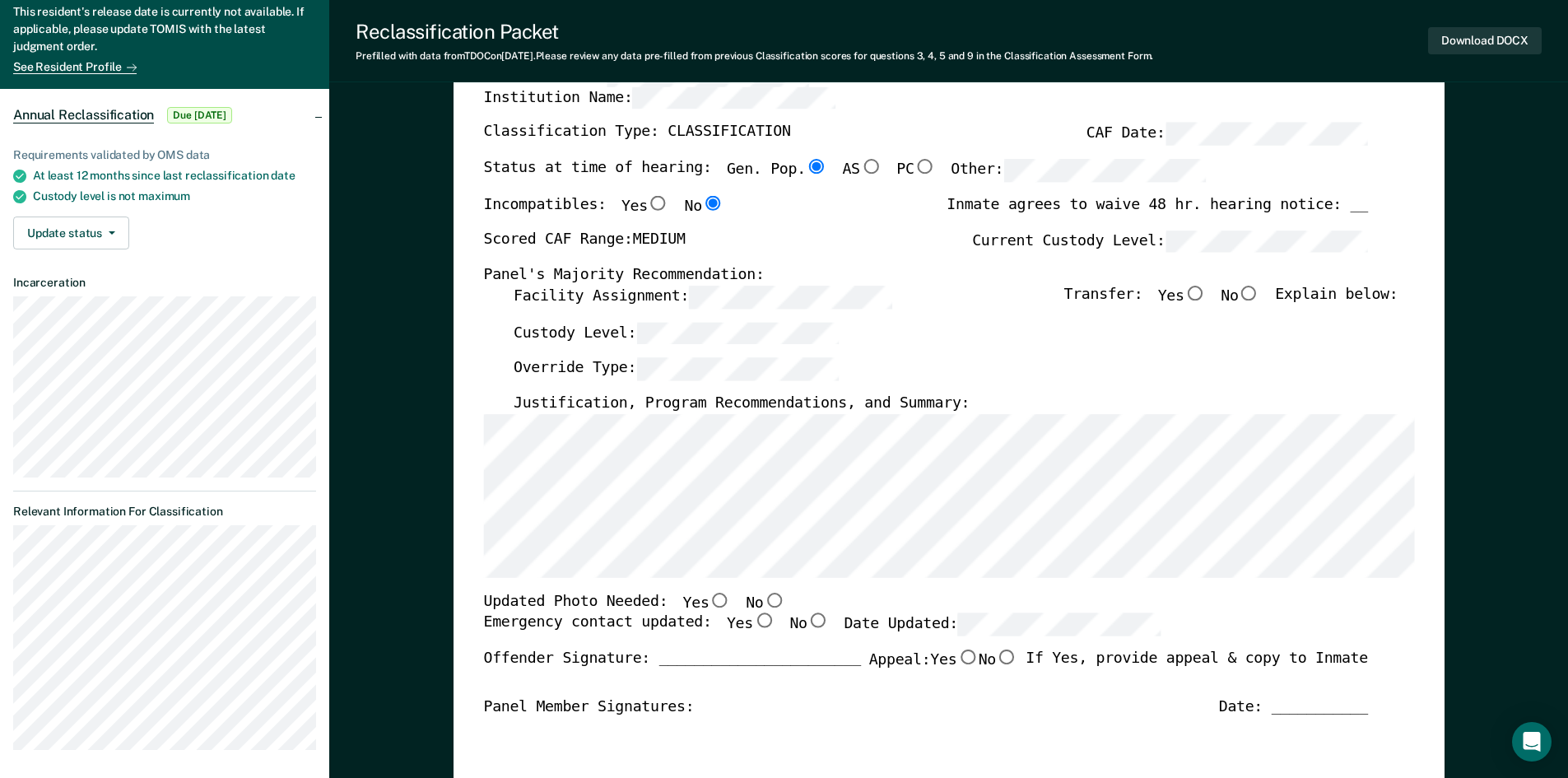
click at [1260, 287] on input "No" at bounding box center [1249, 293] width 21 height 15
type textarea "x"
radio input "true"
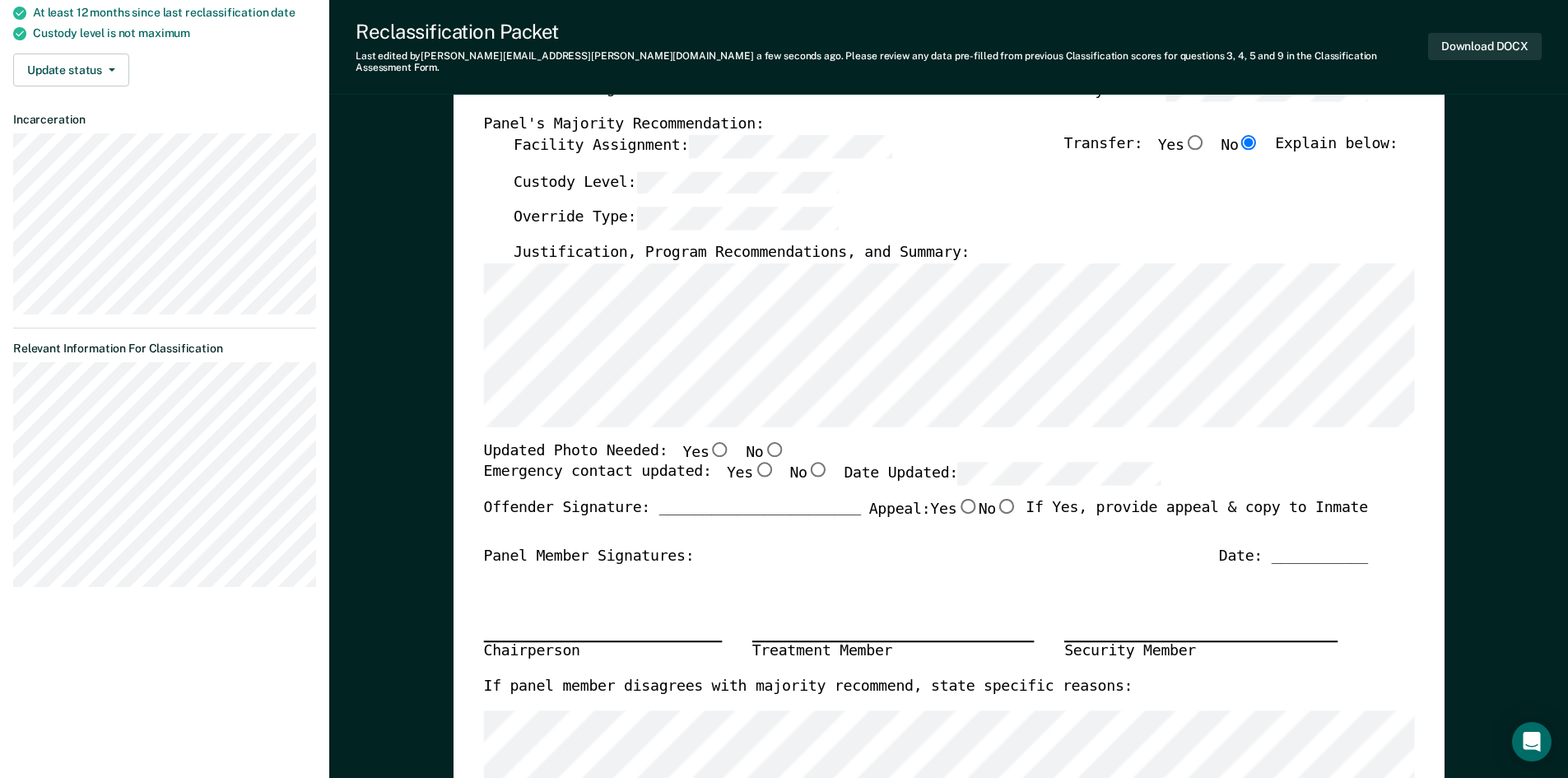
scroll to position [329, 0]
click at [753, 461] on input "Yes" at bounding box center [764, 469] width 21 height 15
type textarea "x"
radio input "true"
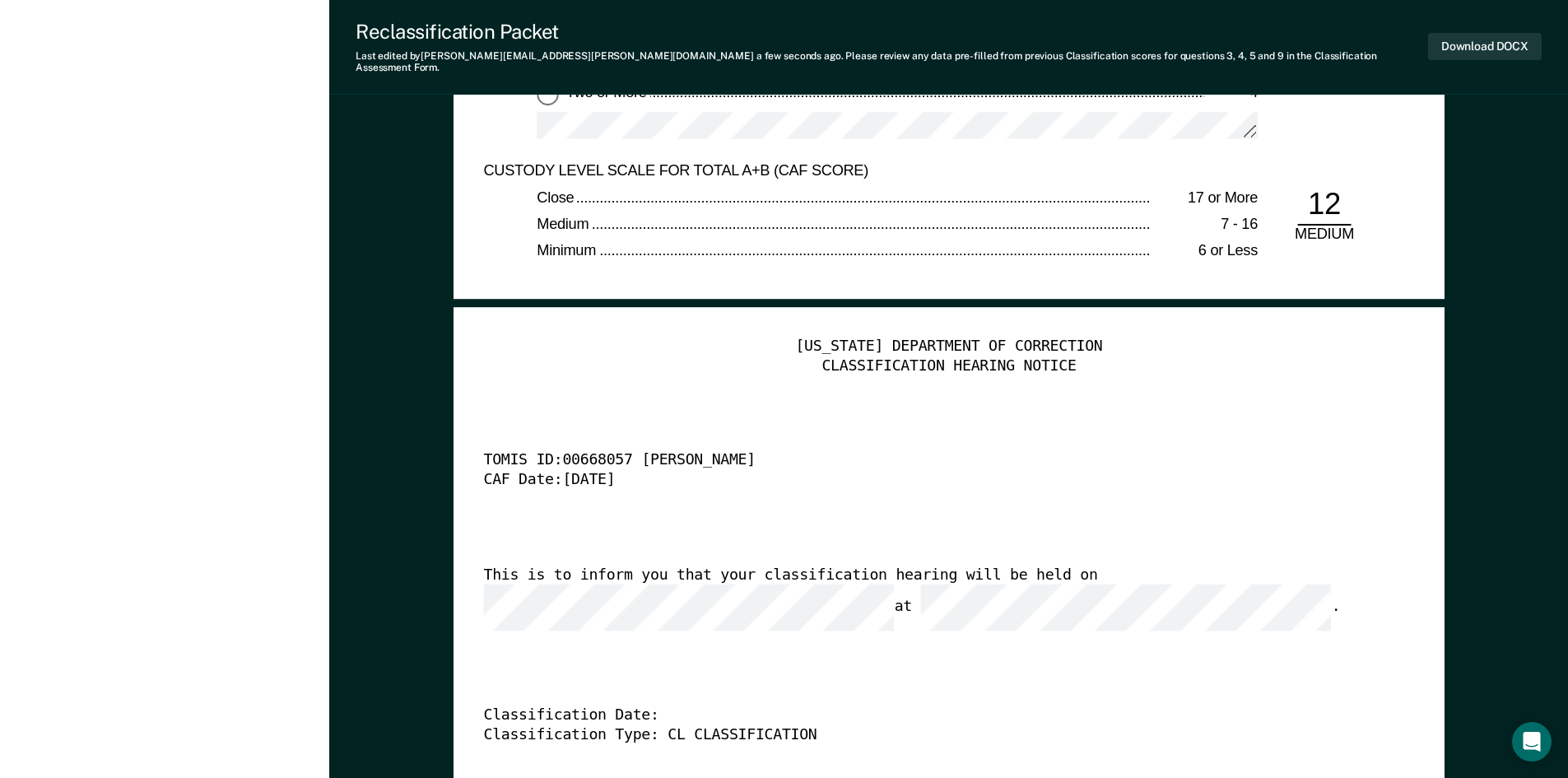
scroll to position [4035, 0]
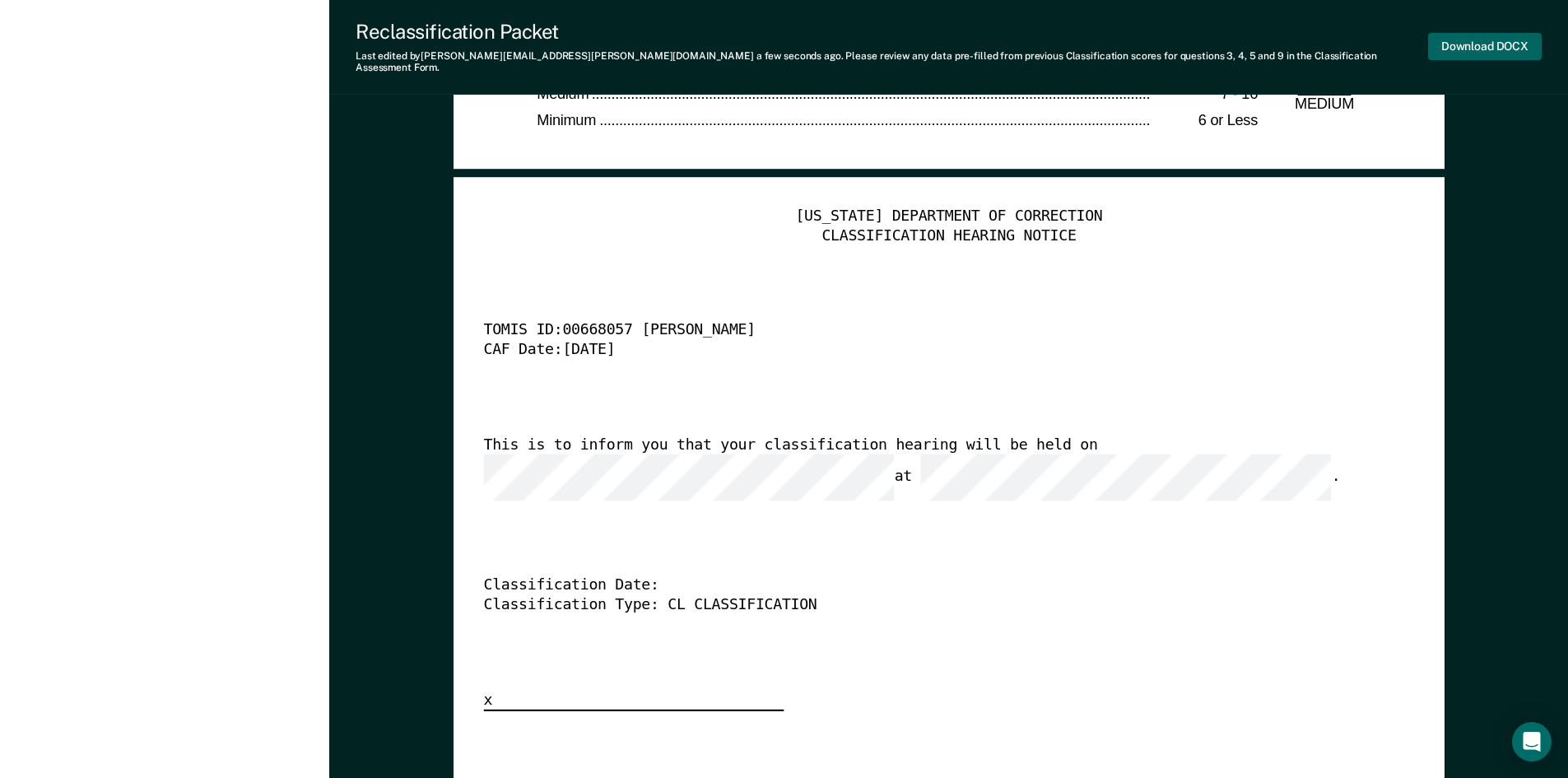
click at [1473, 44] on button "Download DOCX" at bounding box center [1485, 46] width 114 height 28
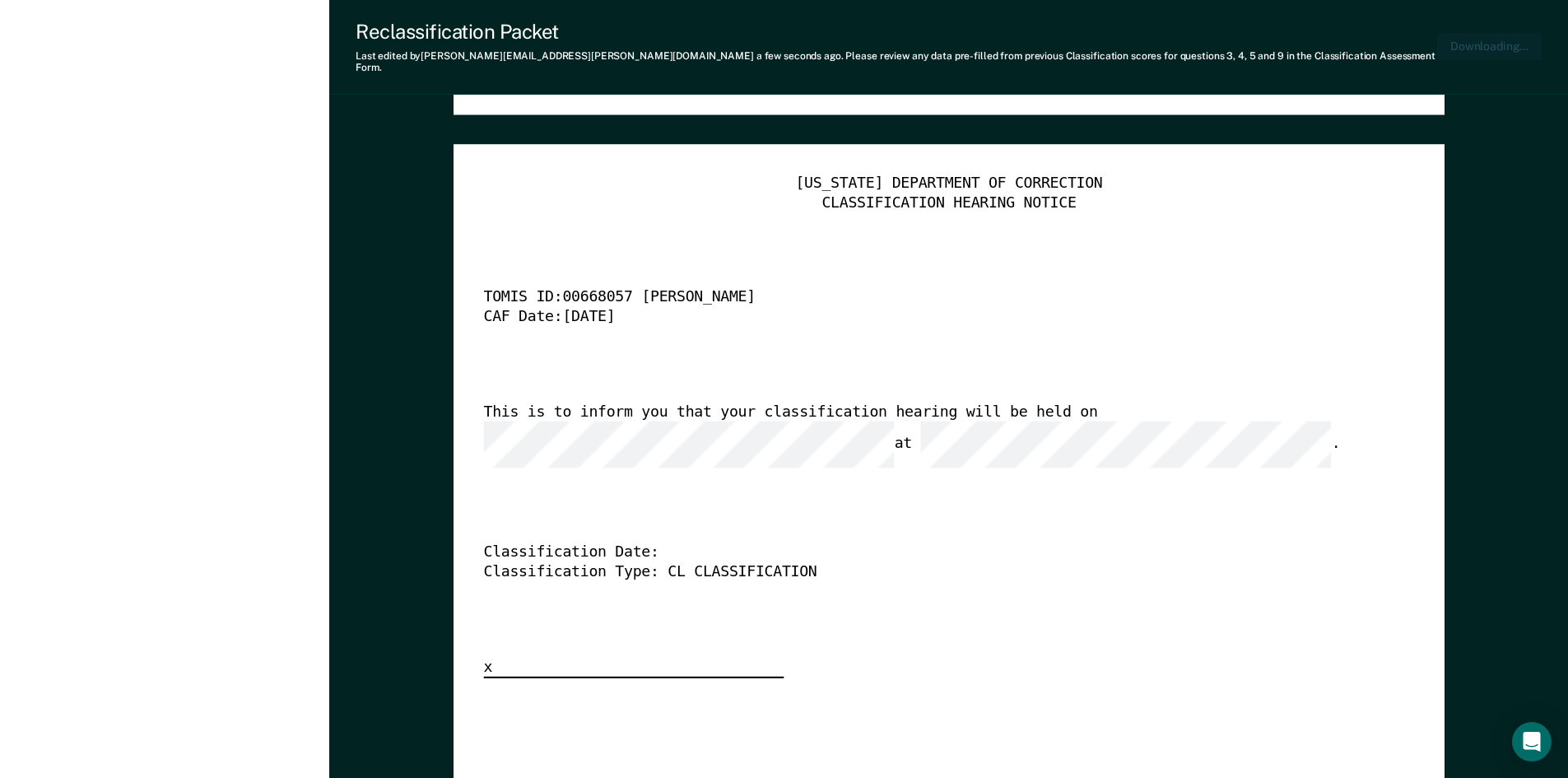
type textarea "x"
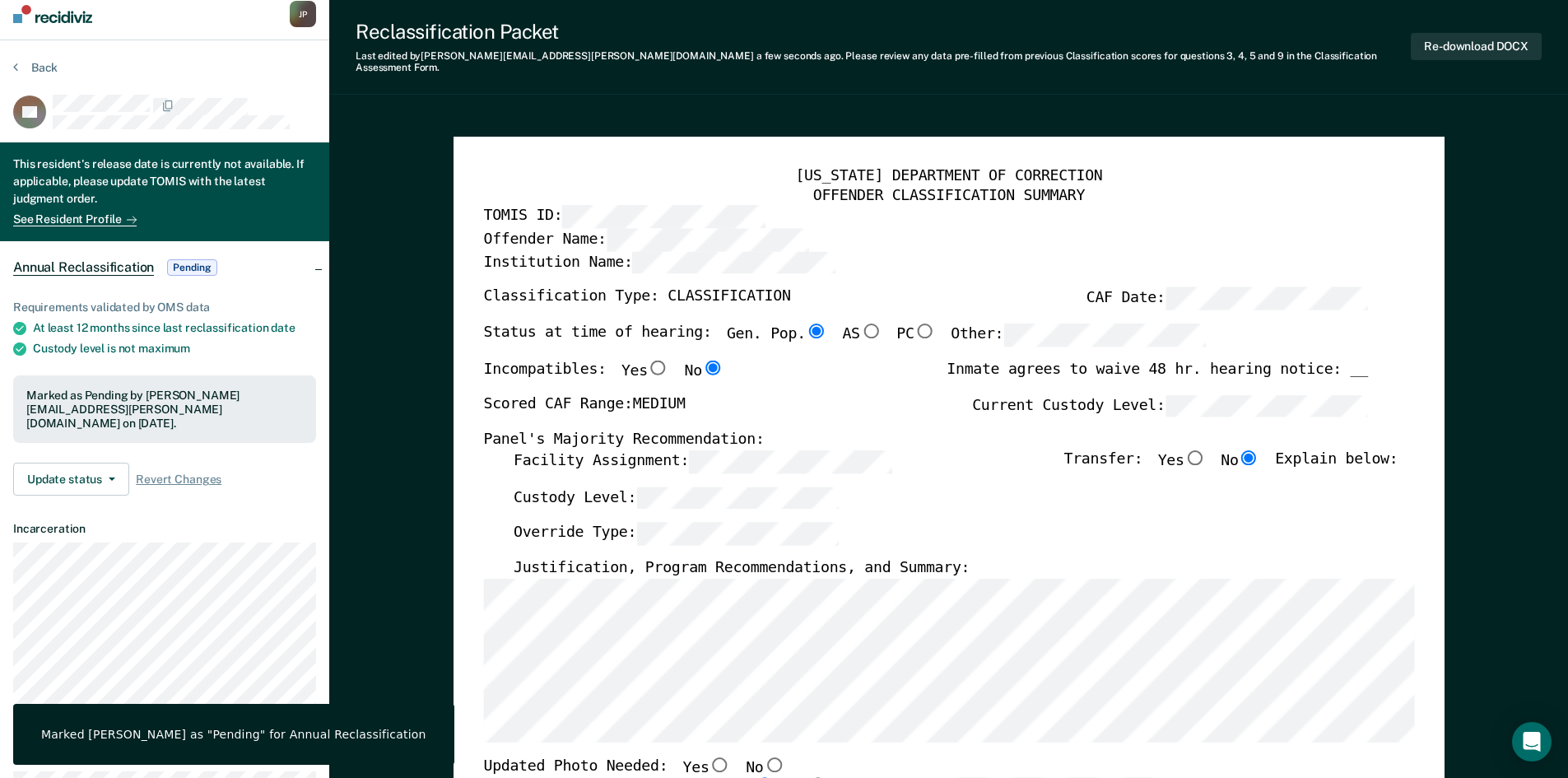
scroll to position [0, 0]
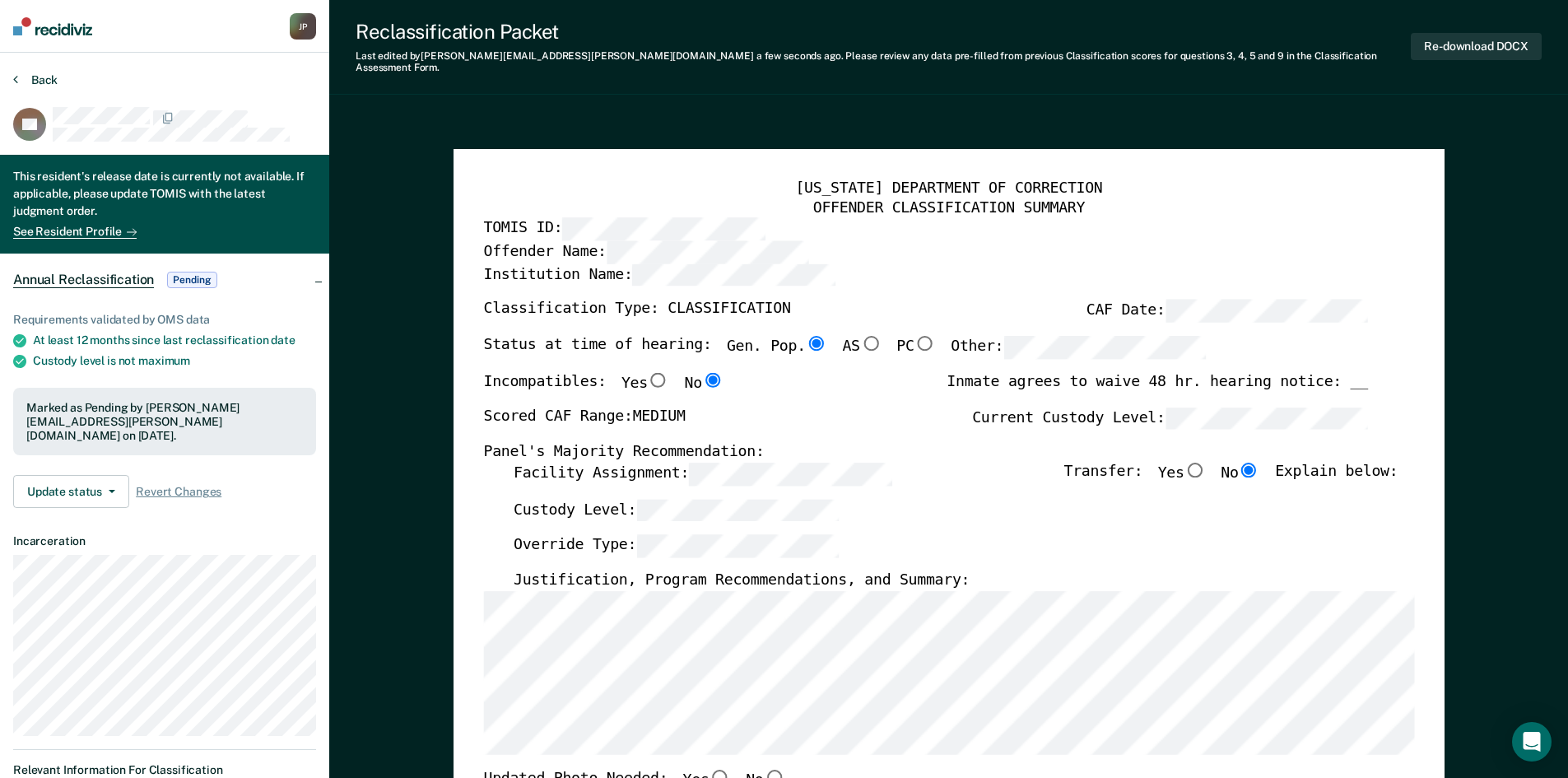
click at [39, 84] on button "Back" at bounding box center [36, 80] width 44 height 15
